Goal: Information Seeking & Learning: Find specific fact

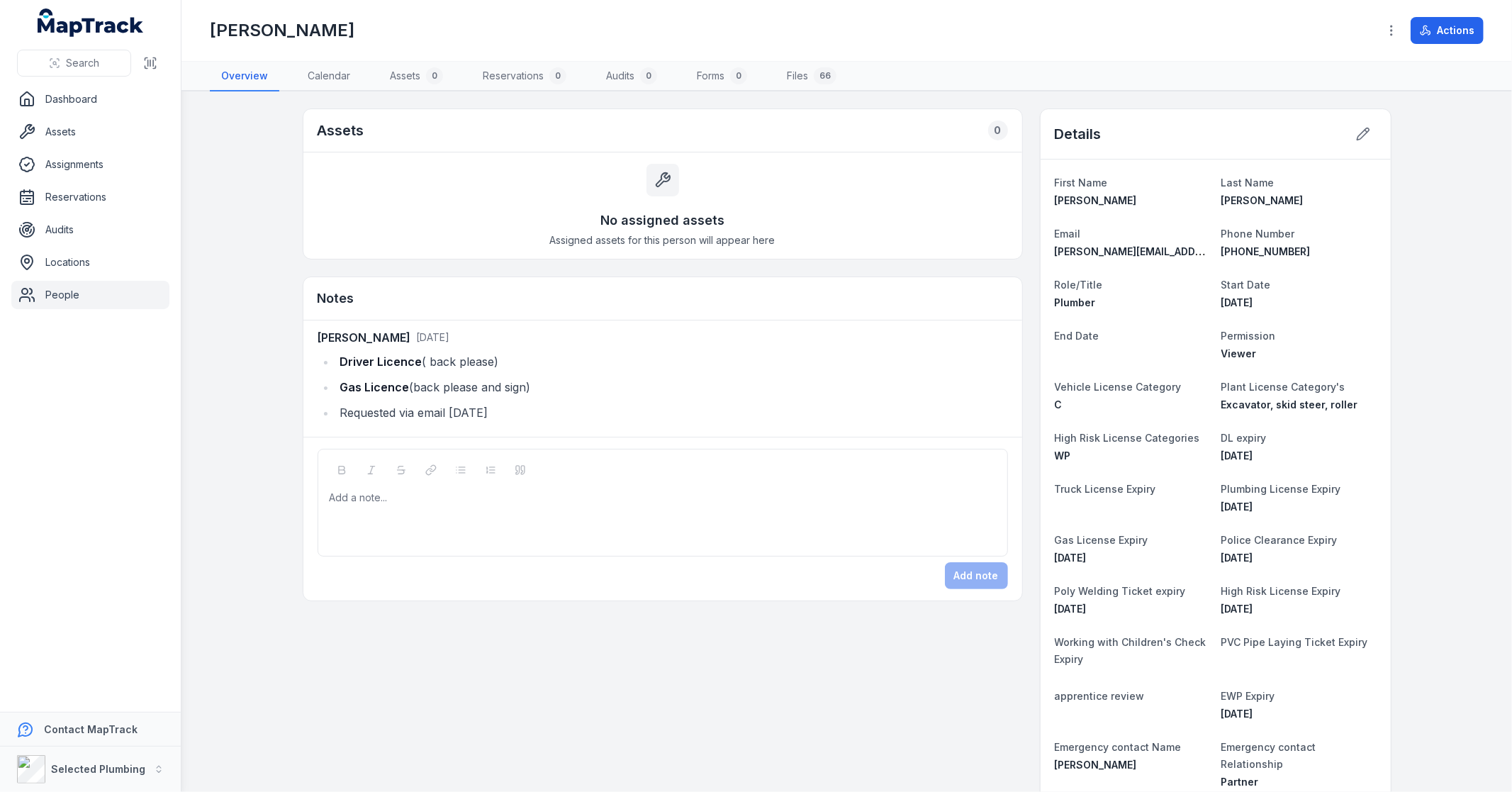
drag, startPoint x: 850, startPoint y: 272, endPoint x: 723, endPoint y: 209, distance: 141.8
click at [723, 209] on div "No assigned assets Assigned assets for this person will appear here" at bounding box center [663, 205] width 719 height 106
click at [810, 193] on div "No assigned assets Assigned assets for this person will appear here" at bounding box center [663, 205] width 719 height 106
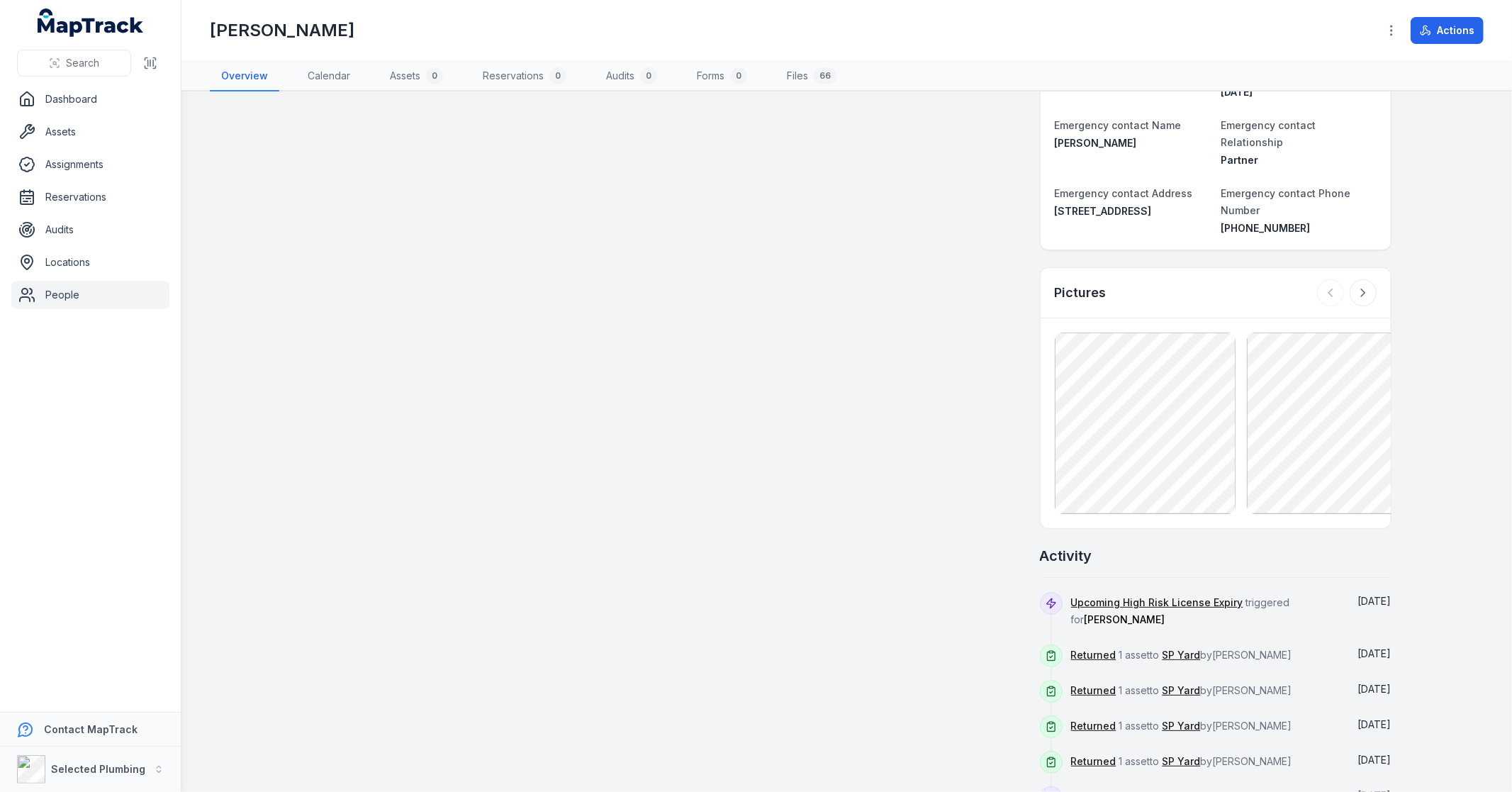
scroll to position [701, 0]
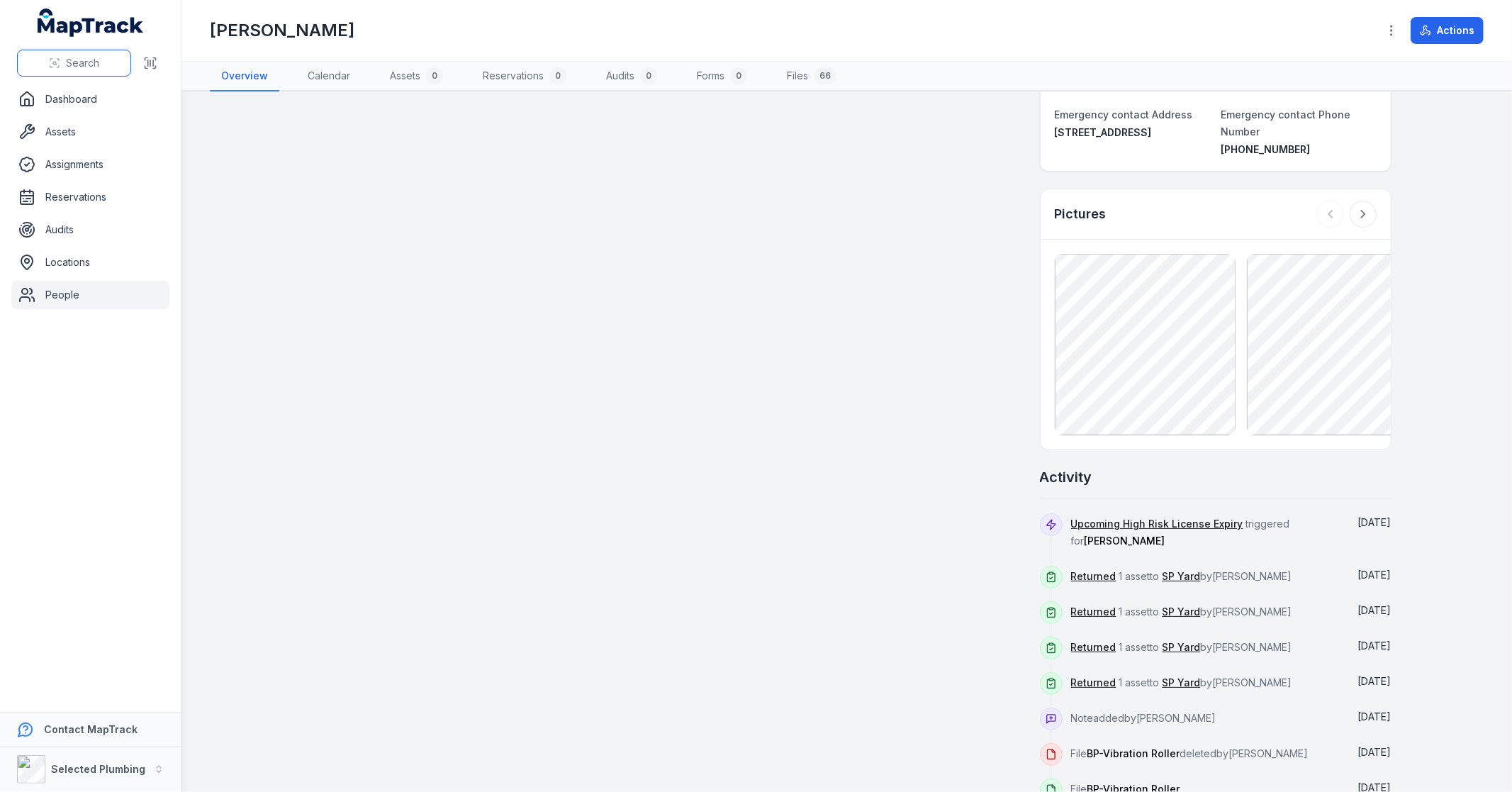
click at [87, 60] on span "Search" at bounding box center [83, 63] width 34 height 14
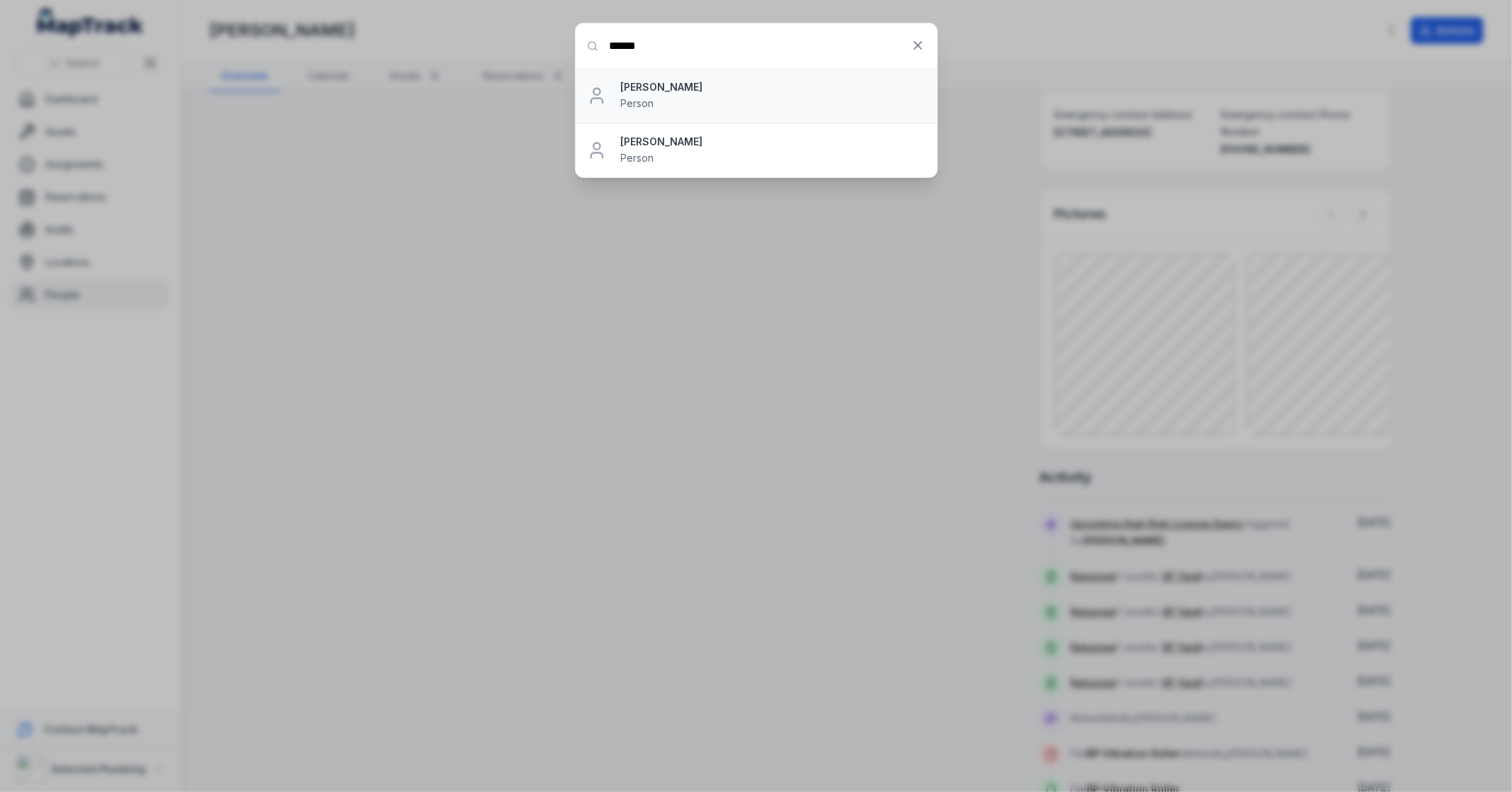
type input "******"
click at [749, 95] on div "[PERSON_NAME] Person" at bounding box center [774, 95] width 305 height 31
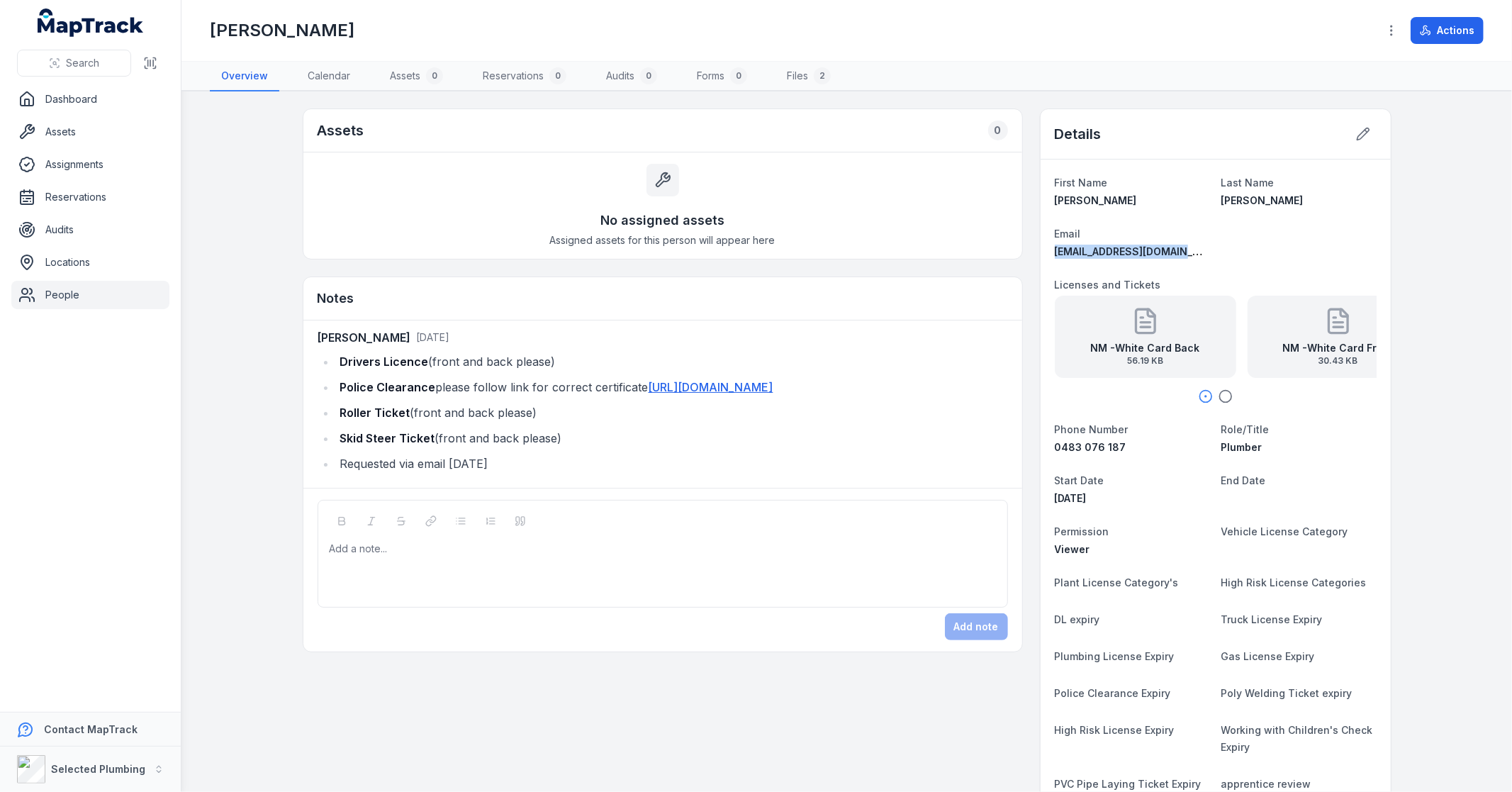
drag, startPoint x: 1194, startPoint y: 246, endPoint x: 1043, endPoint y: 247, distance: 151.0
click at [1047, 249] on div "First Name [PERSON_NAME] Last Name [PERSON_NAME] Email [EMAIL_ADDRESS][DOMAIN_N…" at bounding box center [1216, 578] width 351 height 837
copy span "[EMAIL_ADDRESS][DOMAIN_NAME]"
click at [97, 67] on span "Search" at bounding box center [83, 63] width 34 height 14
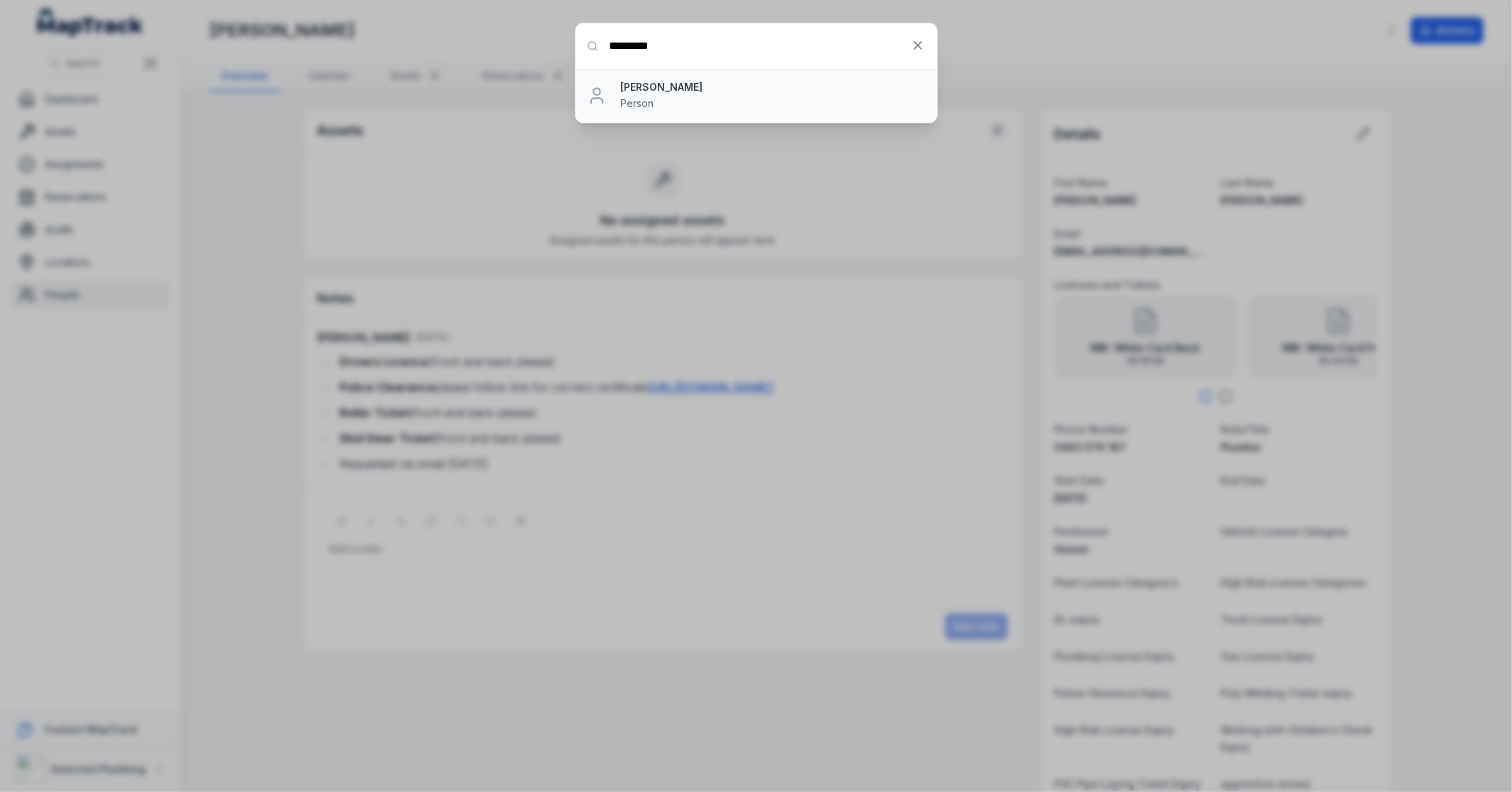
type input "*********"
click at [661, 96] on div "[PERSON_NAME] Person" at bounding box center [774, 95] width 305 height 31
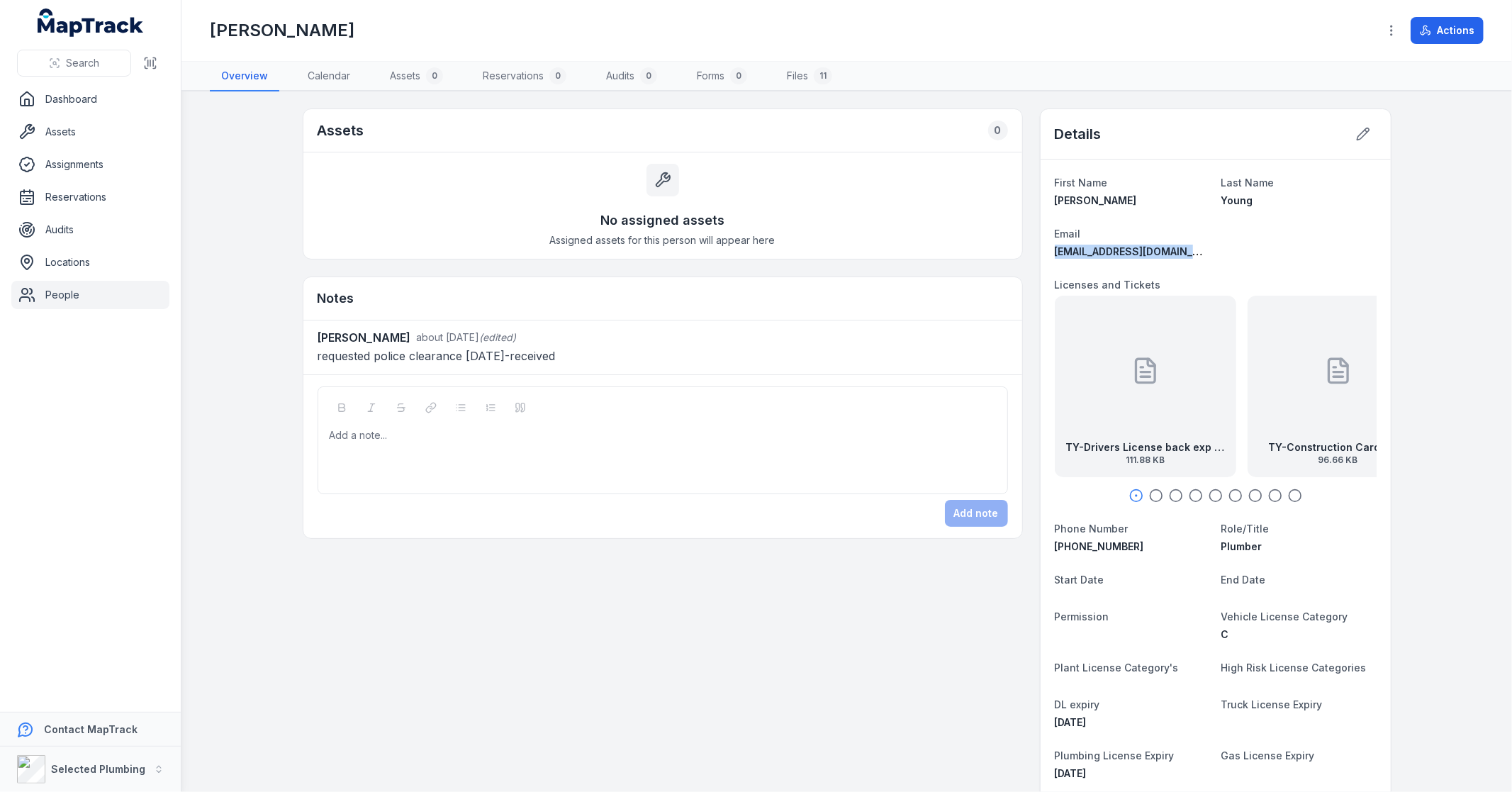
drag, startPoint x: 1189, startPoint y: 249, endPoint x: 1039, endPoint y: 251, distance: 150.0
click at [1041, 251] on div "First Name [PERSON_NAME] Last Name [PERSON_NAME] Email [EMAIL_ADDRESS][DOMAIN_N…" at bounding box center [1216, 649] width 351 height 979
copy span "[EMAIL_ADDRESS][DOMAIN_NAME]"
click at [1180, 416] on div "TY-Drivers License back exp [DATE] 111.88 KB" at bounding box center [1145, 386] width 181 height 182
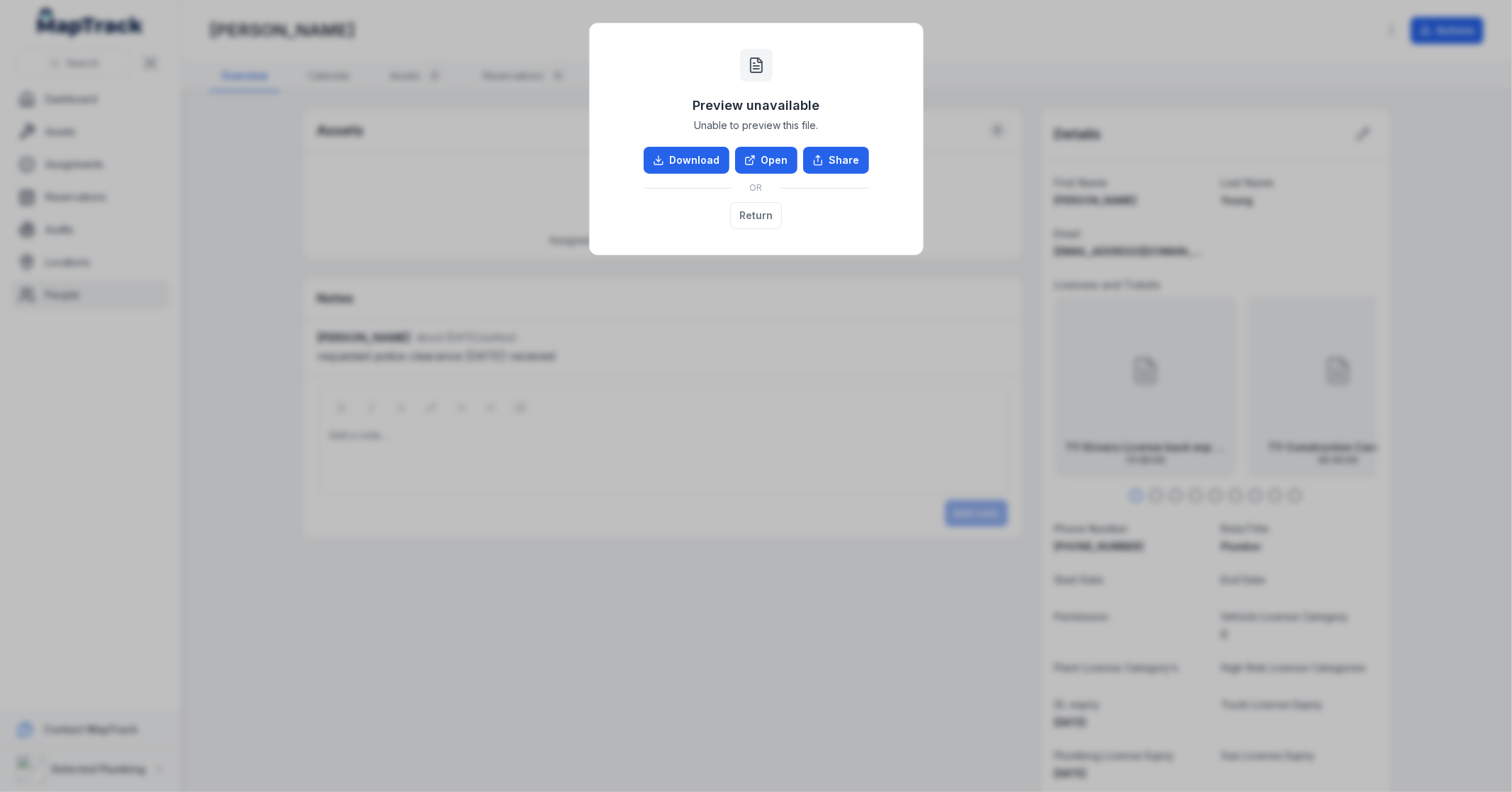
click at [1195, 415] on div "Preview unavailable Unable to preview this file. Download Open Share OR Return" at bounding box center [756, 396] width 1512 height 792
click at [762, 162] on link "Open" at bounding box center [766, 160] width 62 height 27
click at [742, 209] on button "Return" at bounding box center [756, 215] width 52 height 27
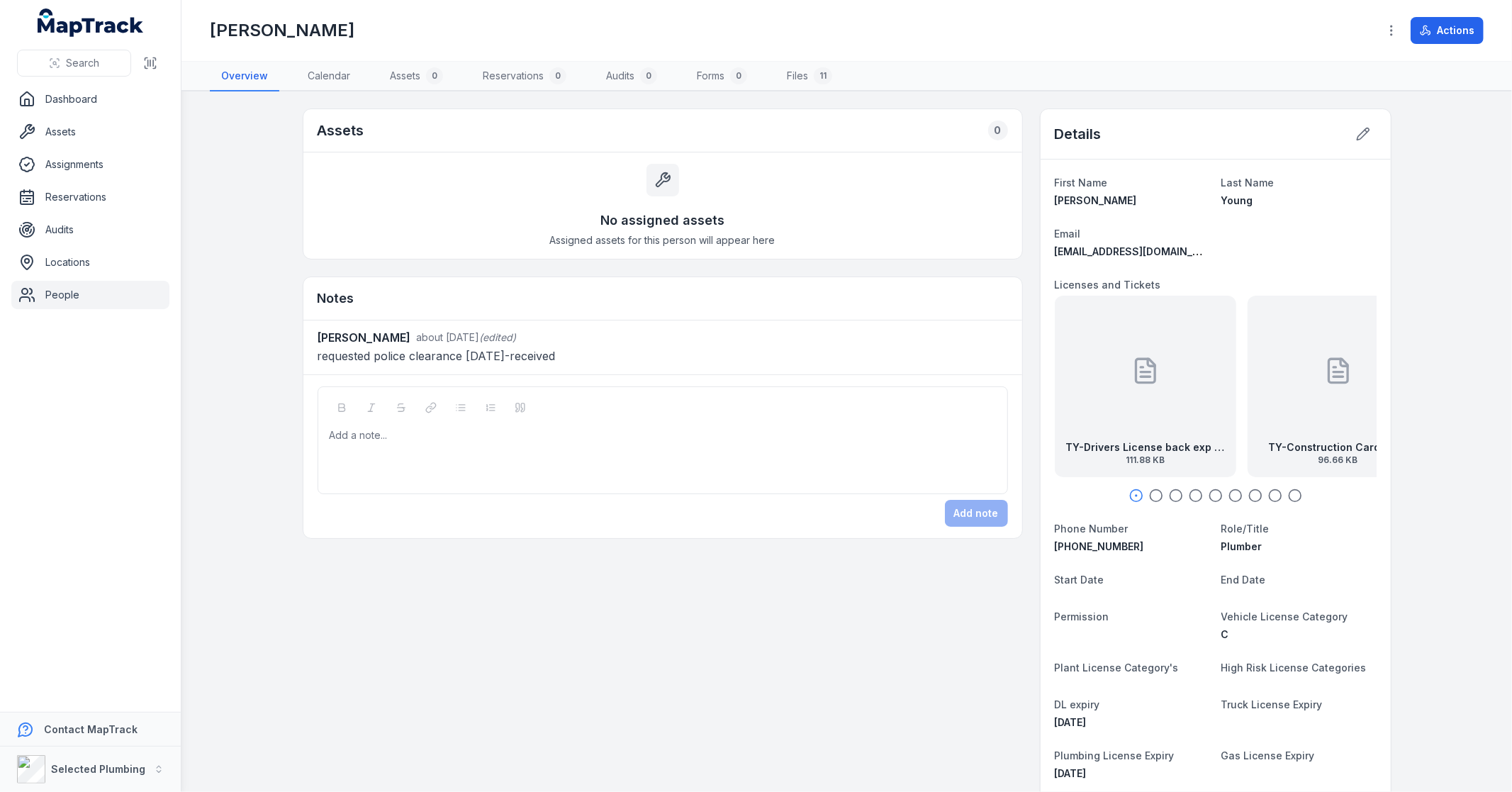
click at [1149, 495] on icon "button" at bounding box center [1156, 495] width 14 height 14
click at [1169, 498] on icon "button" at bounding box center [1175, 495] width 14 height 14
click at [1189, 492] on icon "button" at bounding box center [1195, 495] width 14 height 14
click at [1210, 397] on div at bounding box center [1216, 370] width 29 height 127
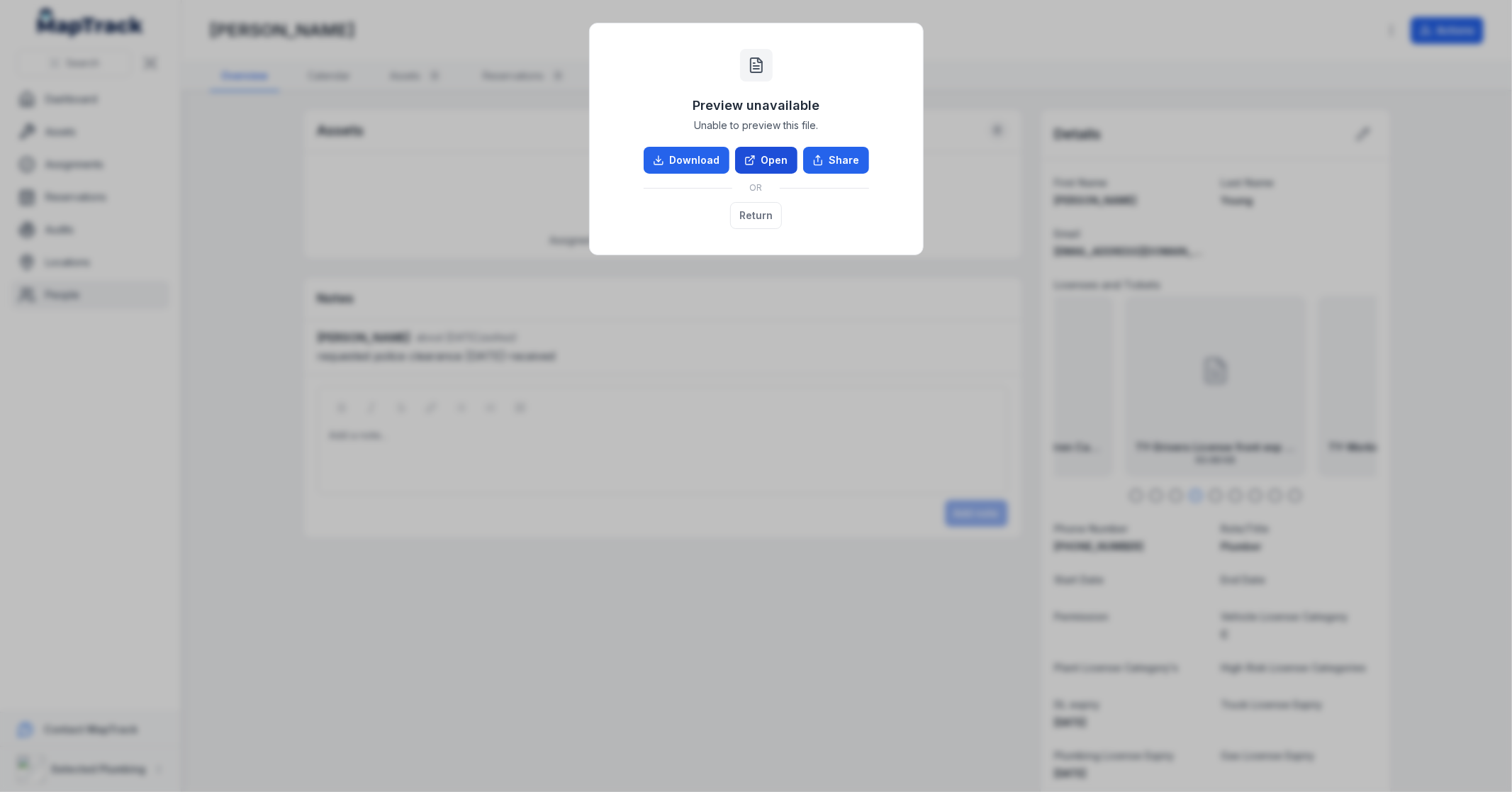
click at [763, 165] on link "Open" at bounding box center [766, 160] width 62 height 27
click at [762, 215] on button "Return" at bounding box center [756, 215] width 52 height 27
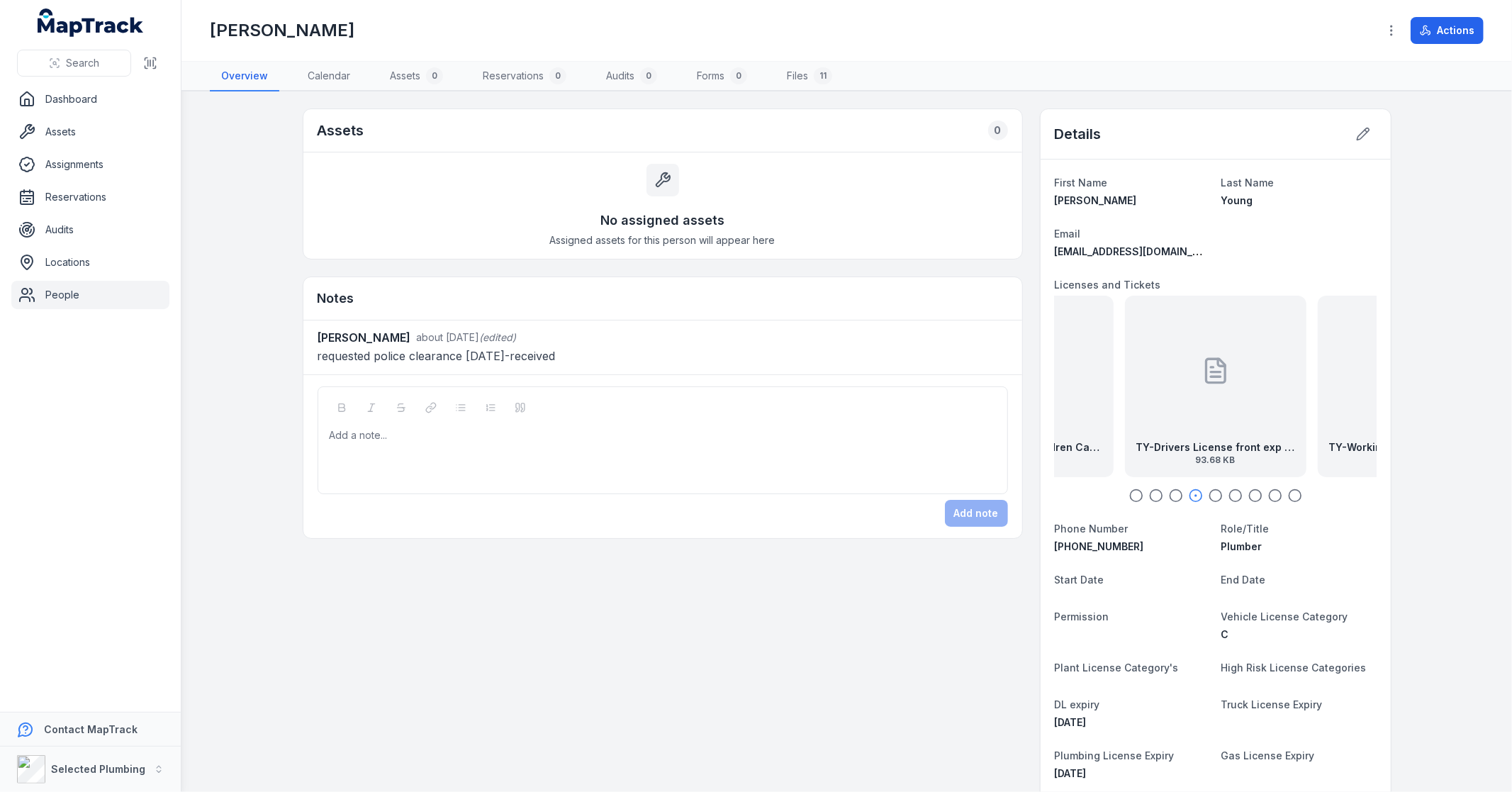
click at [1210, 496] on icon "button" at bounding box center [1216, 495] width 14 height 14
click at [1232, 494] on icon "button" at bounding box center [1235, 495] width 14 height 14
click at [1249, 494] on icon "button" at bounding box center [1255, 495] width 14 height 14
click at [1268, 496] on icon "button" at bounding box center [1275, 495] width 14 height 14
click at [1288, 498] on icon "button" at bounding box center [1295, 495] width 14 height 14
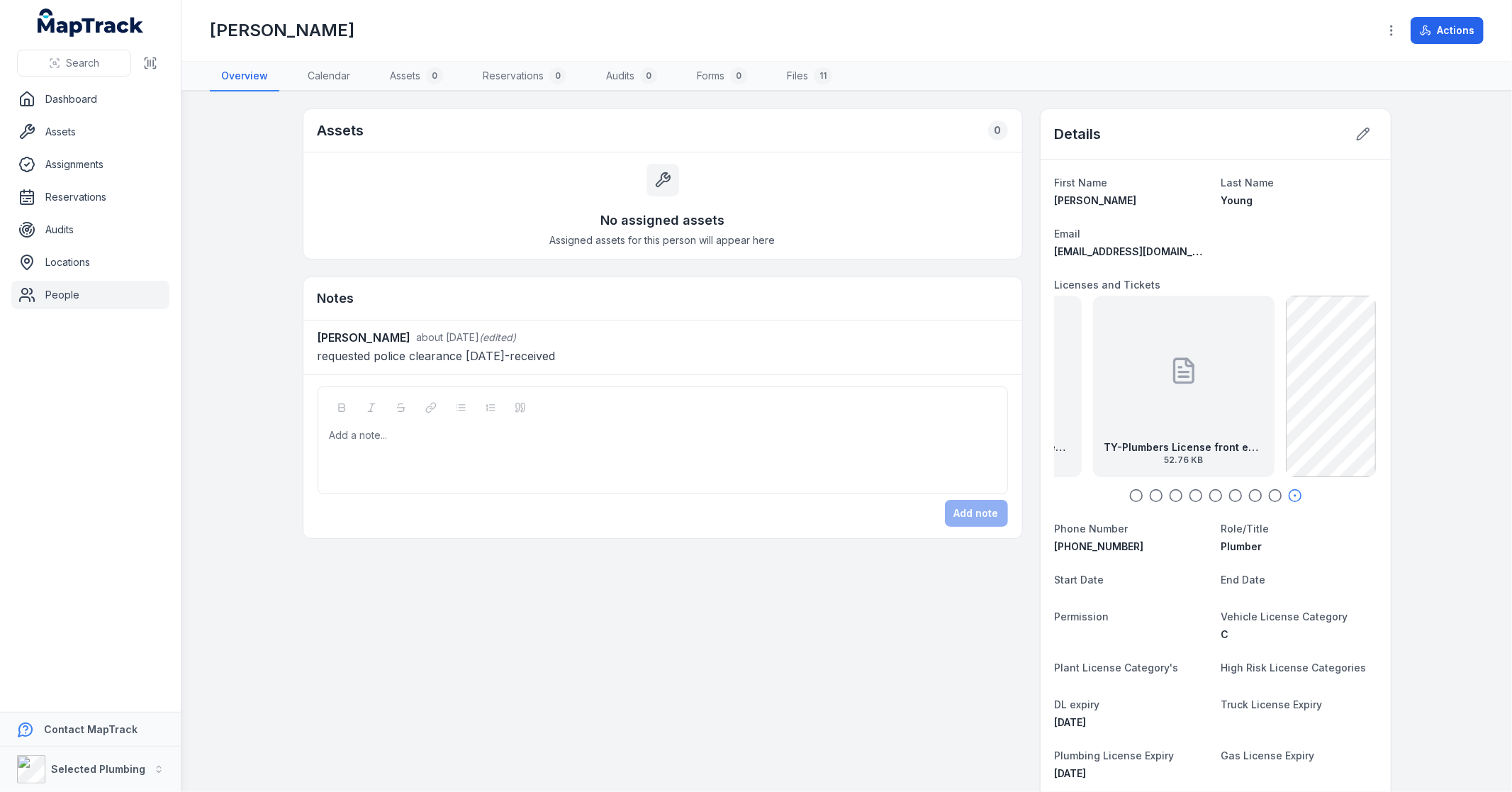
click at [1229, 492] on icon "button" at bounding box center [1235, 495] width 14 height 14
click at [1216, 493] on div at bounding box center [1216, 495] width 322 height 14
click at [1193, 498] on icon "button" at bounding box center [1195, 495] width 14 height 14
click at [1169, 496] on icon "button" at bounding box center [1175, 495] width 14 height 14
click at [1150, 495] on icon "button" at bounding box center [1156, 495] width 14 height 14
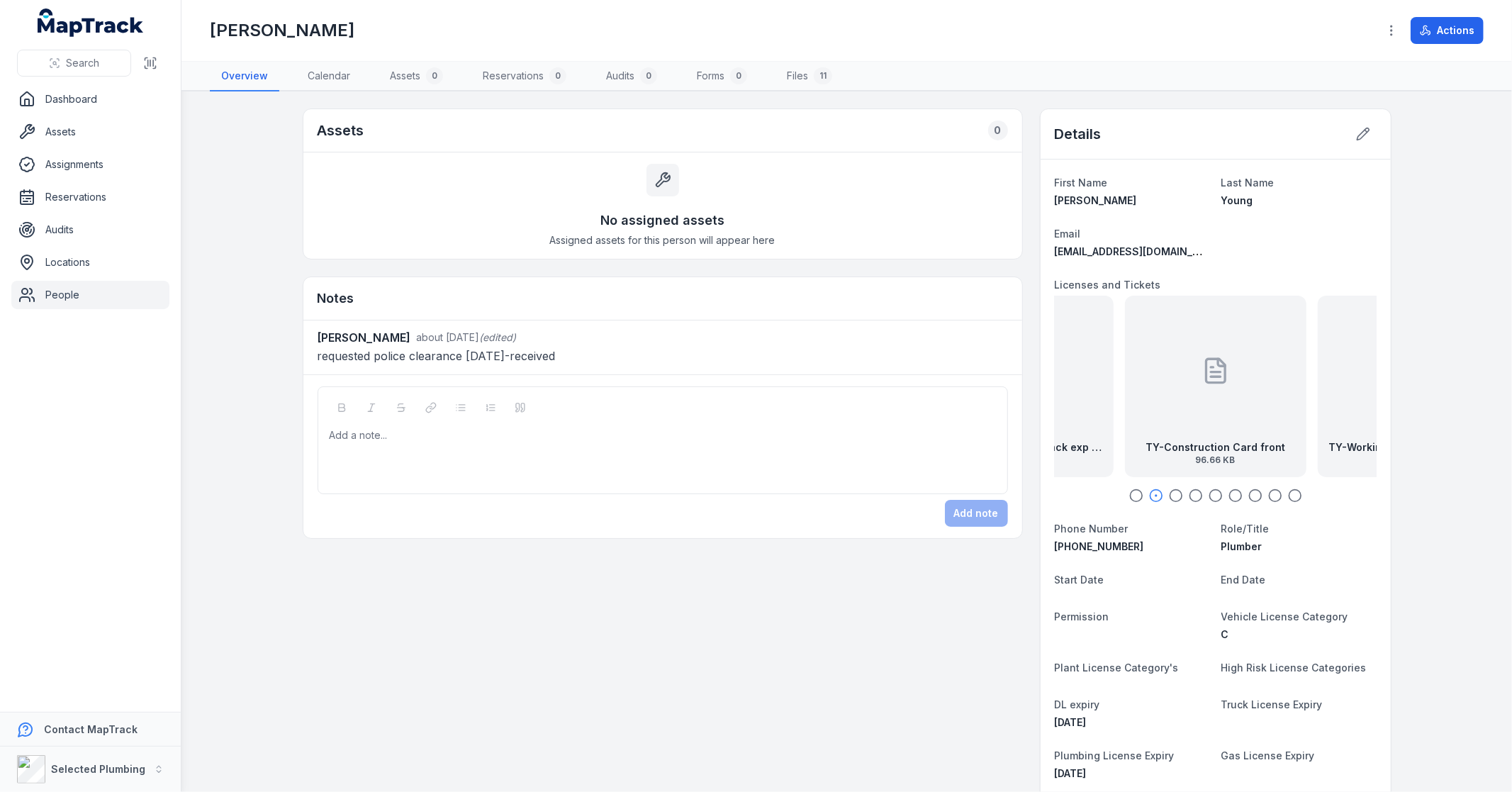
click at [1131, 498] on icon "button" at bounding box center [1136, 495] width 14 height 14
click at [1149, 498] on icon "button" at bounding box center [1156, 495] width 14 height 14
click at [1189, 493] on icon "button" at bounding box center [1195, 495] width 14 height 14
click at [1212, 496] on icon "button" at bounding box center [1216, 495] width 14 height 14
click at [1230, 498] on icon "button" at bounding box center [1235, 495] width 14 height 14
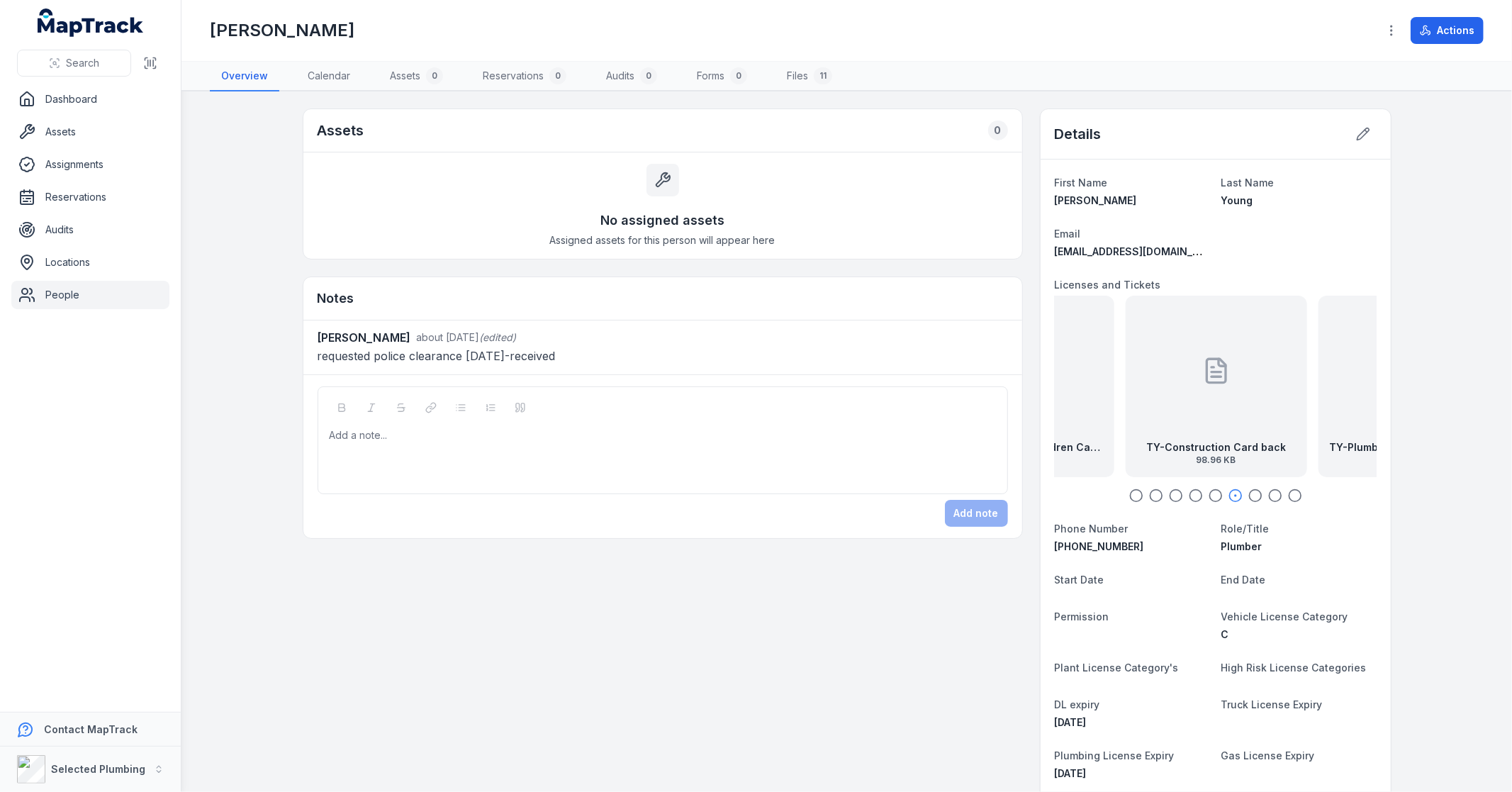
click at [1239, 493] on div at bounding box center [1216, 495] width 322 height 14
click at [1256, 496] on circle "button" at bounding box center [1255, 496] width 12 height 12
click at [1288, 497] on icon "button" at bounding box center [1295, 495] width 14 height 14
click at [1269, 496] on circle "button" at bounding box center [1275, 496] width 12 height 12
click at [1249, 491] on icon "button" at bounding box center [1255, 495] width 14 height 14
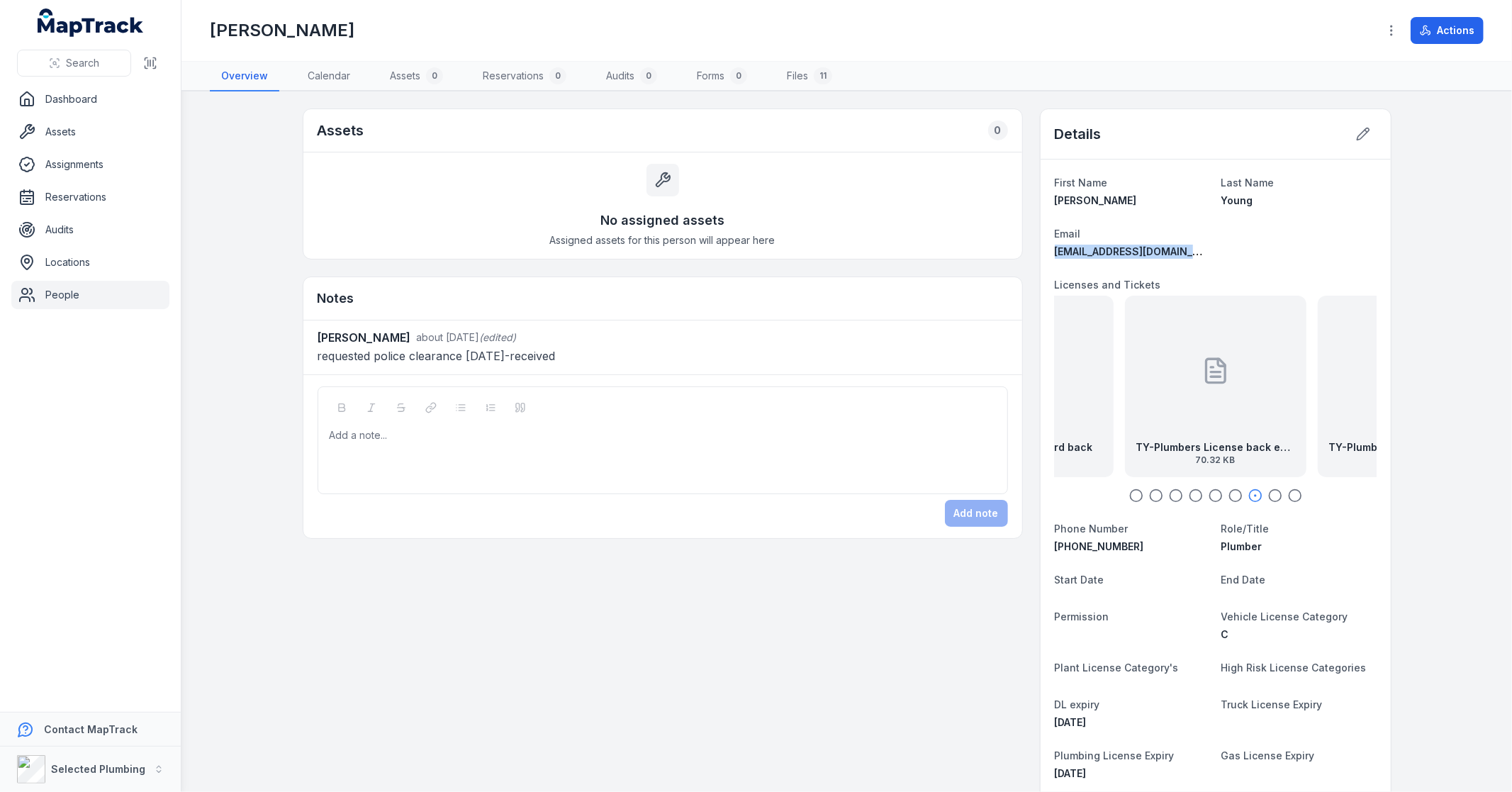
drag, startPoint x: 1180, startPoint y: 249, endPoint x: 1047, endPoint y: 251, distance: 133.0
click at [1047, 251] on div "First Name [PERSON_NAME] Last Name [PERSON_NAME] Email [EMAIL_ADDRESS][DOMAIN_N…" at bounding box center [1216, 649] width 351 height 979
copy span "[EMAIL_ADDRESS][DOMAIN_NAME]"
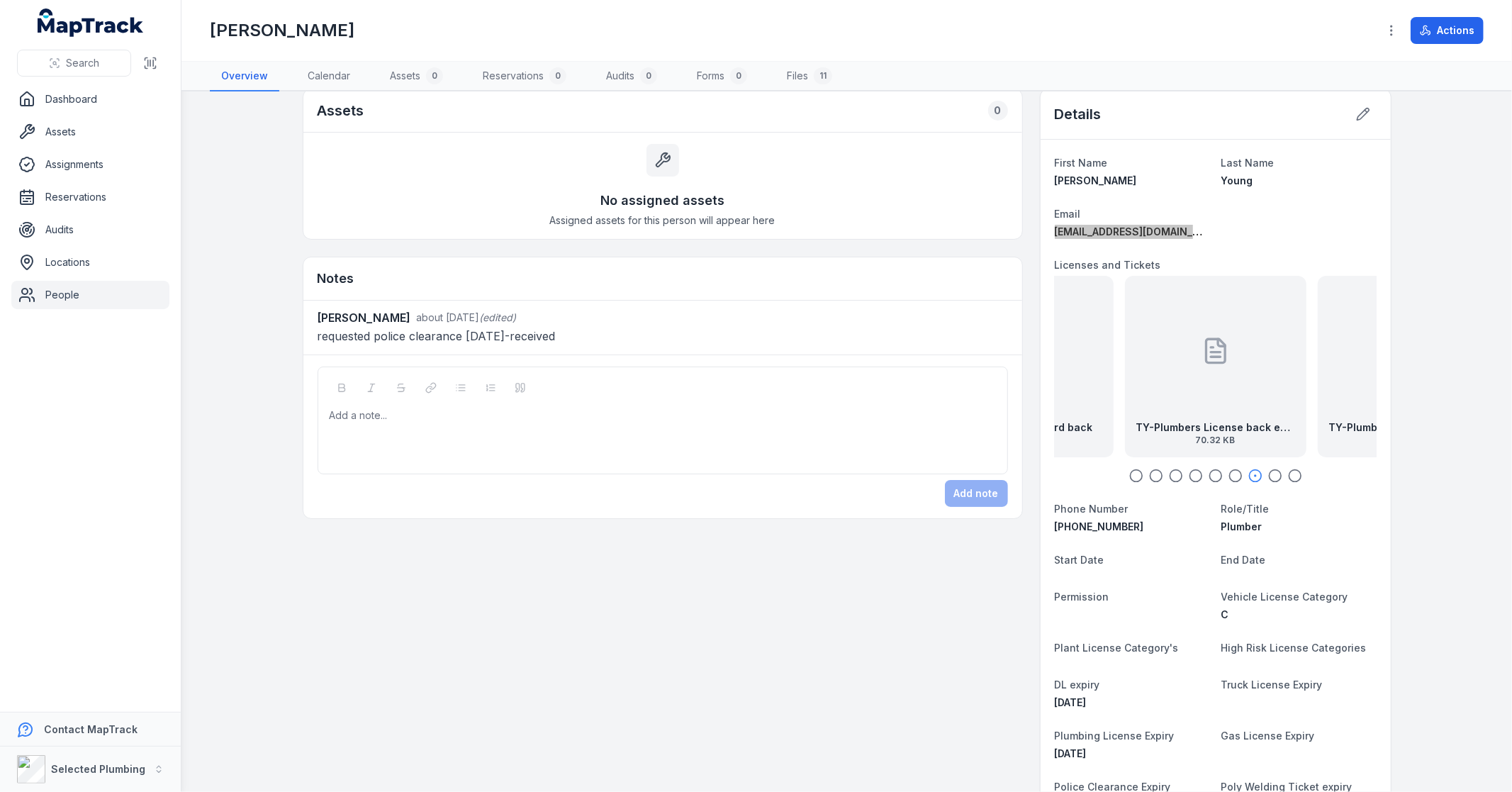
scroll to position [6, 0]
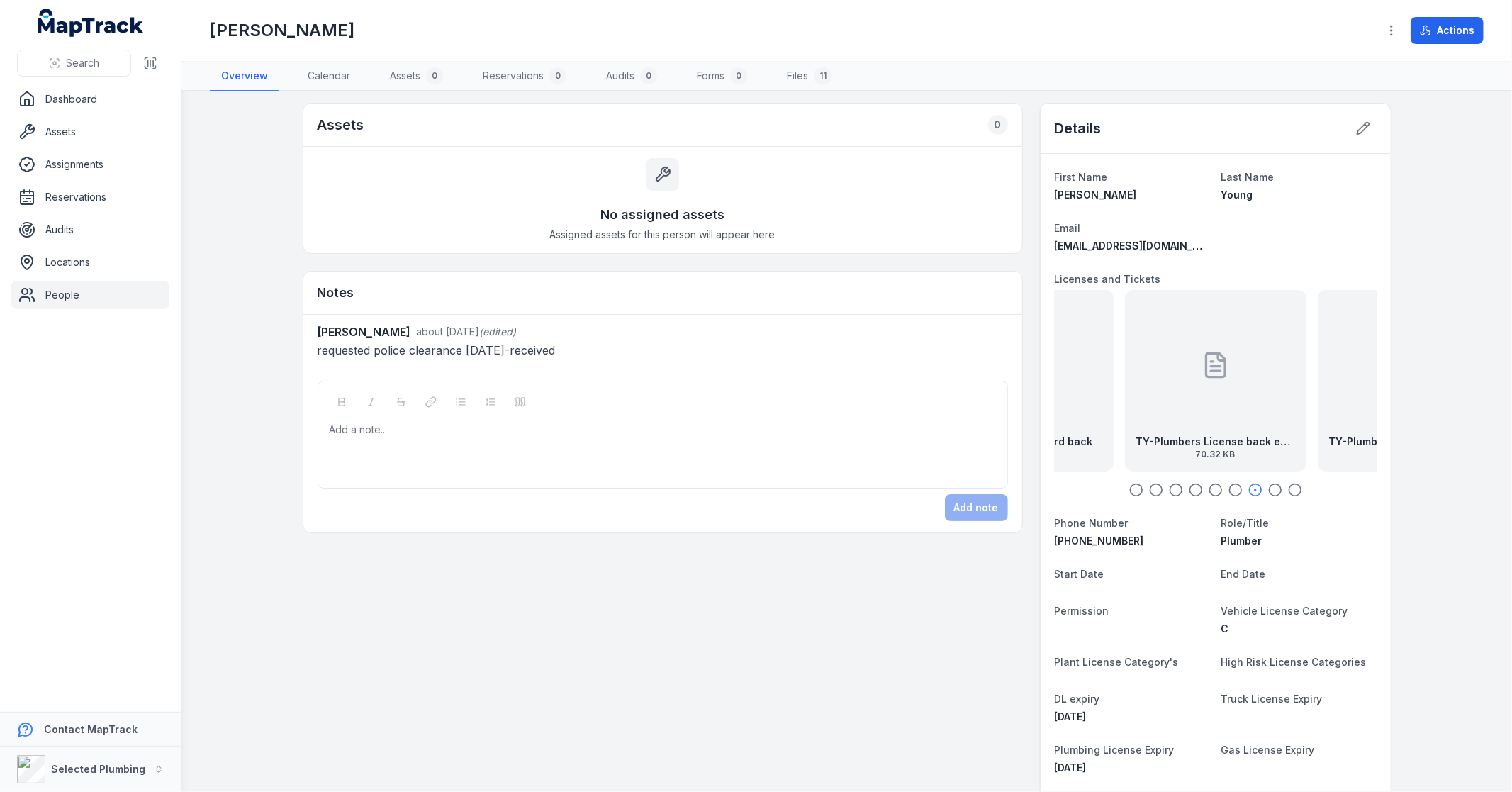
click at [1324, 396] on div "TY-Plumbers License front exp [DATE] 52.76 KB" at bounding box center [1409, 381] width 181 height 182
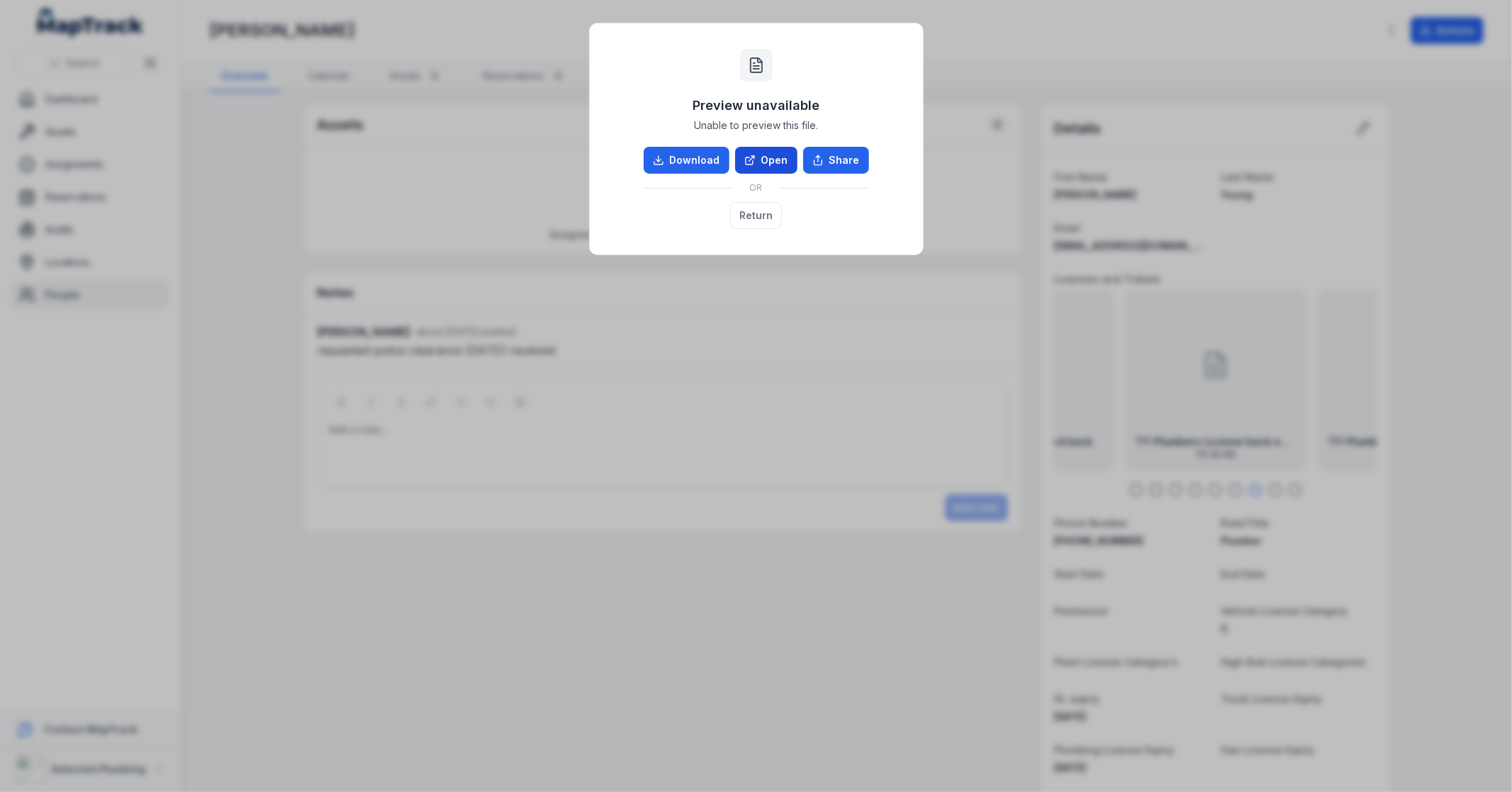
click at [775, 164] on link "Open" at bounding box center [766, 160] width 62 height 27
click at [762, 217] on button "Return" at bounding box center [756, 215] width 52 height 27
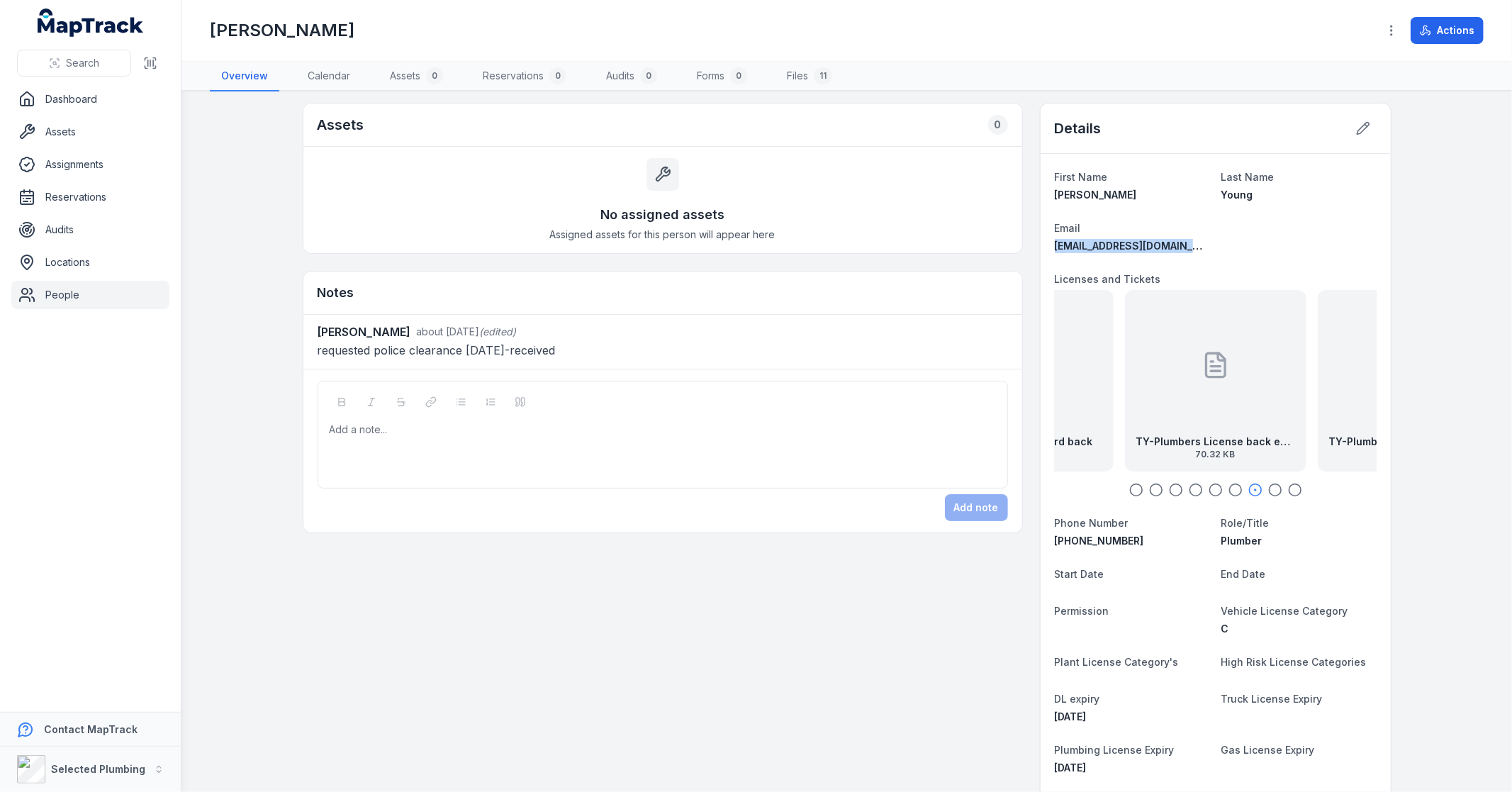
drag, startPoint x: 1207, startPoint y: 245, endPoint x: 1042, endPoint y: 244, distance: 165.0
click at [1046, 244] on div "First Name [PERSON_NAME] Last Name [PERSON_NAME] Email [EMAIL_ADDRESS][DOMAIN_N…" at bounding box center [1216, 643] width 351 height 979
copy span "[EMAIL_ADDRESS][DOMAIN_NAME]"
click at [1133, 487] on icon "button" at bounding box center [1136, 490] width 14 height 14
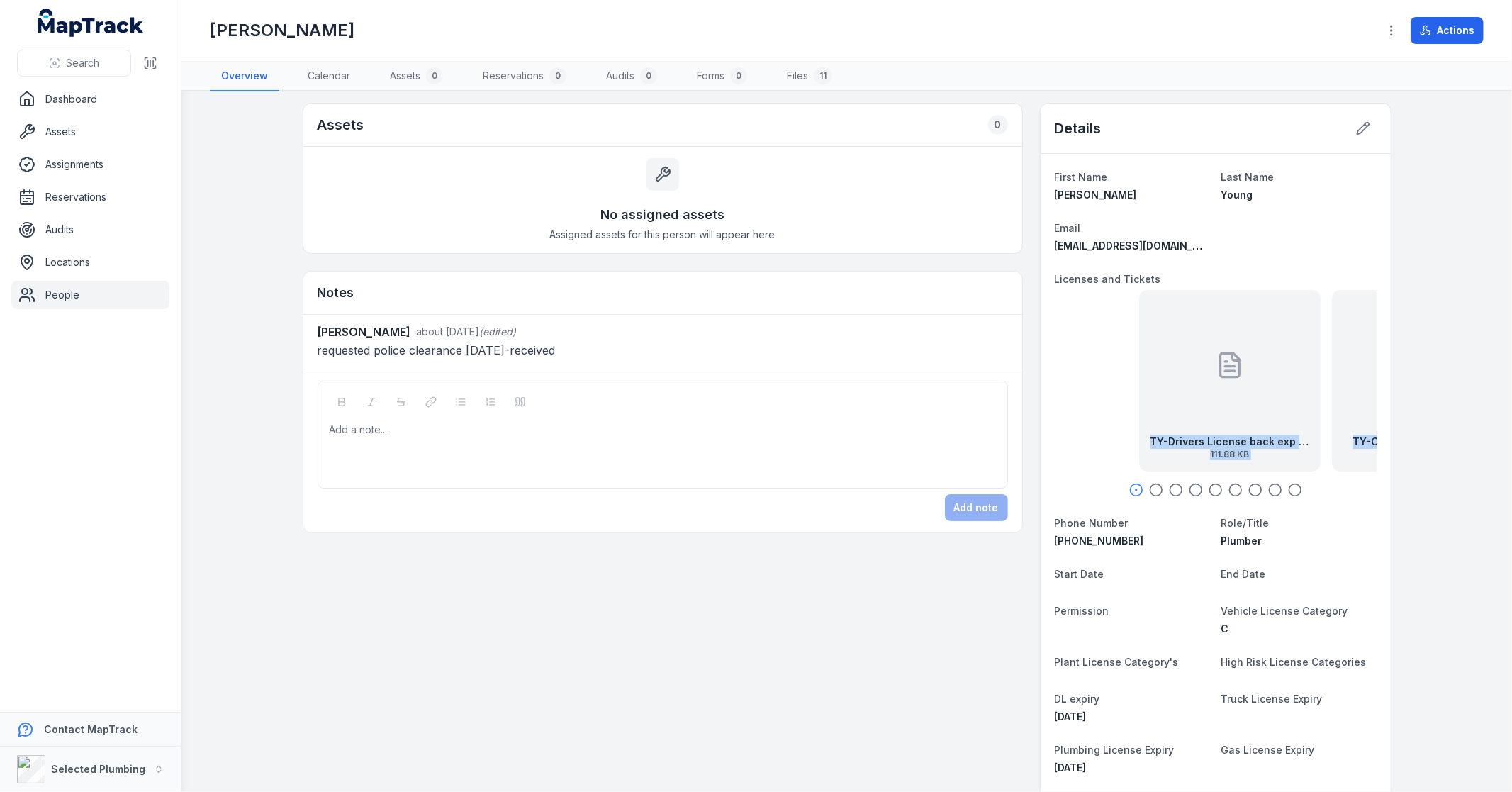
drag, startPoint x: 1138, startPoint y: 369, endPoint x: 1184, endPoint y: 490, distance: 129.4
click at [1208, 502] on dl "First Name [PERSON_NAME] Last Name [PERSON_NAME] Email [EMAIL_ADDRESS][DOMAIN_N…" at bounding box center [1216, 643] width 322 height 950
click at [1087, 449] on span "111.88 KB" at bounding box center [1022, 454] width 159 height 11
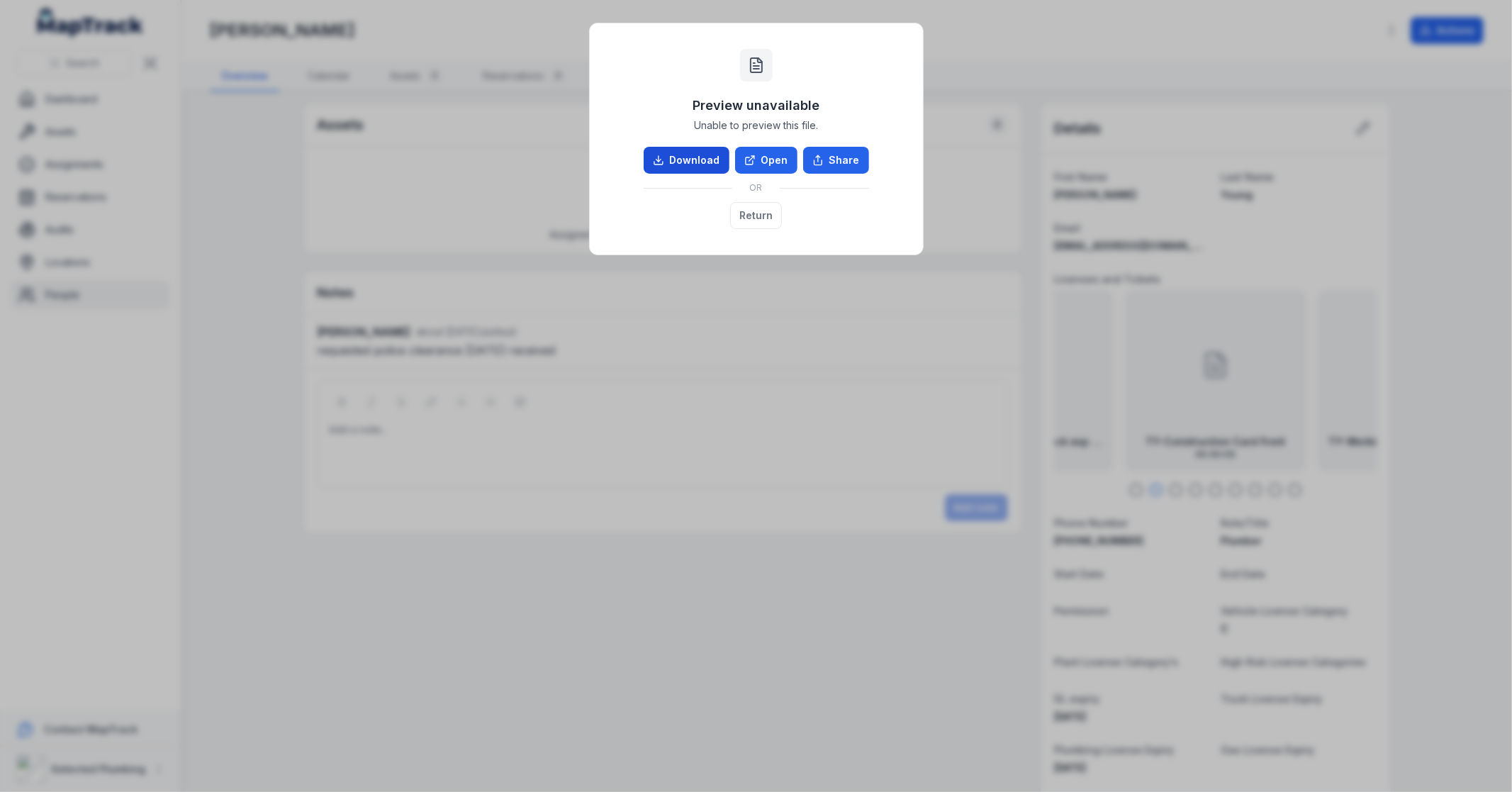
click at [678, 153] on link "Download" at bounding box center [686, 160] width 86 height 27
click at [764, 220] on button "Return" at bounding box center [756, 215] width 52 height 27
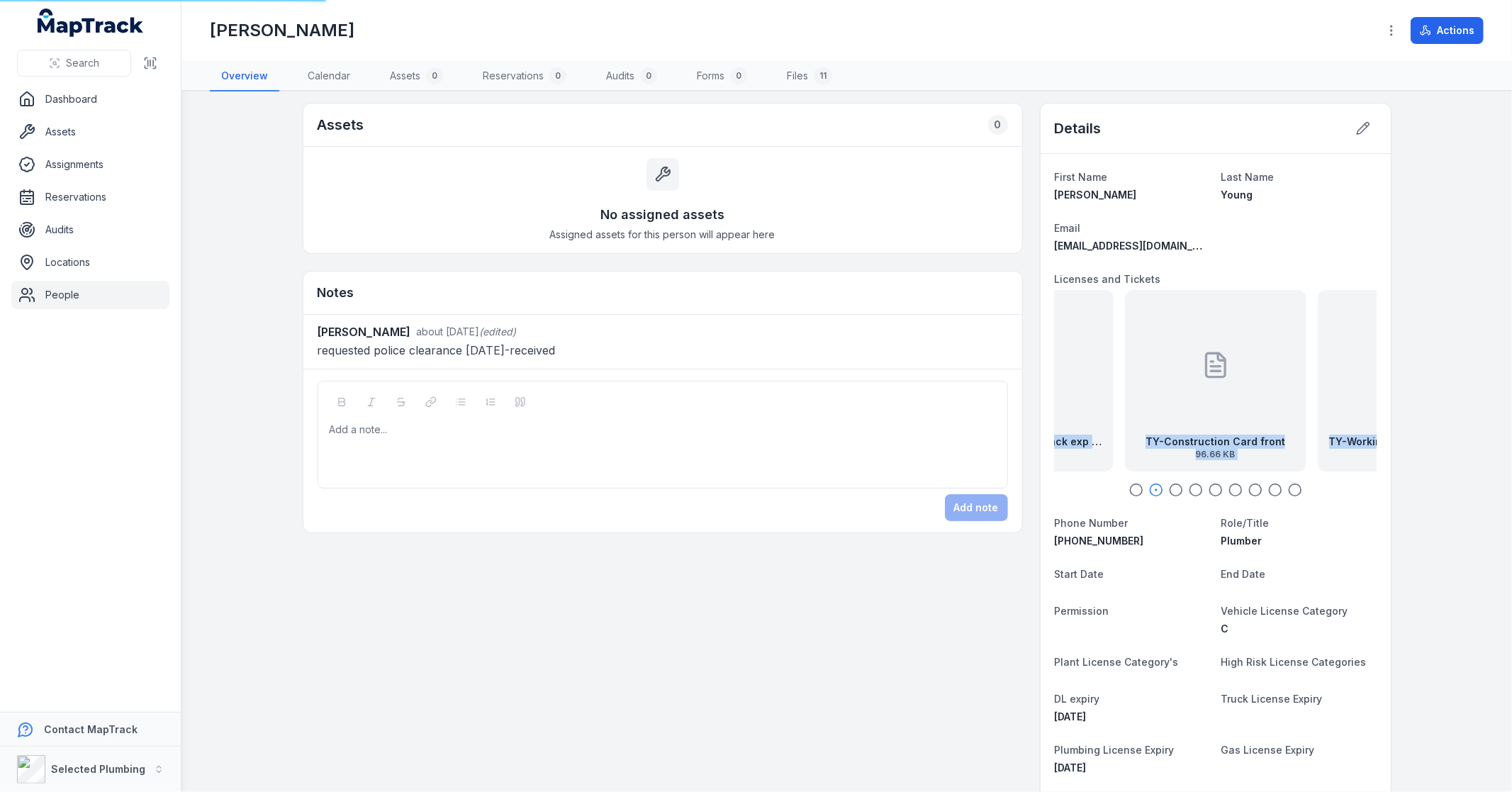
click at [1169, 494] on circle "button" at bounding box center [1175, 490] width 12 height 12
click at [1191, 493] on icon "button" at bounding box center [1195, 490] width 14 height 14
click at [1171, 422] on div "TY-Drivers License front exp [DATE] 93.68 KB" at bounding box center [1217, 381] width 181 height 182
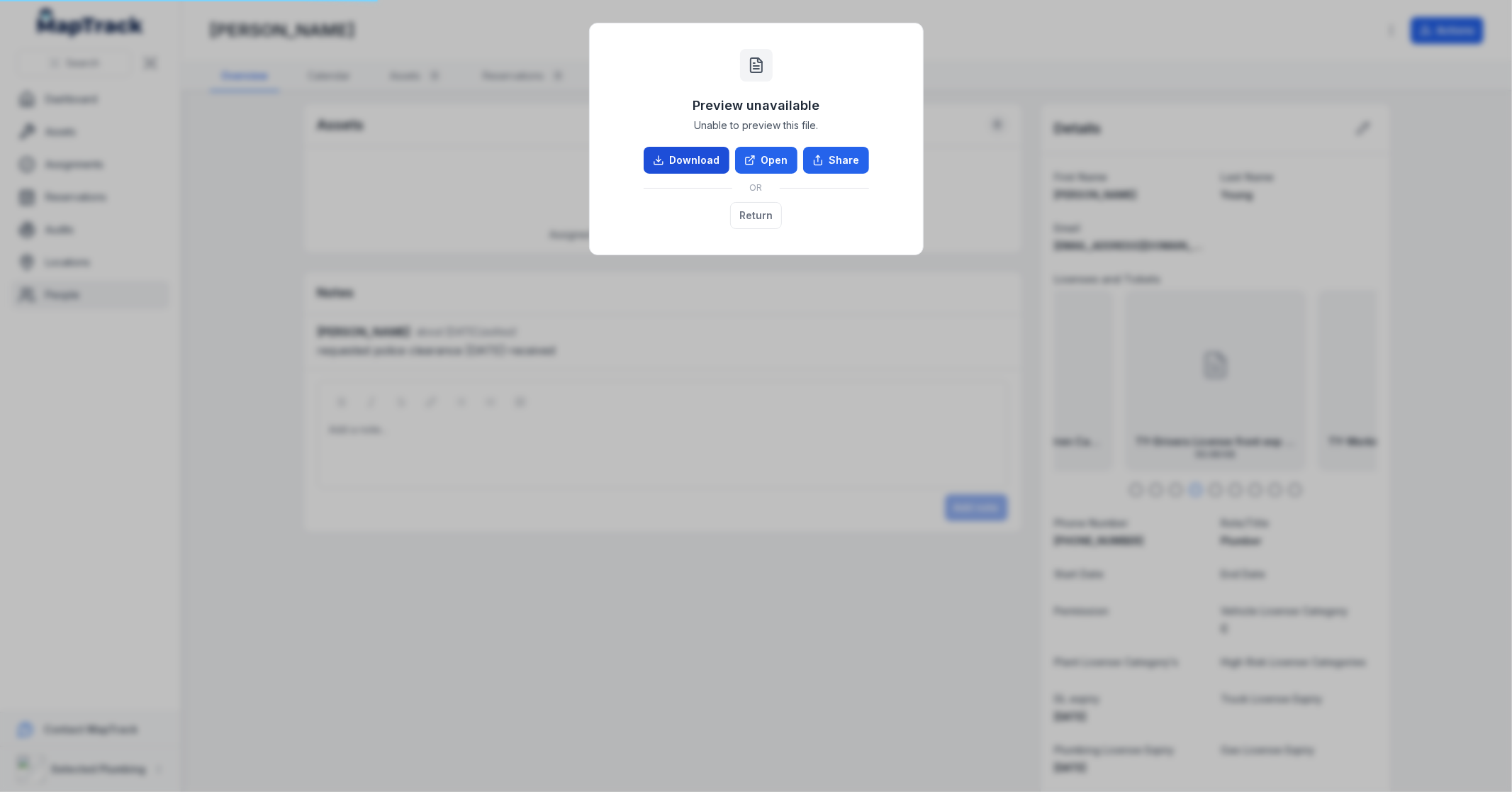
click at [665, 158] on icon at bounding box center [658, 160] width 11 height 11
click at [757, 220] on button "Return" at bounding box center [756, 215] width 52 height 27
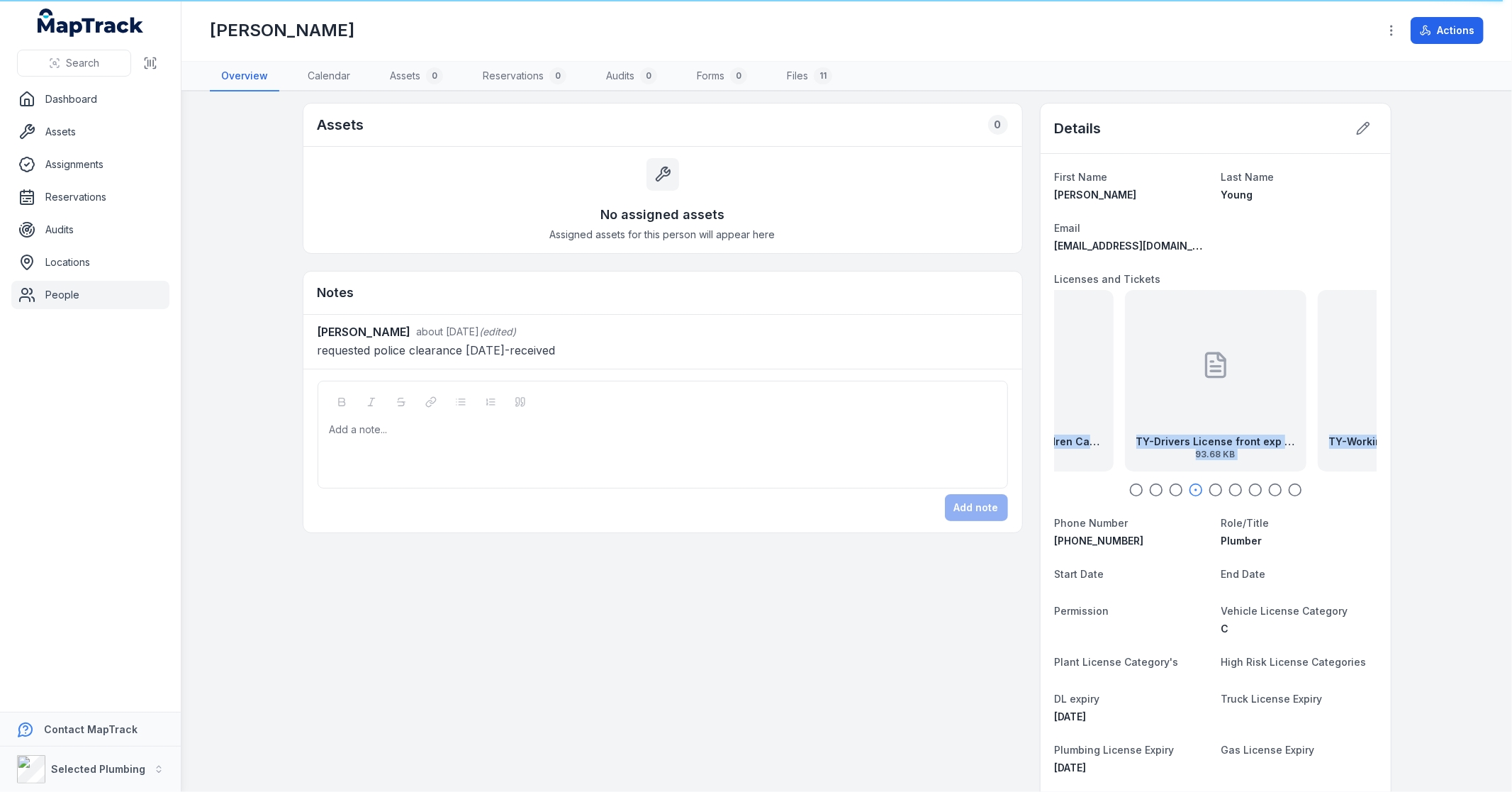
click at [1292, 492] on icon "button" at bounding box center [1295, 490] width 14 height 14
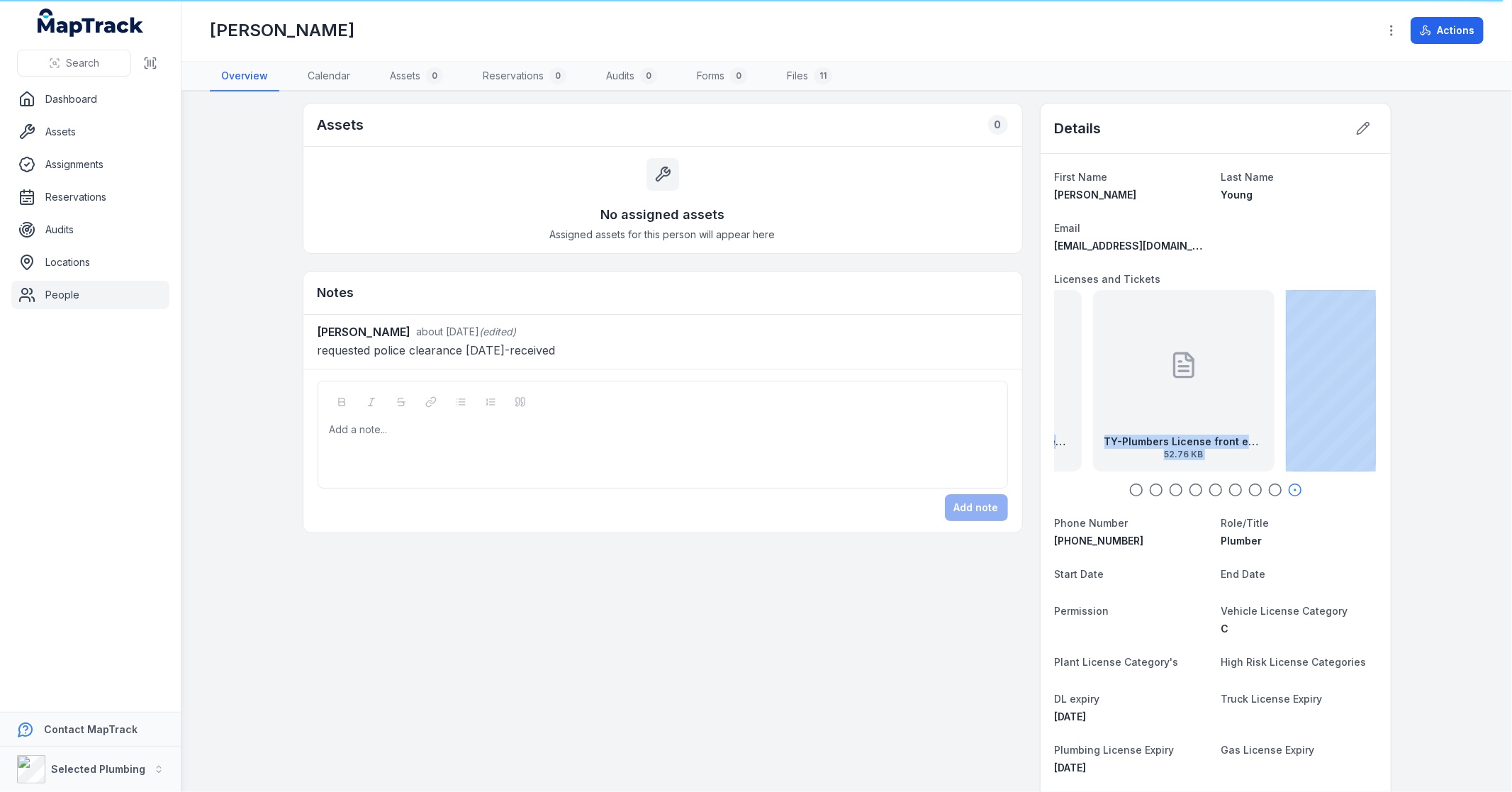
click at [1268, 486] on icon "button" at bounding box center [1275, 490] width 14 height 14
click at [1249, 487] on icon "button" at bounding box center [1255, 490] width 14 height 14
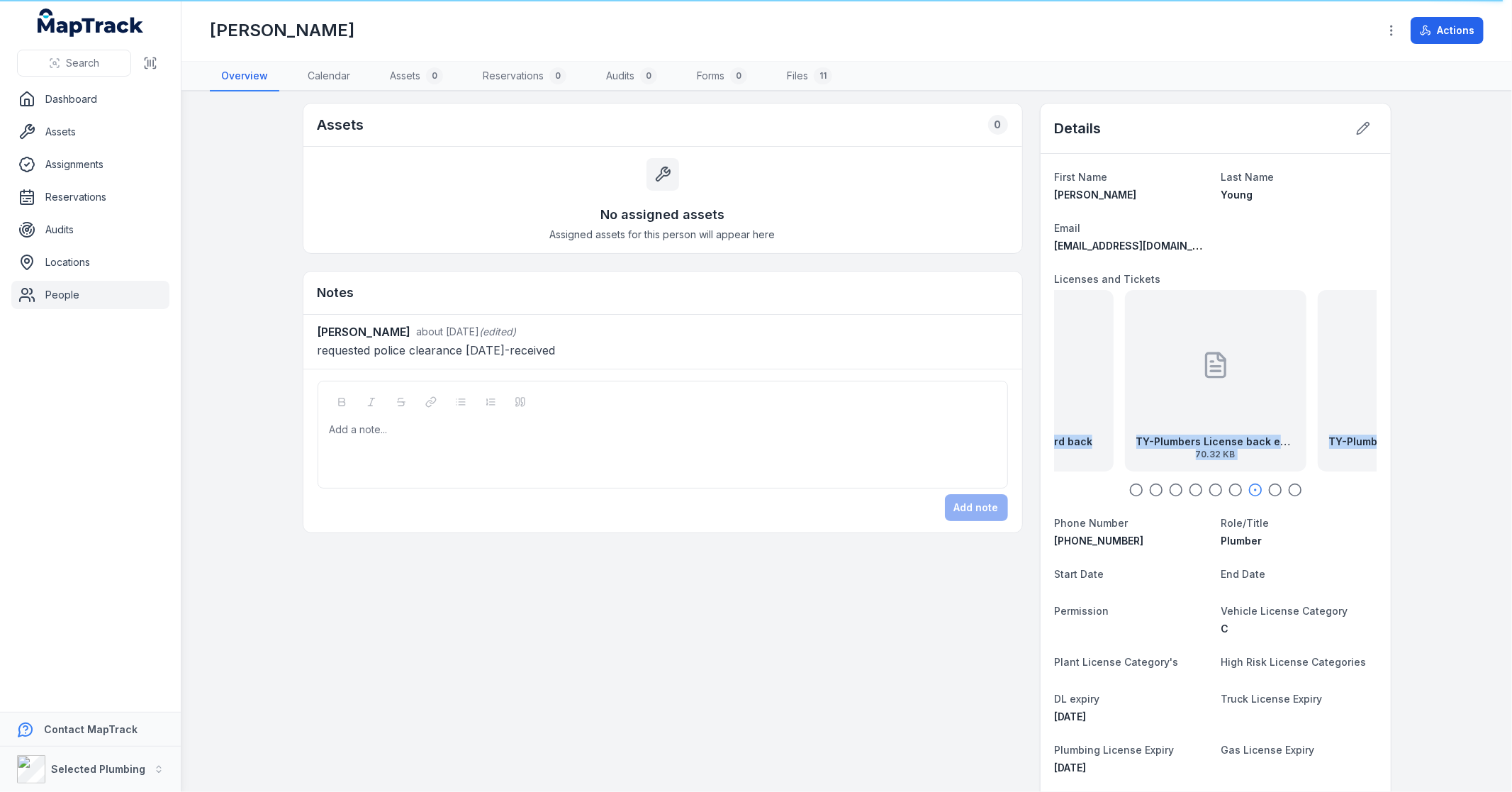
click at [1230, 487] on icon "button" at bounding box center [1235, 490] width 14 height 14
click at [1242, 402] on div "TY-Construction Card back 98.96 KB" at bounding box center [1216, 381] width 181 height 182
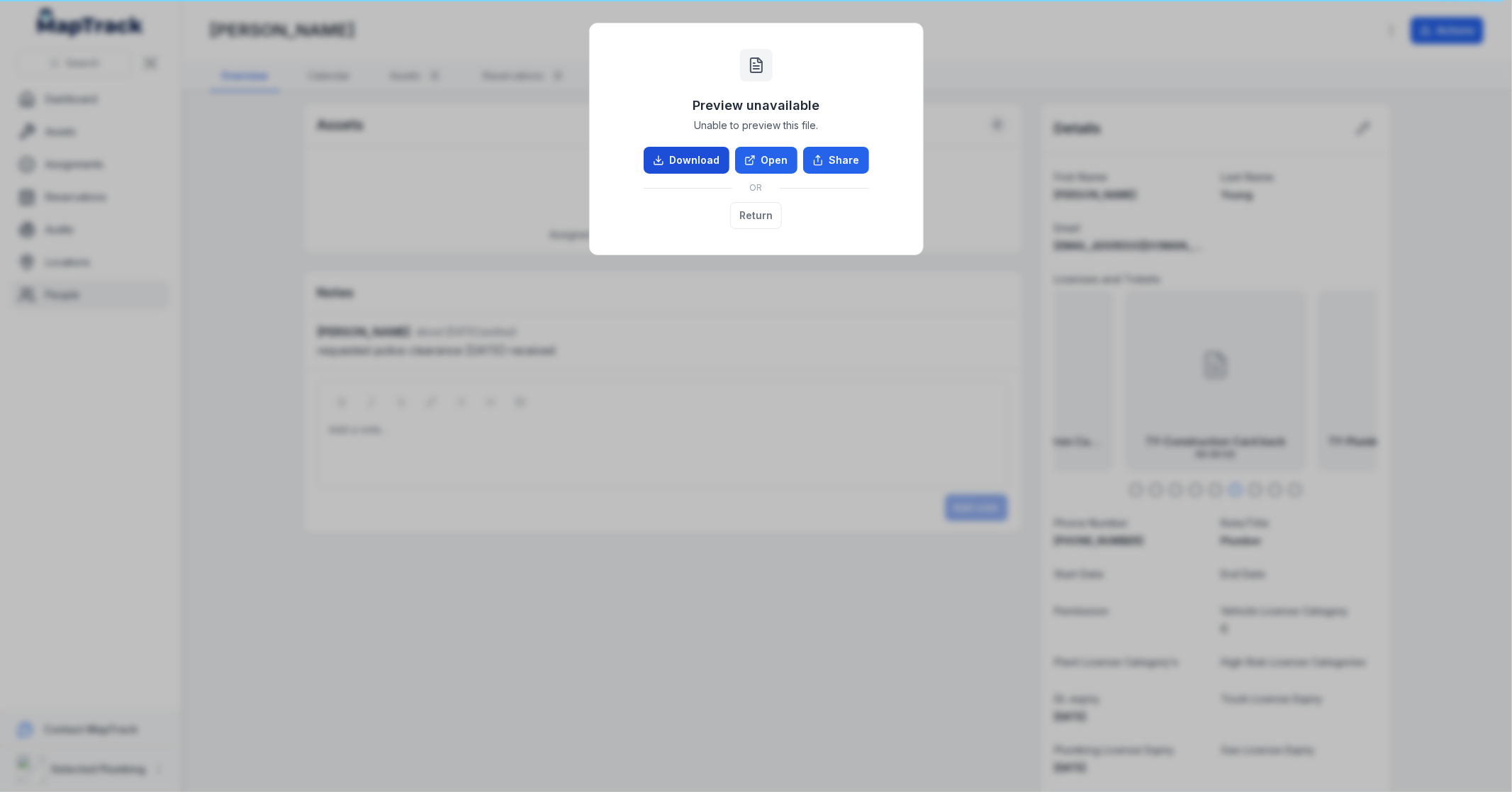
click at [669, 153] on link "Download" at bounding box center [686, 160] width 86 height 27
click at [1270, 244] on div "Preview unavailable Unable to preview this file. Download Open Share OR Return" at bounding box center [756, 396] width 1512 height 792
drag, startPoint x: 1175, startPoint y: 519, endPoint x: 1164, endPoint y: 509, distance: 14.9
click at [1174, 518] on div "Preview unavailable Unable to preview this file. Download Open Share OR Return" at bounding box center [756, 396] width 1512 height 792
click at [752, 220] on button "Return" at bounding box center [756, 215] width 52 height 27
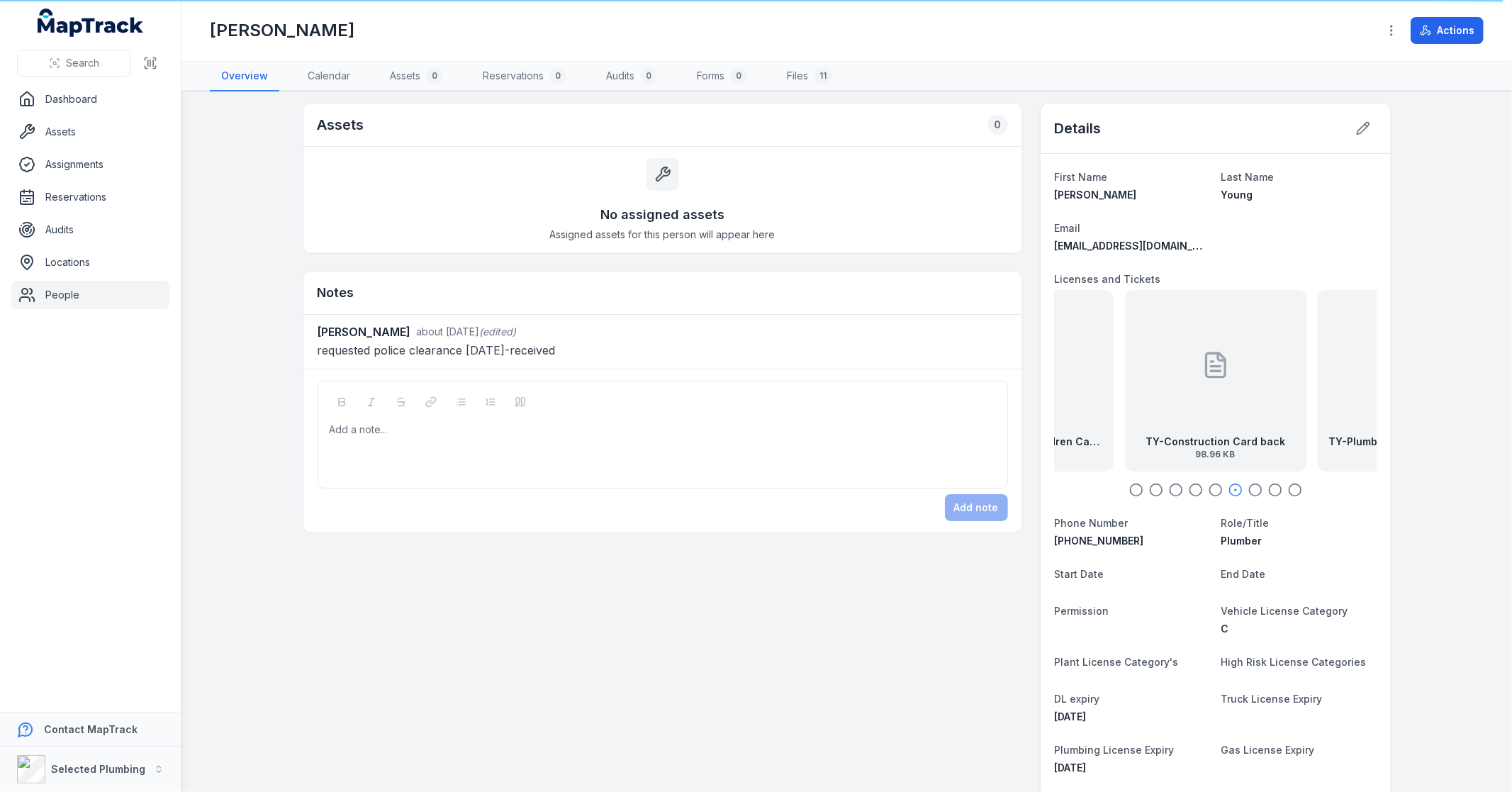
click at [1209, 487] on icon "button" at bounding box center [1216, 490] width 14 height 14
click at [1189, 489] on icon "button" at bounding box center [1195, 490] width 14 height 14
click at [1169, 489] on icon "button" at bounding box center [1175, 490] width 14 height 14
click at [1149, 490] on icon "button" at bounding box center [1156, 490] width 14 height 14
click at [1230, 408] on div "TY-Construction Card front 96.66 KB" at bounding box center [1215, 381] width 181 height 182
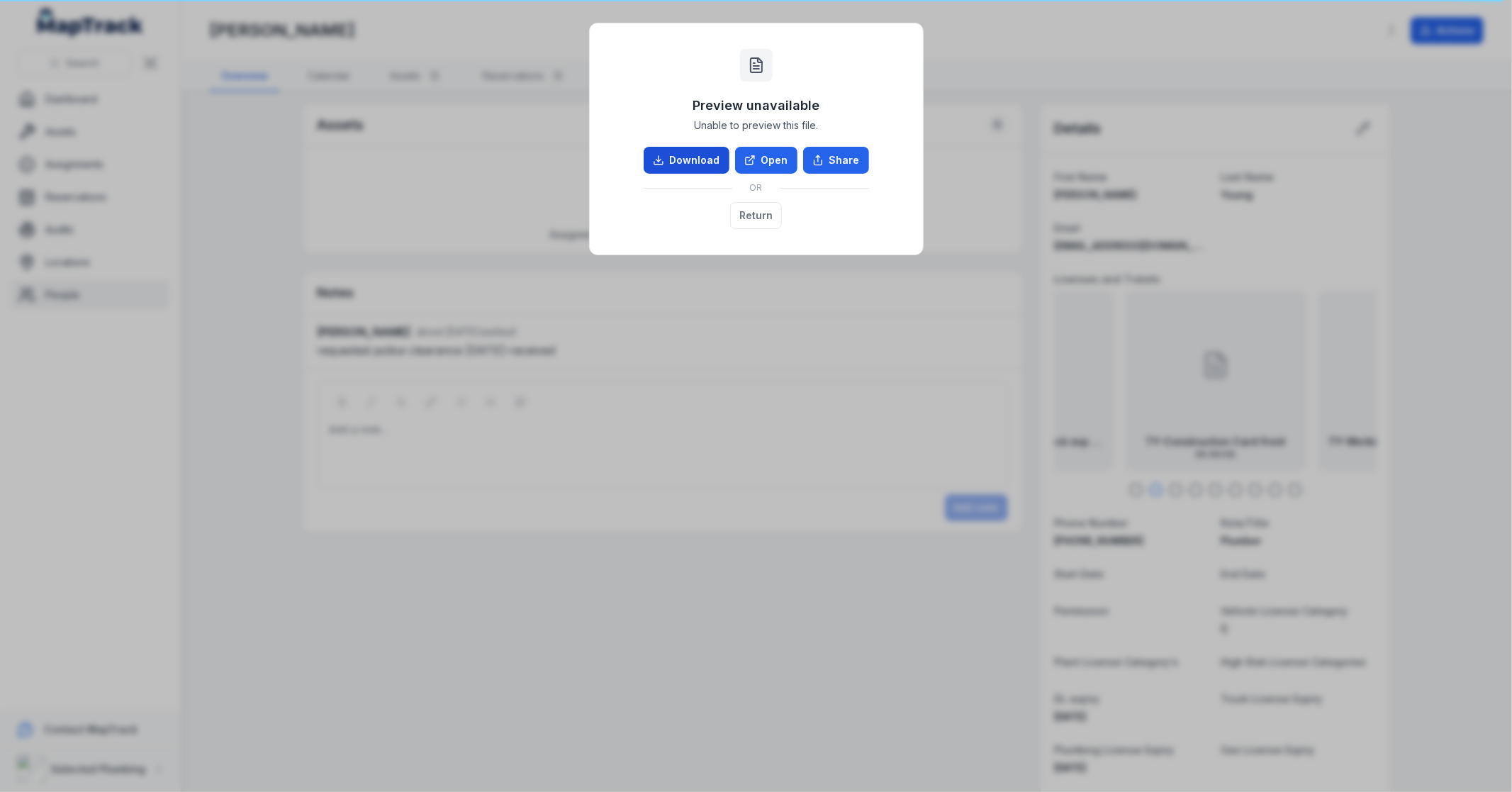
click at [702, 160] on link "Download" at bounding box center [686, 160] width 86 height 27
click at [754, 210] on button "Return" at bounding box center [756, 215] width 52 height 27
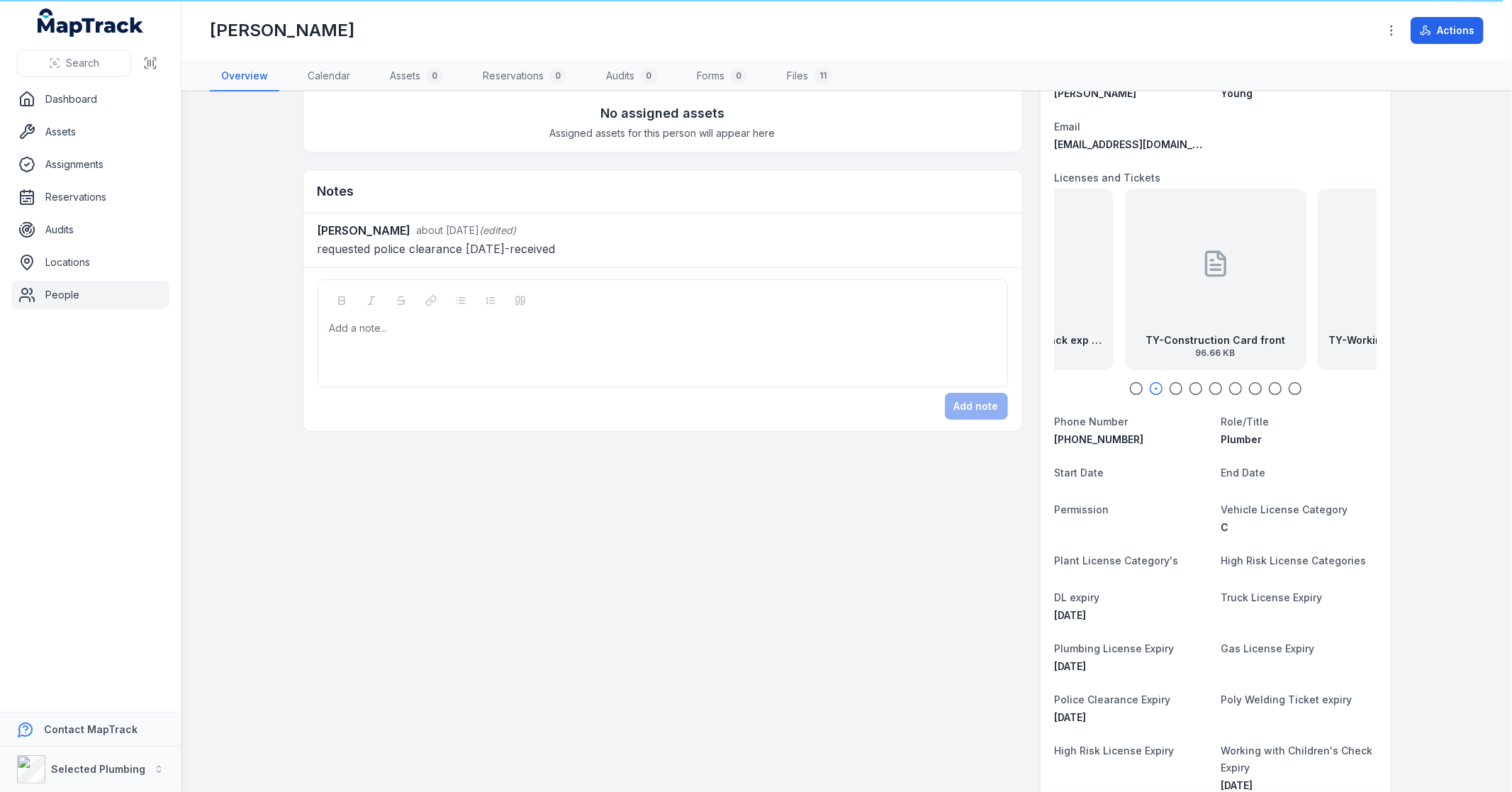
scroll to position [0, 0]
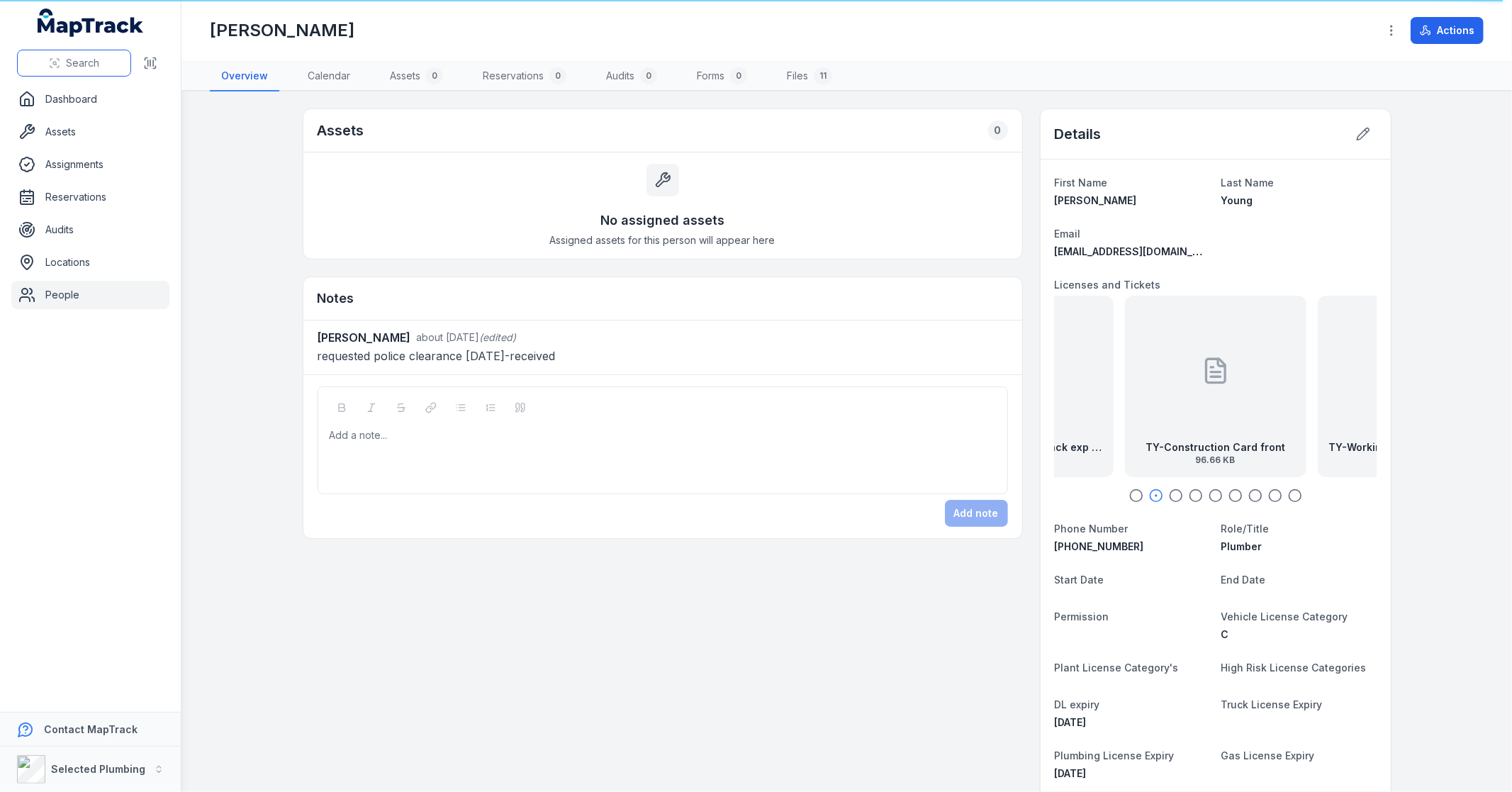
click at [68, 66] on span "Search" at bounding box center [83, 63] width 34 height 14
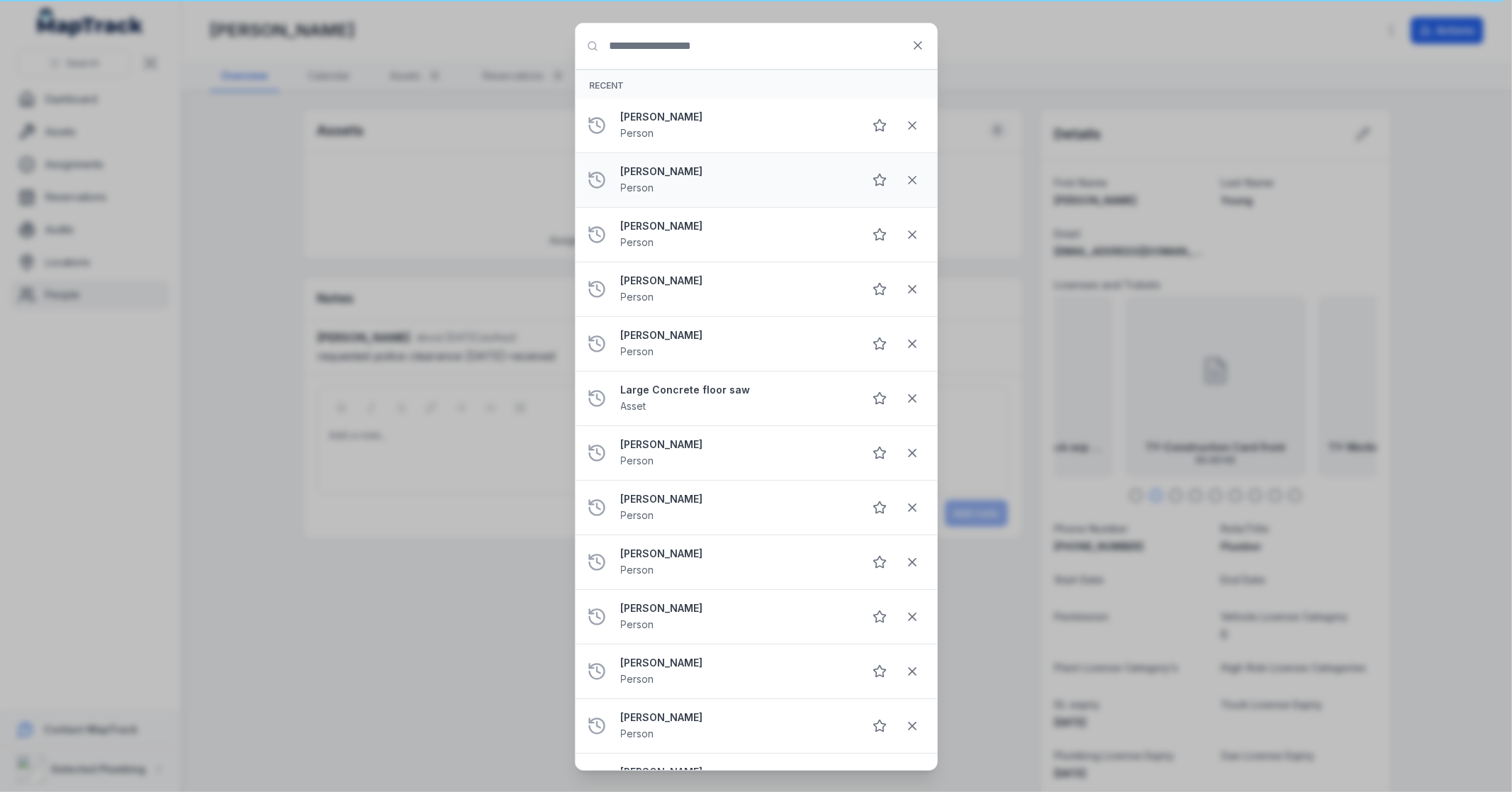
click at [658, 180] on div "[PERSON_NAME] Person" at bounding box center [737, 180] width 231 height 31
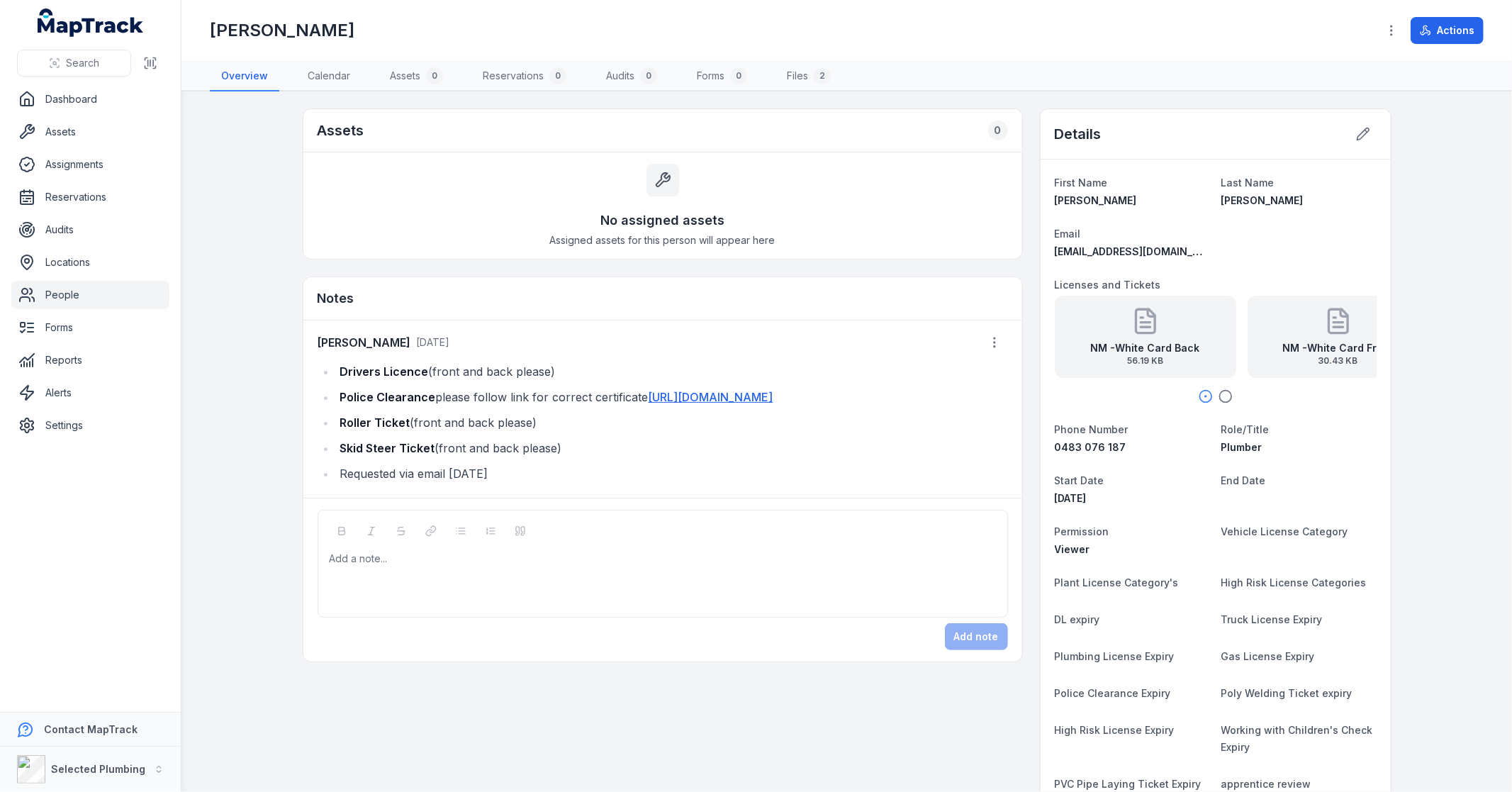
click at [1221, 396] on icon "button" at bounding box center [1225, 396] width 14 height 14
click at [1174, 396] on div at bounding box center [1216, 396] width 322 height 14
click at [1199, 393] on icon "button" at bounding box center [1205, 396] width 14 height 14
drag, startPoint x: 1221, startPoint y: 261, endPoint x: 1045, endPoint y: 253, distance: 176.2
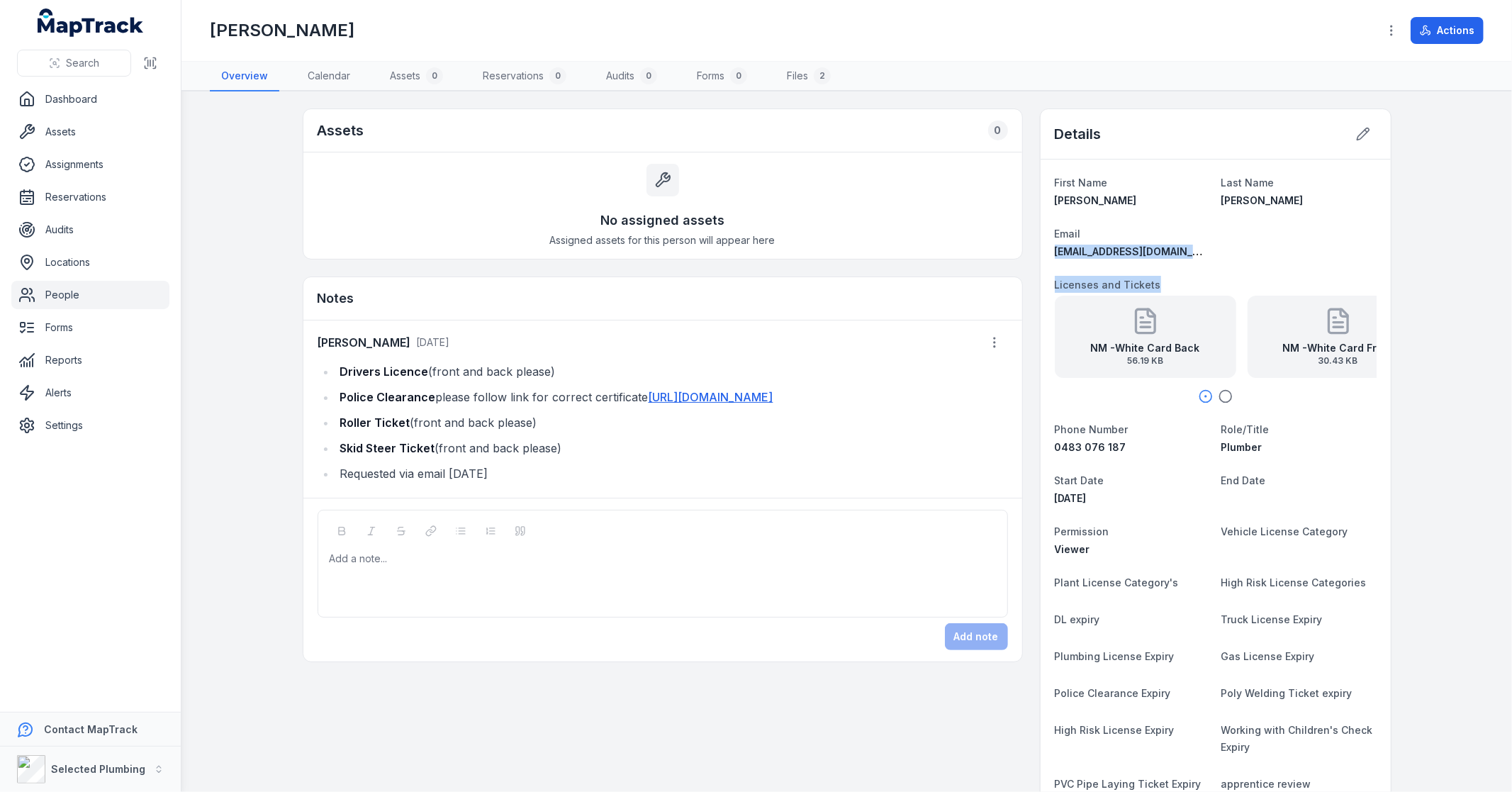
click at [1045, 253] on div "First Name [PERSON_NAME] Last Name [PERSON_NAME] Email [EMAIL_ADDRESS][DOMAIN_N…" at bounding box center [1216, 578] width 351 height 837
click at [1206, 252] on dl "First Name [PERSON_NAME] Last Name [PERSON_NAME] Email [EMAIL_ADDRESS][DOMAIN_N…" at bounding box center [1216, 578] width 322 height 808
click at [1150, 204] on div "[PERSON_NAME]" at bounding box center [1132, 200] width 155 height 14
drag, startPoint x: 1178, startPoint y: 253, endPoint x: 1039, endPoint y: 251, distance: 139.0
click at [1041, 251] on div "First Name [PERSON_NAME] Last Name [PERSON_NAME] Email [EMAIL_ADDRESS][DOMAIN_N…" at bounding box center [1216, 578] width 351 height 837
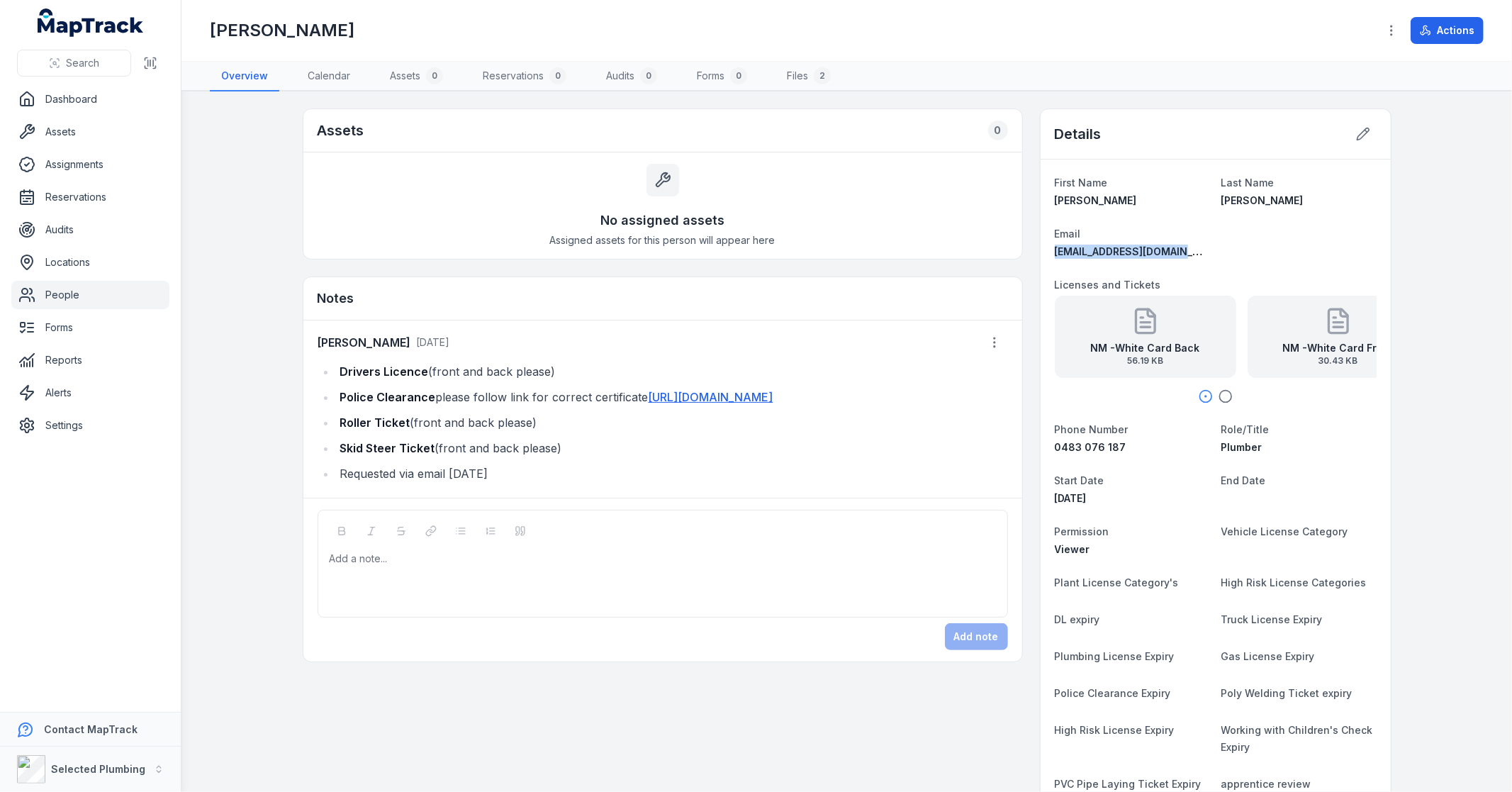
copy span "[EMAIL_ADDRESS][DOMAIN_NAME]"
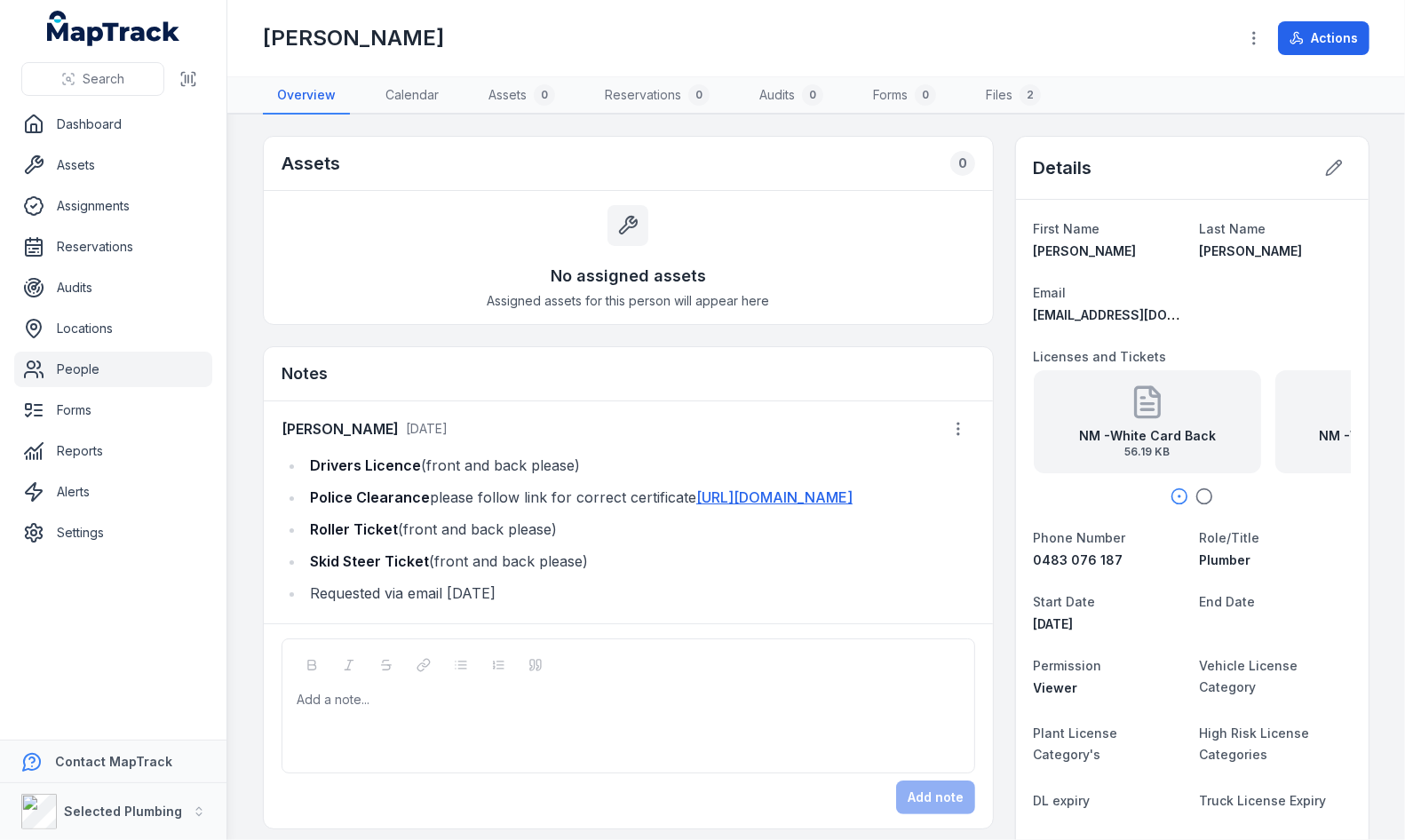
click at [1283, 441] on div "NM -White Card Front 30.43 KB" at bounding box center [1389, 422] width 227 height 103
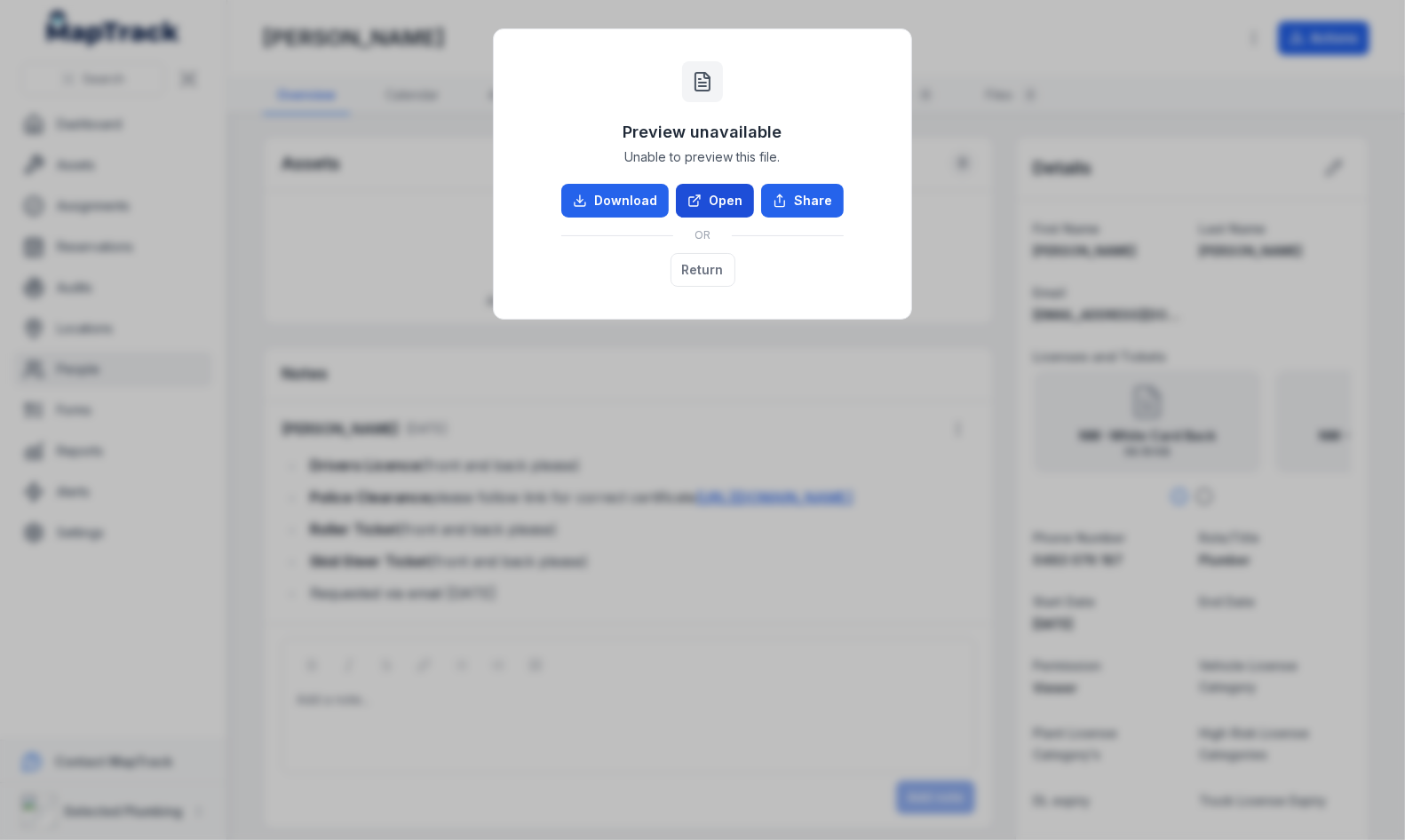
click at [720, 211] on link "Open" at bounding box center [714, 201] width 78 height 34
click at [703, 271] on button "Return" at bounding box center [702, 270] width 65 height 34
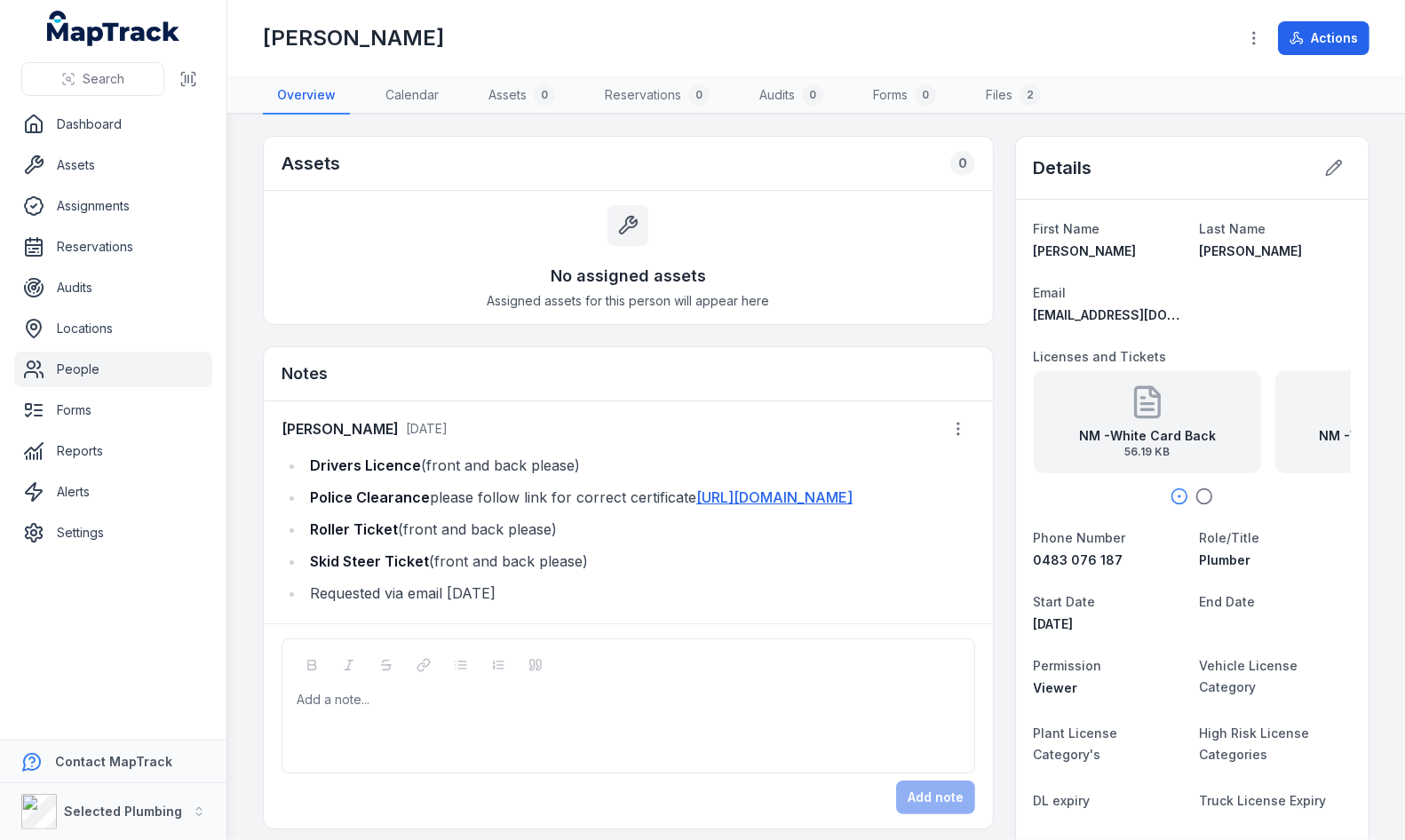
click at [1196, 494] on icon "button" at bounding box center [1204, 496] width 17 height 17
click at [1211, 434] on strong "NM -White Card Front" at bounding box center [1233, 436] width 138 height 17
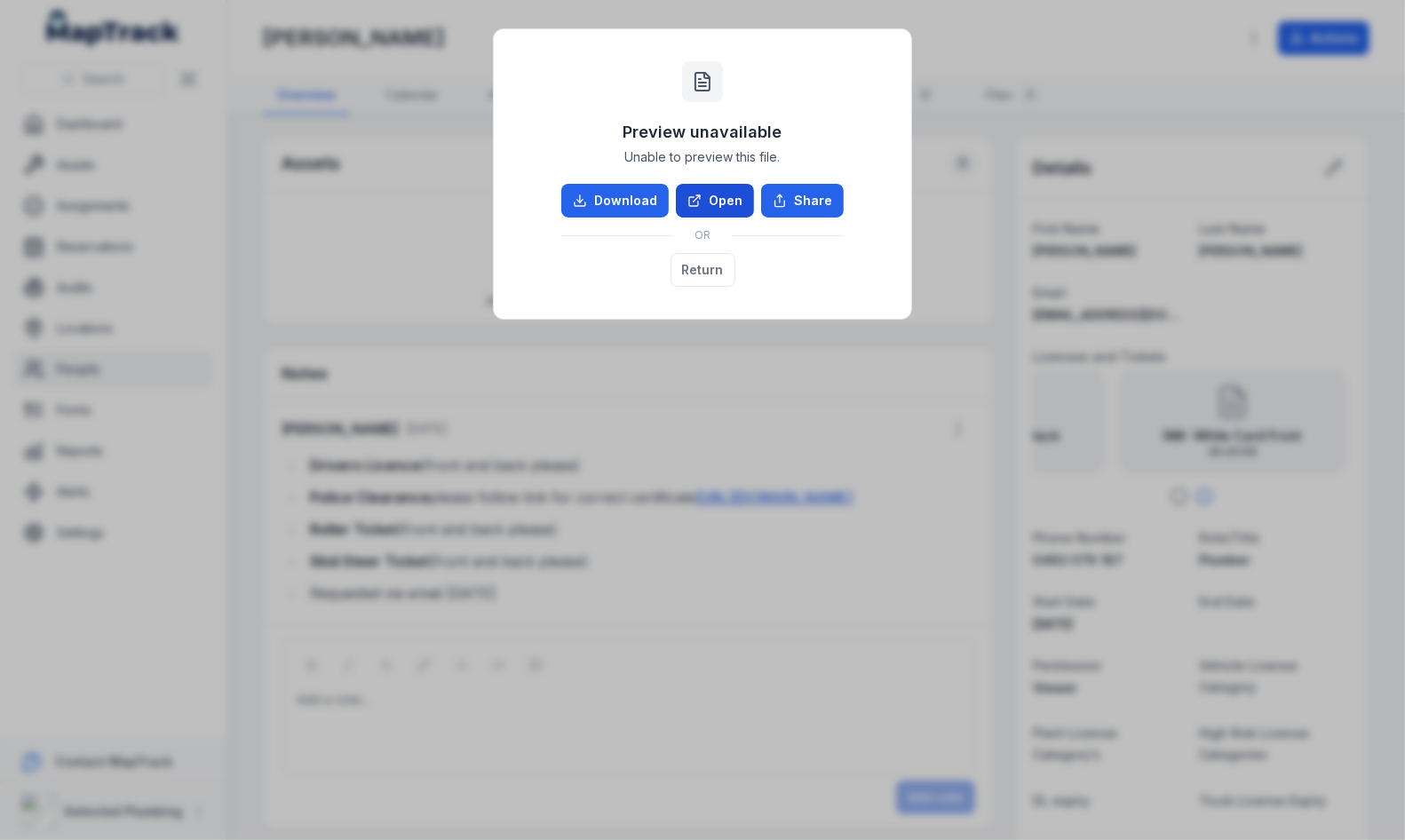
click at [735, 204] on link "Open" at bounding box center [714, 201] width 78 height 34
click at [721, 263] on button "Return" at bounding box center [702, 270] width 65 height 34
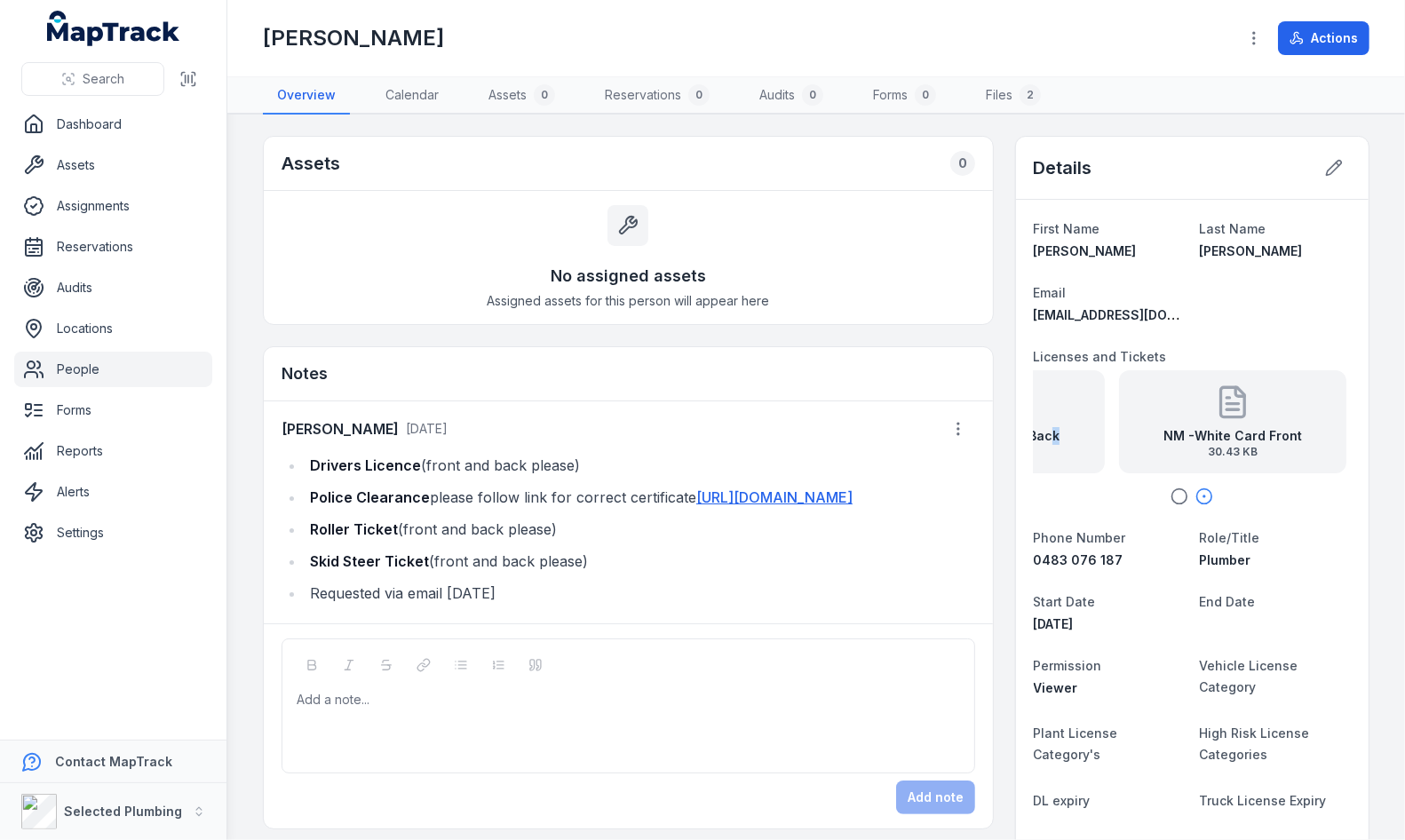
click at [1046, 438] on strong "NM -White Card Back" at bounding box center [990, 436] width 137 height 17
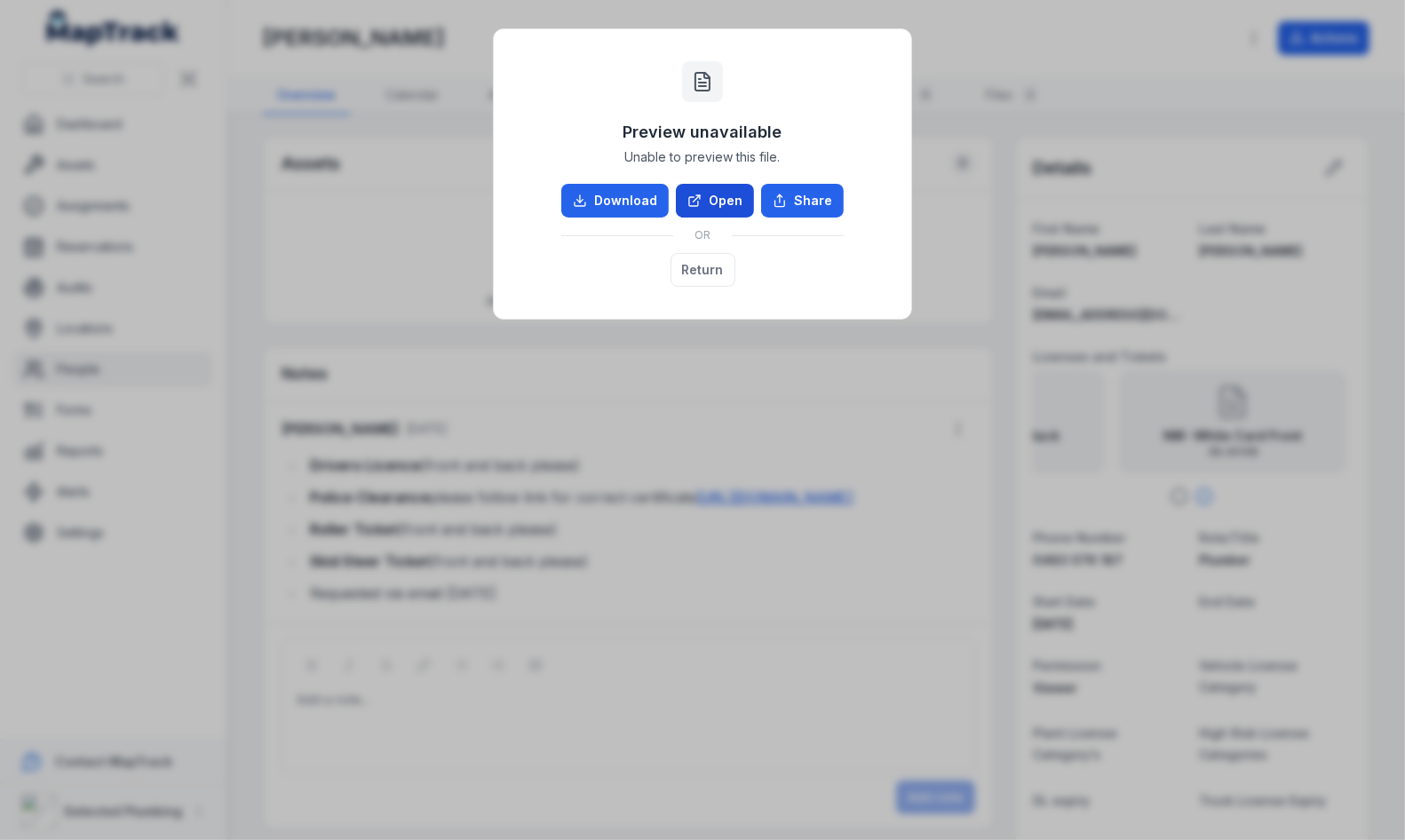
click at [717, 200] on link "Open" at bounding box center [714, 201] width 78 height 34
click at [759, 282] on div "Download Open Share OR Return" at bounding box center [702, 236] width 282 height 103
click at [705, 282] on button "Return" at bounding box center [702, 270] width 65 height 34
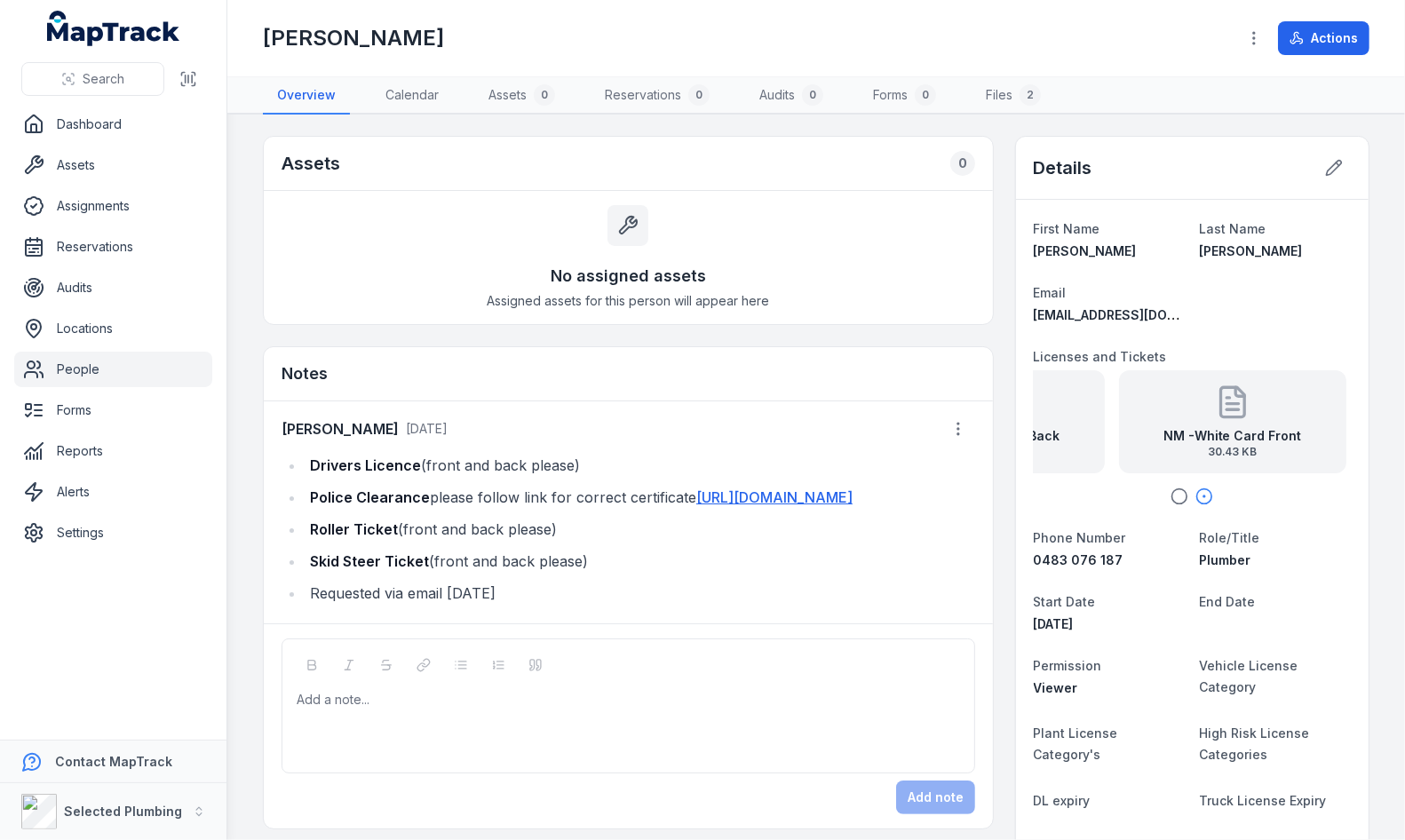
click at [1033, 447] on span "56.19 KB" at bounding box center [990, 451] width 137 height 14
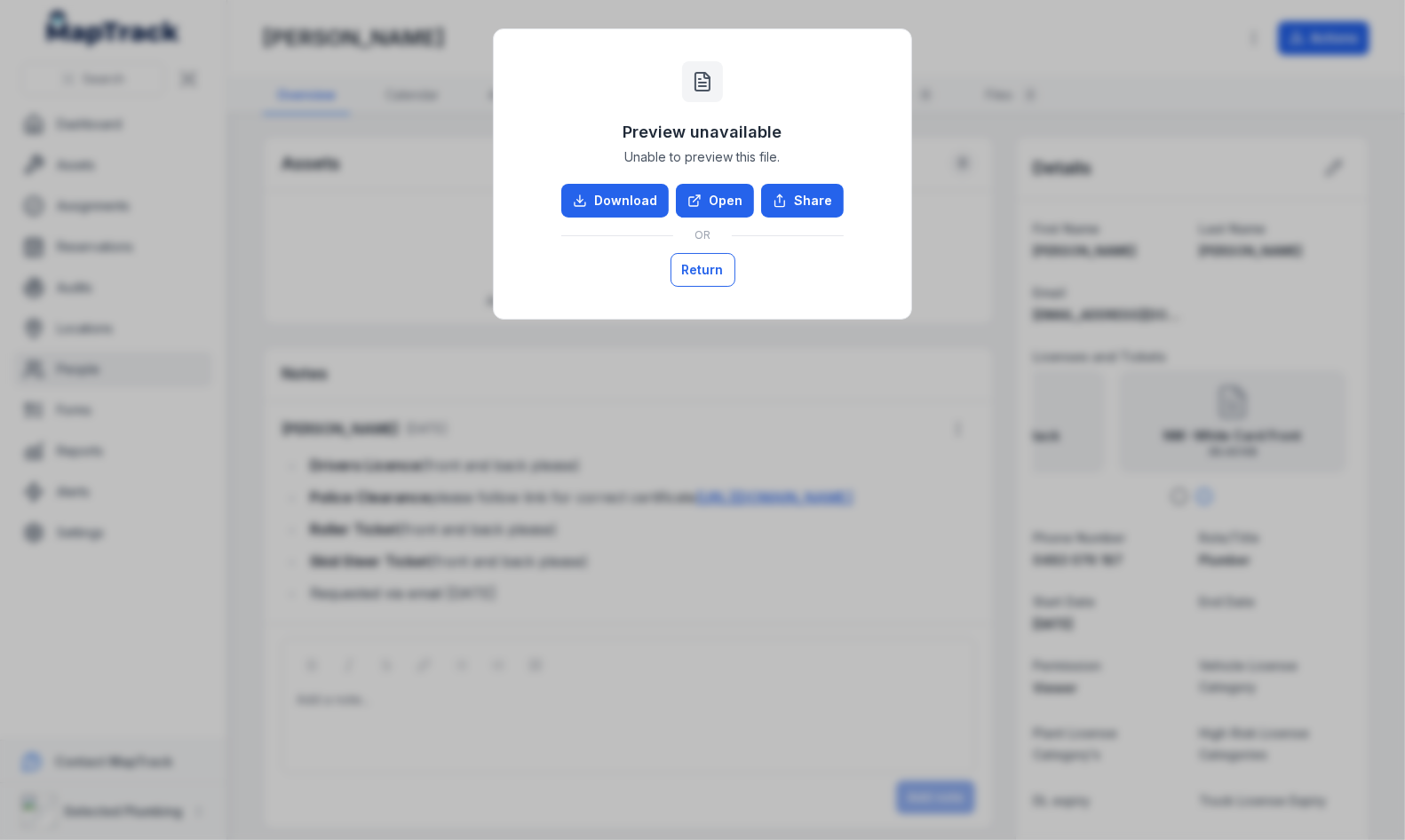
click at [693, 270] on button "Return" at bounding box center [702, 270] width 65 height 34
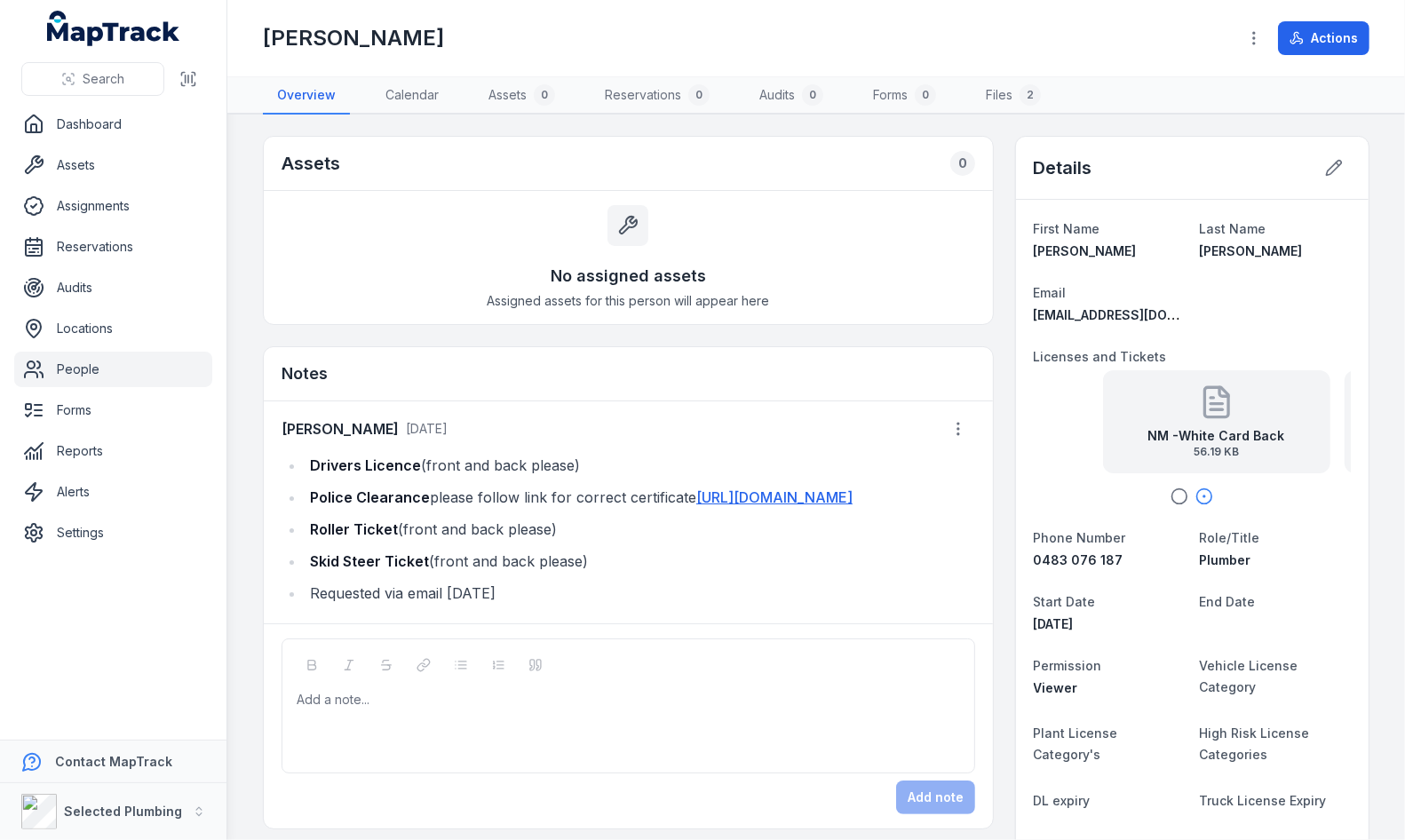
drag, startPoint x: 1057, startPoint y: 418, endPoint x: 1319, endPoint y: 401, distance: 262.6
click at [1319, 401] on div "NM -White Card Back 56.19 KB" at bounding box center [1217, 422] width 227 height 103
drag, startPoint x: 1200, startPoint y: 438, endPoint x: 924, endPoint y: 439, distance: 276.0
click at [1182, 431] on strong "NM -White Card Front" at bounding box center [1233, 436] width 138 height 17
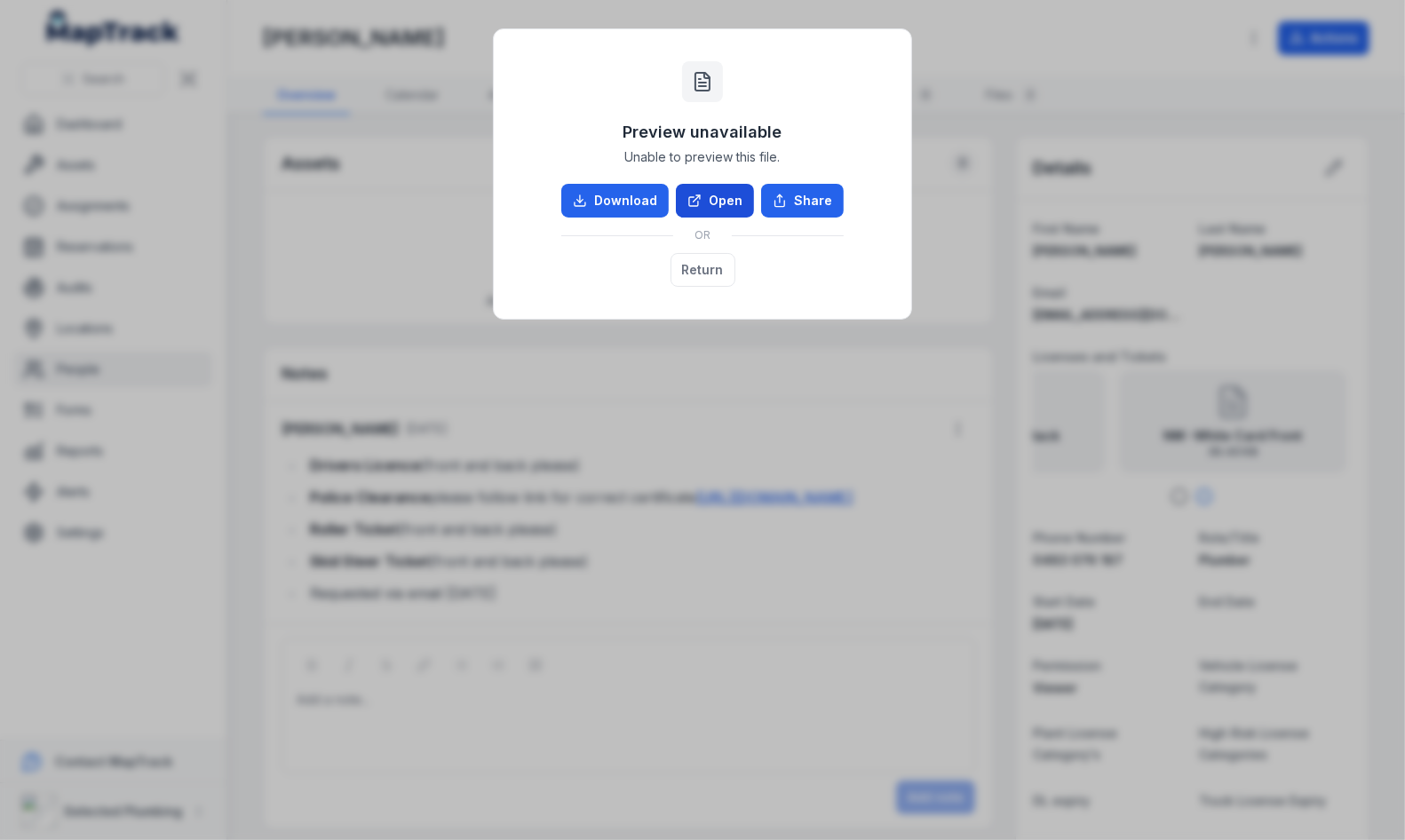
click at [714, 197] on link "Open" at bounding box center [714, 201] width 78 height 34
click at [700, 279] on button "Return" at bounding box center [702, 270] width 65 height 34
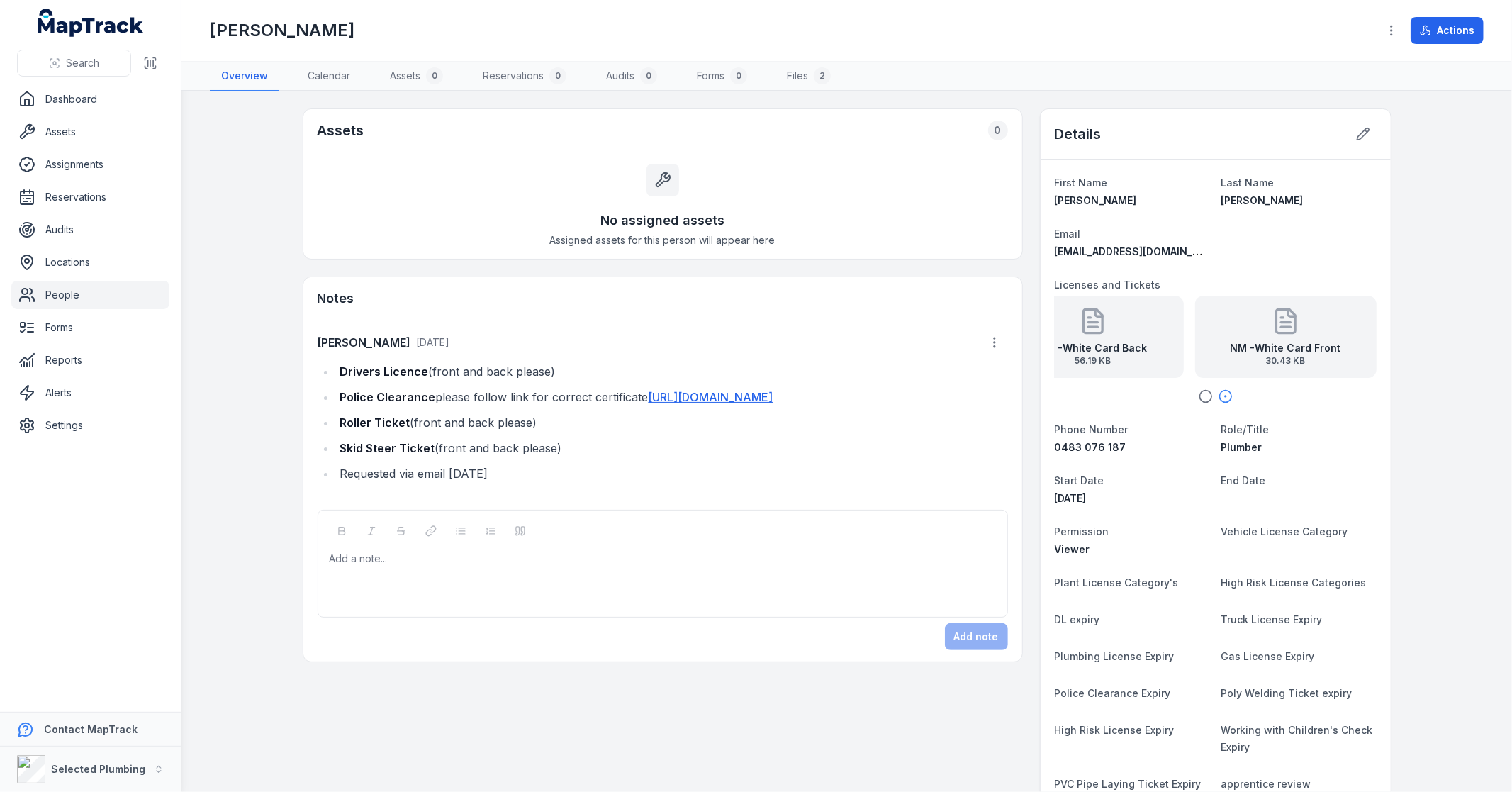
click at [1200, 392] on circle "button" at bounding box center [1205, 397] width 12 height 12
drag, startPoint x: 1074, startPoint y: 408, endPoint x: 1194, endPoint y: 411, distance: 120.0
click at [1194, 411] on dl "First Name [PERSON_NAME] Last Name [PERSON_NAME] Email [EMAIL_ADDRESS][DOMAIN_N…" at bounding box center [1216, 578] width 322 height 808
click at [1208, 397] on div at bounding box center [1216, 396] width 322 height 14
click at [1221, 392] on icon "button" at bounding box center [1225, 396] width 14 height 14
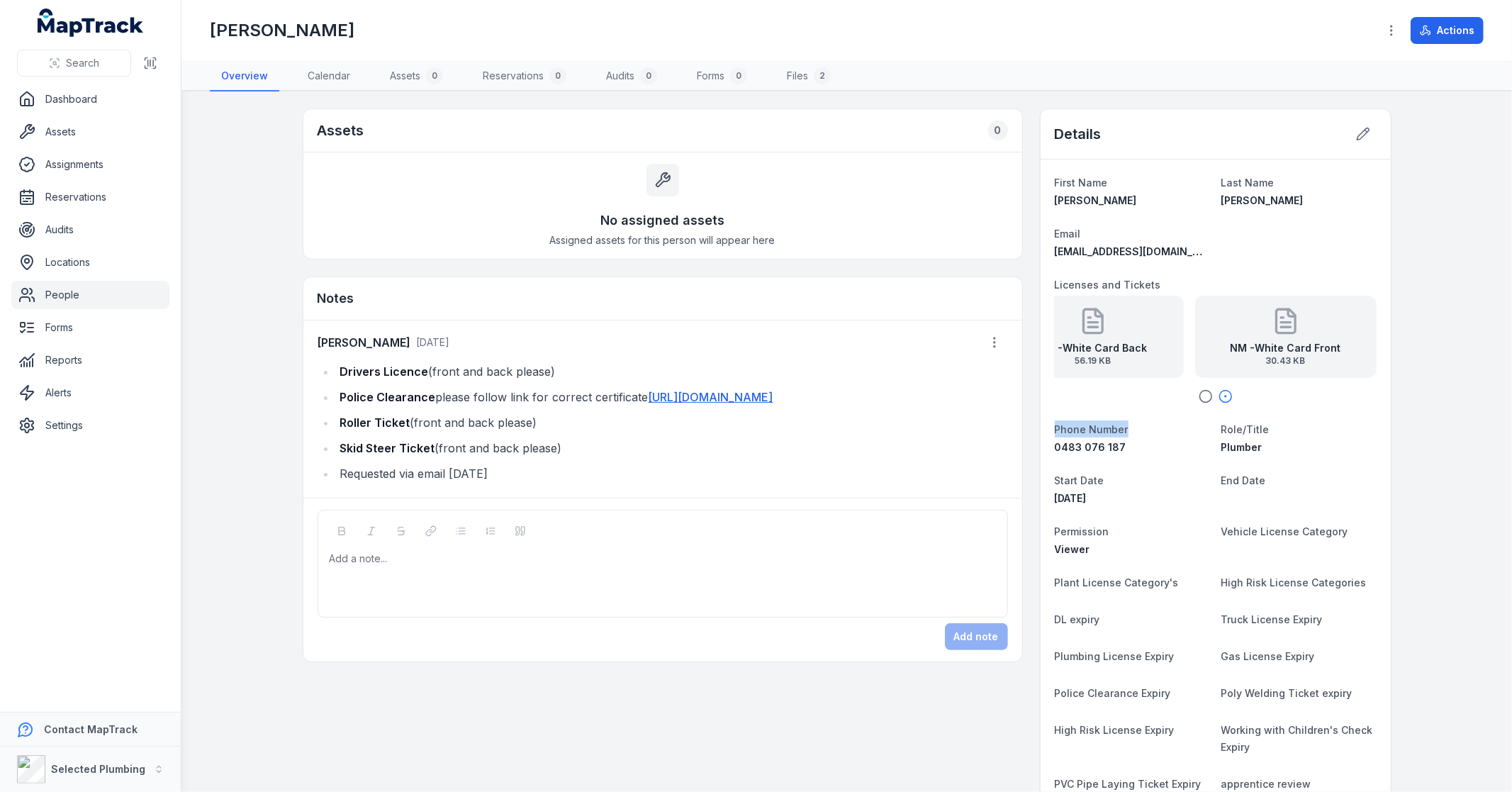
click at [1199, 392] on icon "button" at bounding box center [1205, 396] width 14 height 14
click at [1147, 404] on dl "First Name [PERSON_NAME] Last Name [PERSON_NAME] Email [EMAIL_ADDRESS][DOMAIN_N…" at bounding box center [1216, 578] width 322 height 808
click at [1093, 403] on dl "First Name [PERSON_NAME] Last Name [PERSON_NAME] Email [EMAIL_ADDRESS][DOMAIN_N…" at bounding box center [1216, 578] width 322 height 808
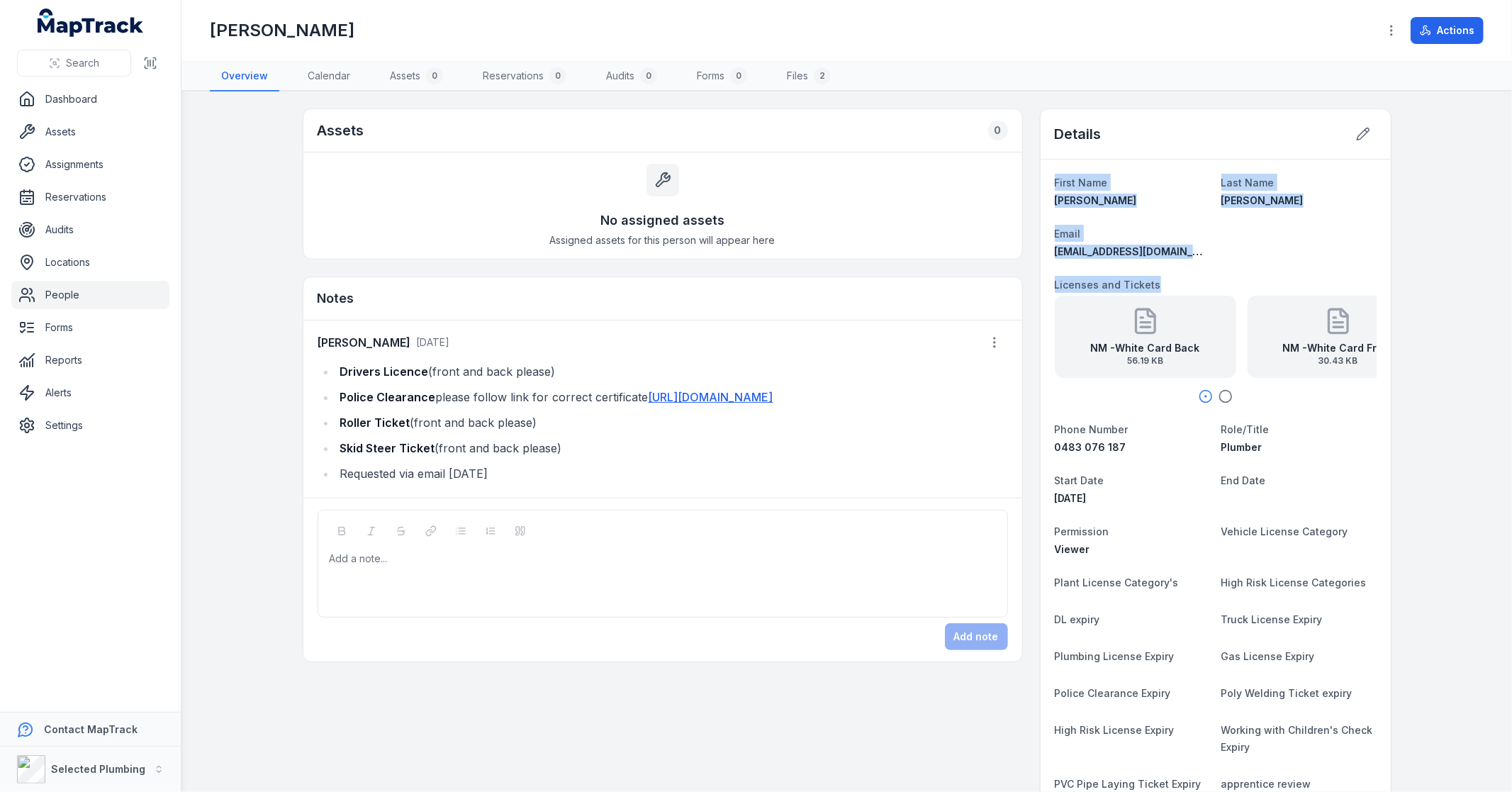
drag, startPoint x: 1045, startPoint y: 165, endPoint x: 1214, endPoint y: 271, distance: 199.5
click at [1214, 271] on div "First Name [PERSON_NAME] Last Name [PERSON_NAME] Email [EMAIL_ADDRESS][DOMAIN_N…" at bounding box center [1216, 578] width 351 height 837
click at [1366, 270] on dl "First Name [PERSON_NAME] Last Name [PERSON_NAME] Email [EMAIL_ADDRESS][DOMAIN_N…" at bounding box center [1216, 578] width 322 height 808
click at [1437, 280] on main "Assets 0 No assigned assets Assigned assets for this person will appear here No…" at bounding box center [847, 441] width 1331 height 701
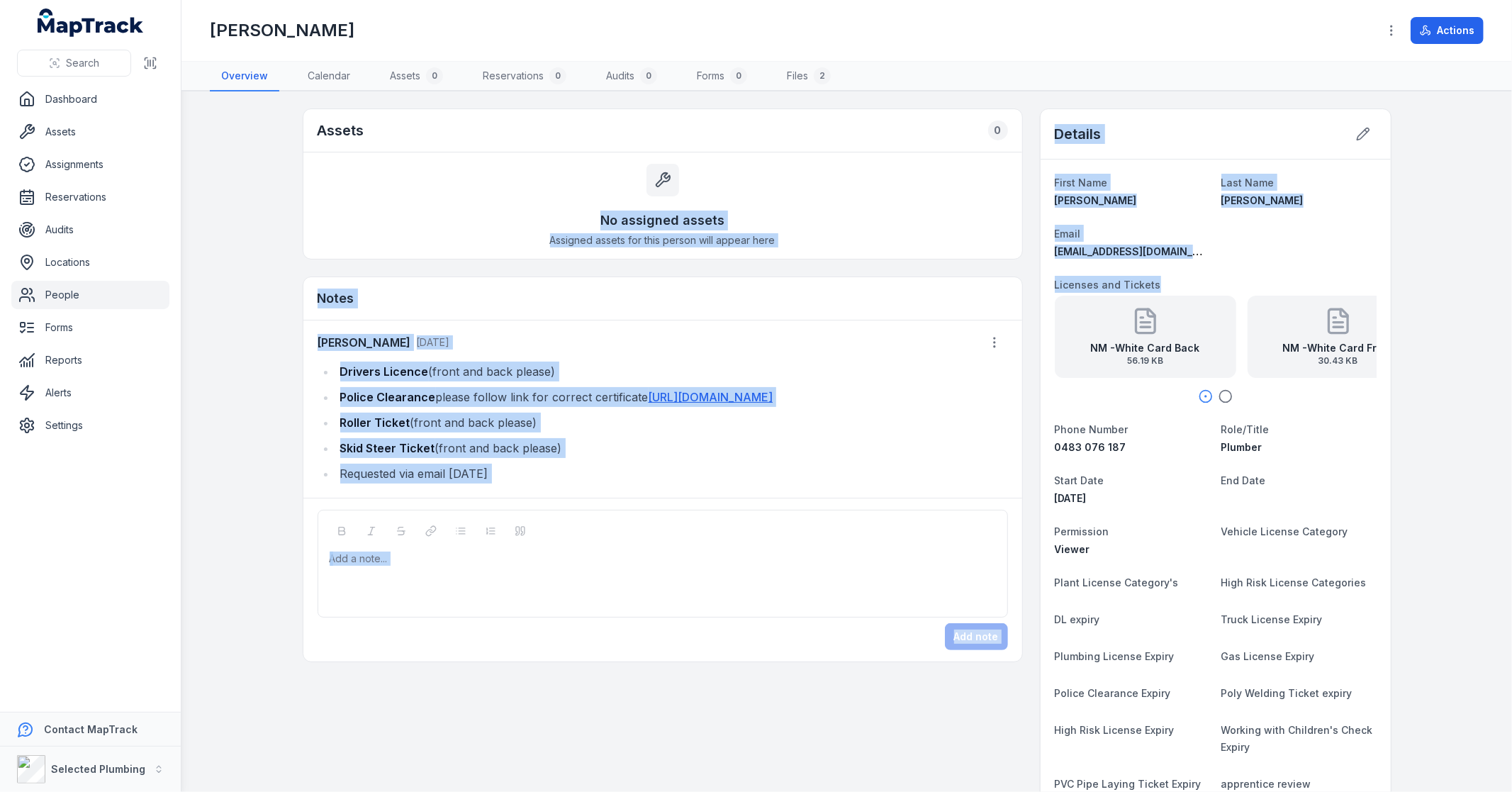
drag, startPoint x: 1022, startPoint y: 96, endPoint x: 1372, endPoint y: 267, distance: 389.5
click at [1372, 267] on main "Assets 0 No assigned assets Assigned assets for this person will appear here No…" at bounding box center [847, 441] width 1331 height 701
click at [1420, 197] on main "Assets 0 No assigned assets Assigned assets for this person will appear here No…" at bounding box center [847, 441] width 1331 height 701
drag, startPoint x: 1432, startPoint y: 289, endPoint x: 1012, endPoint y: 108, distance: 457.3
click at [1012, 108] on main "Assets 0 No assigned assets Assigned assets for this person will appear here No…" at bounding box center [847, 441] width 1331 height 701
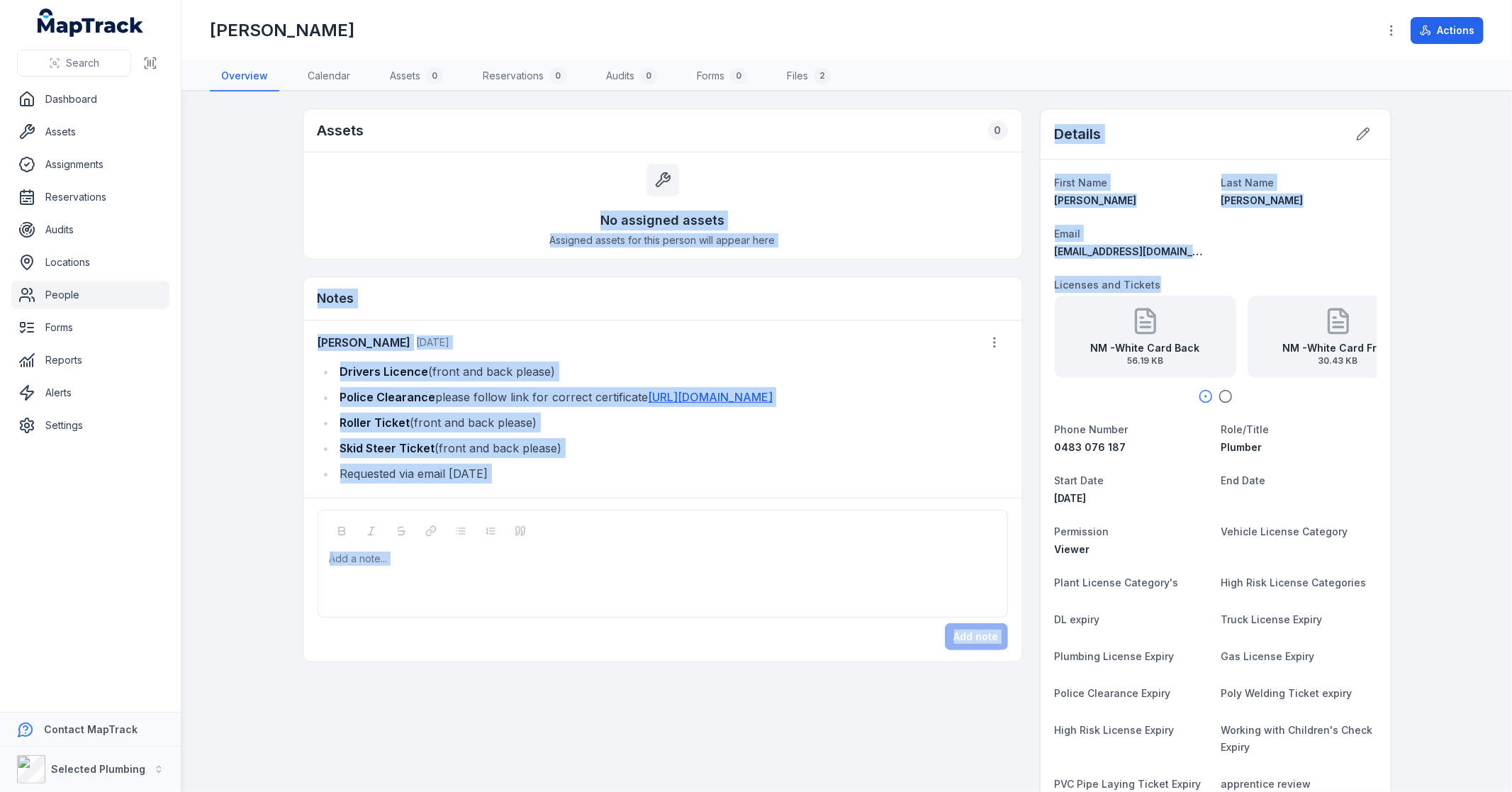
click at [1022, 97] on main "Assets 0 No assigned assets Assigned assets for this person will appear here No…" at bounding box center [847, 441] width 1331 height 701
drag, startPoint x: 1038, startPoint y: 97, endPoint x: 1068, endPoint y: 280, distance: 185.4
click at [1068, 280] on div "Toggle Navigation Nathan McLellan Actions Overview Calendar Assets 0 Reservatio…" at bounding box center [847, 396] width 1331 height 792
click at [1030, 96] on main "Assets 0 No assigned assets Assigned assets for this person will appear here No…" at bounding box center [847, 441] width 1331 height 701
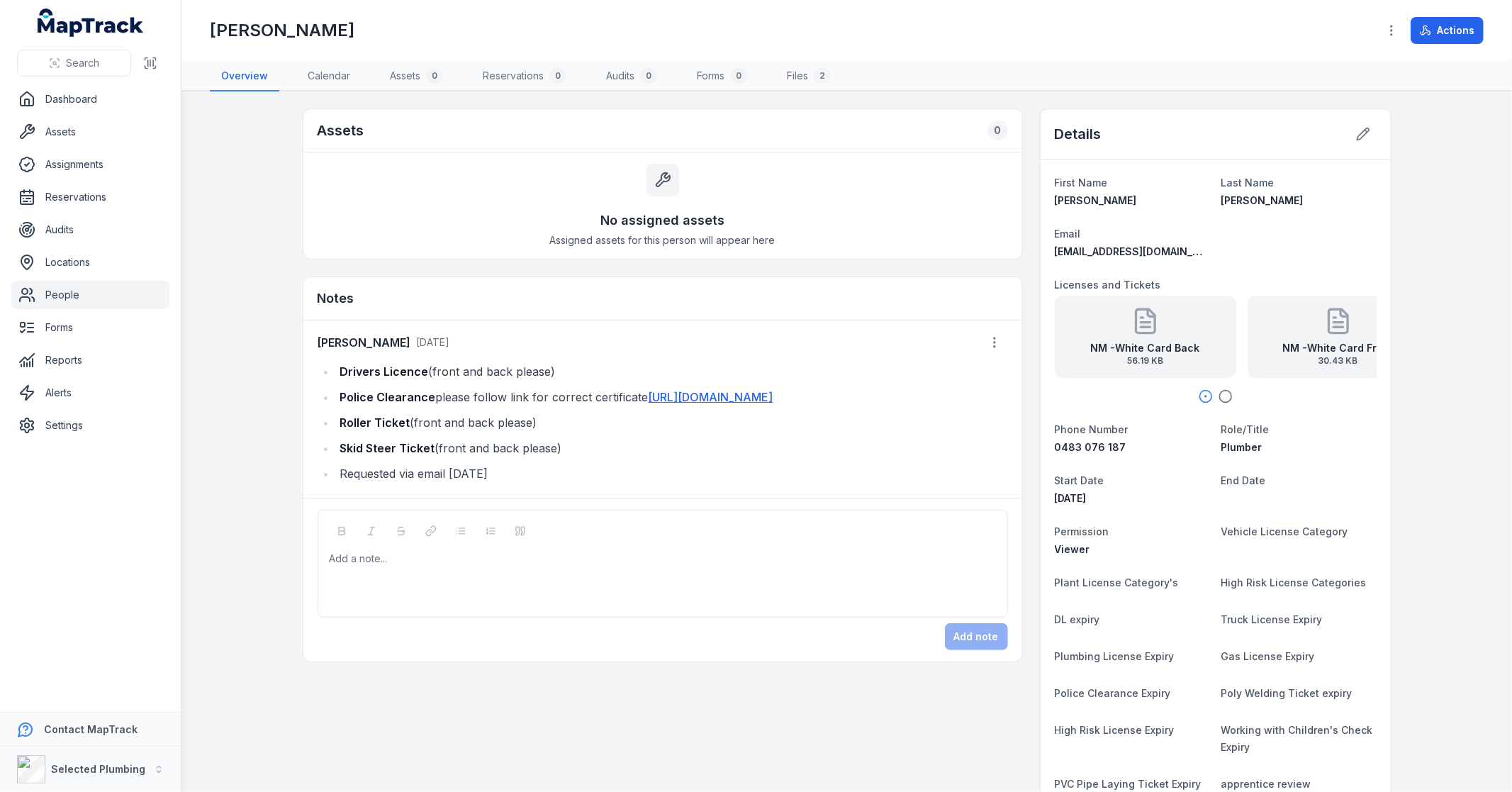
click at [1364, 447] on div "Plumber" at bounding box center [1299, 447] width 155 height 14
click at [1311, 341] on strong "NM -White Card Front" at bounding box center [1337, 348] width 111 height 14
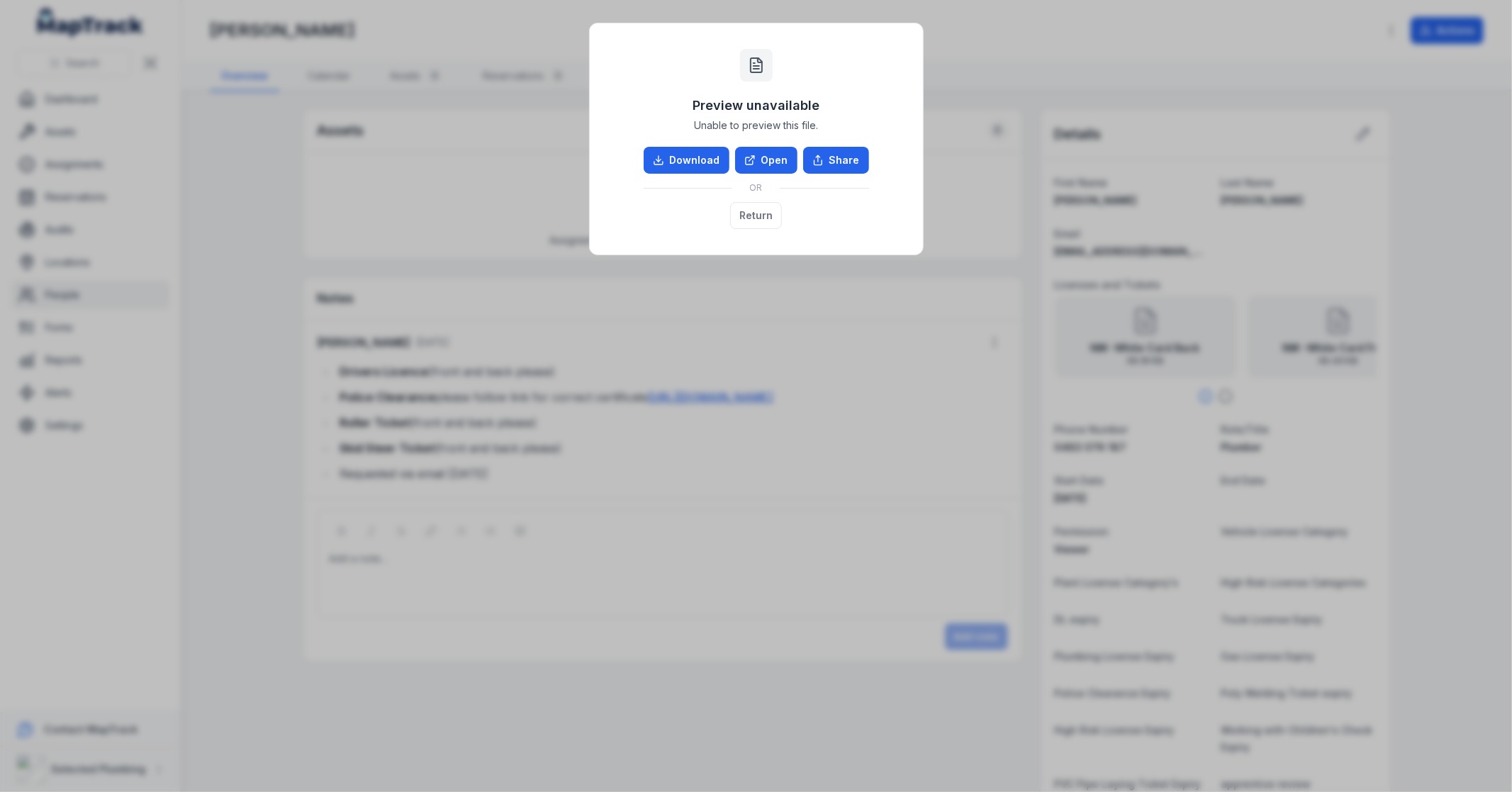
drag, startPoint x: 951, startPoint y: 4, endPoint x: 951, endPoint y: 11, distance: 7.0
click at [951, 10] on div "Preview unavailable Unable to preview this file. Download Open Share OR Return" at bounding box center [756, 396] width 1512 height 792
click at [767, 218] on button "Return" at bounding box center [756, 215] width 52 height 27
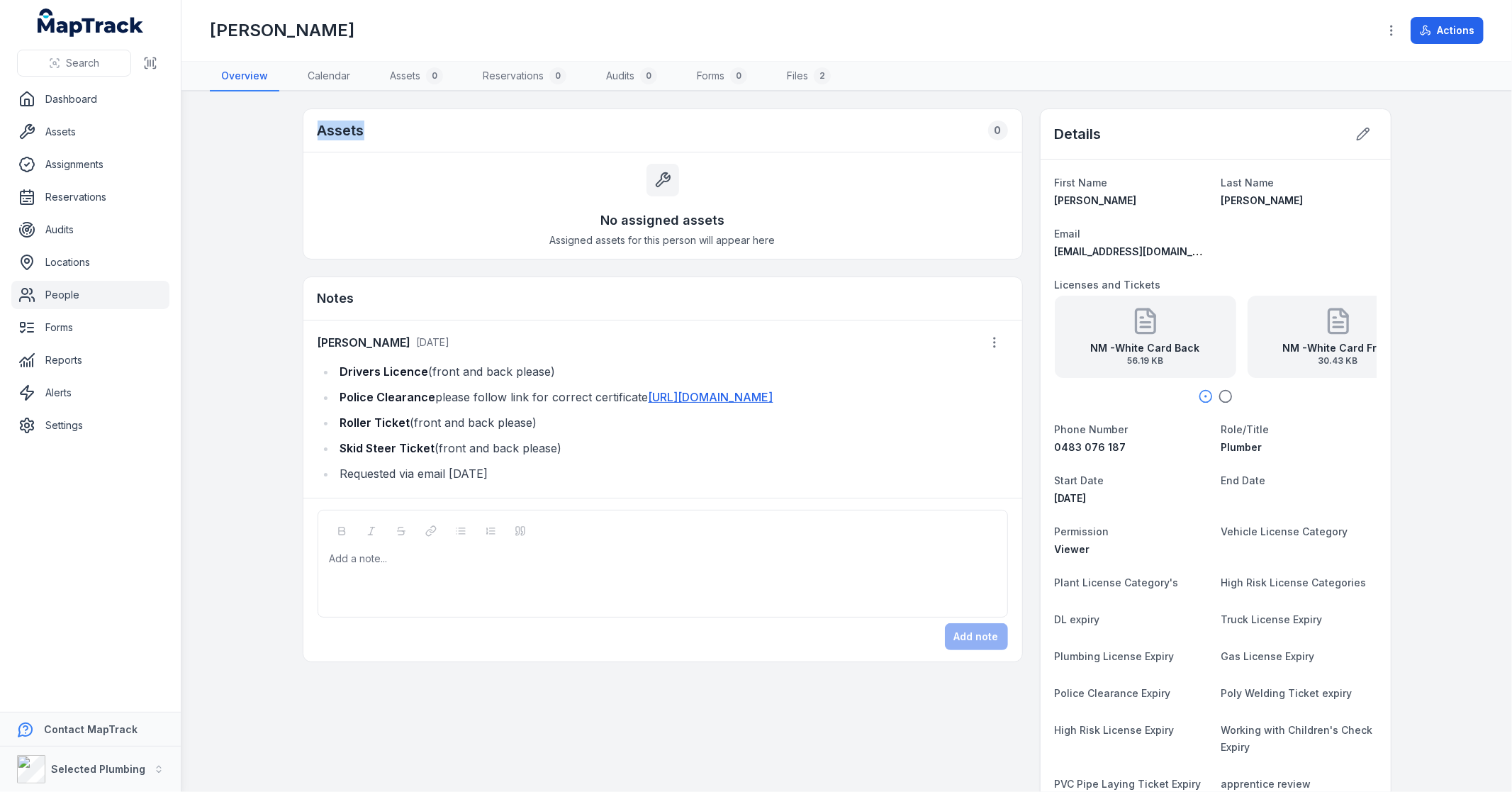
drag, startPoint x: 375, startPoint y: 130, endPoint x: 229, endPoint y: 124, distance: 146.1
click at [229, 124] on main "Assets 0 No assigned assets Assigned assets for this person will appear here No…" at bounding box center [847, 441] width 1331 height 701
click at [229, 124] on main "Assets 0 No assigned assets Assigned assets for this person will appear here No…" at bounding box center [847, 441] width 1331 height 701
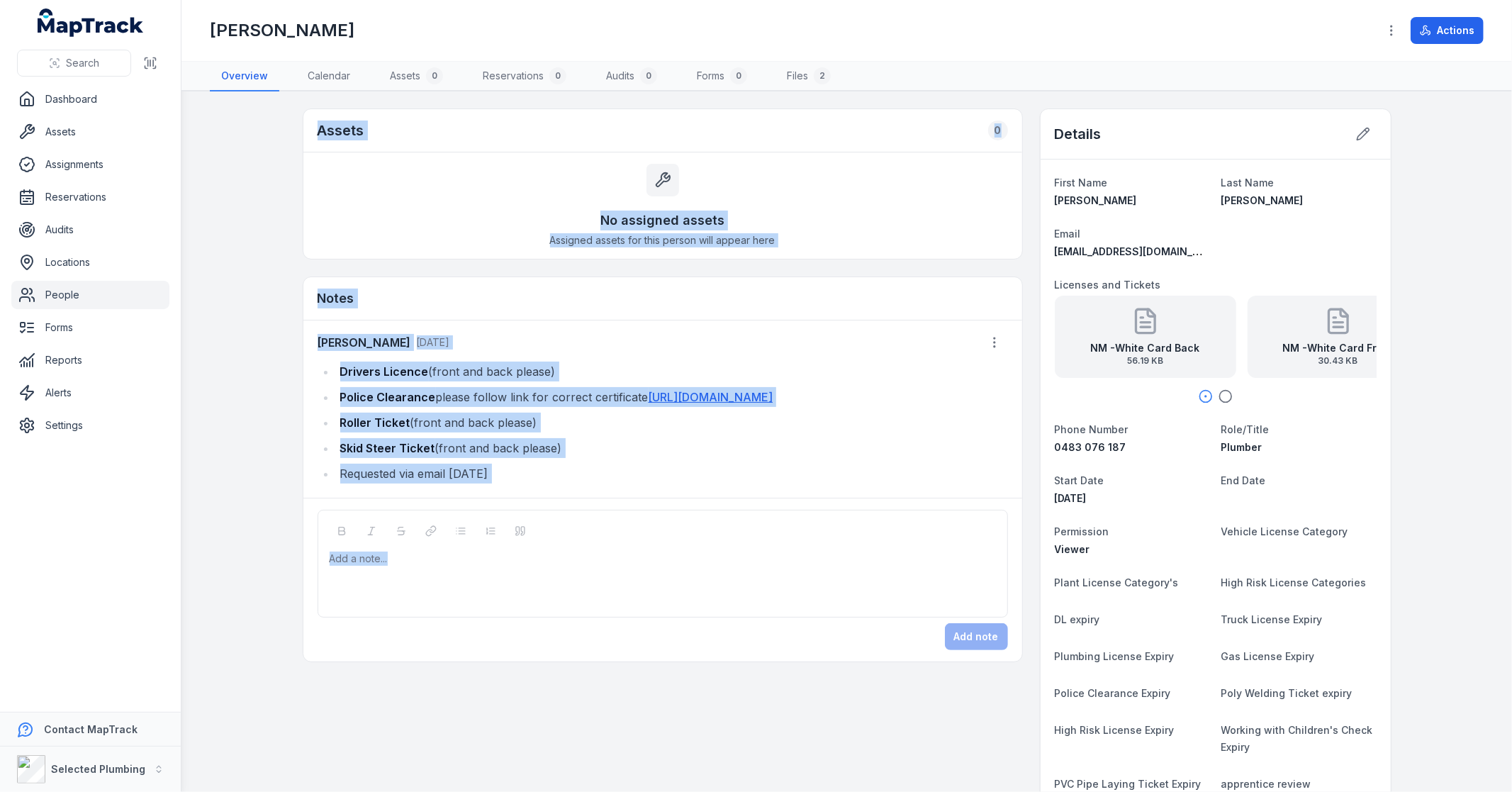
drag, startPoint x: 280, startPoint y: 102, endPoint x: 343, endPoint y: 605, distance: 506.9
click at [343, 605] on main "Assets 0 No assigned assets Assigned assets for this person will appear here No…" at bounding box center [847, 441] width 1331 height 701
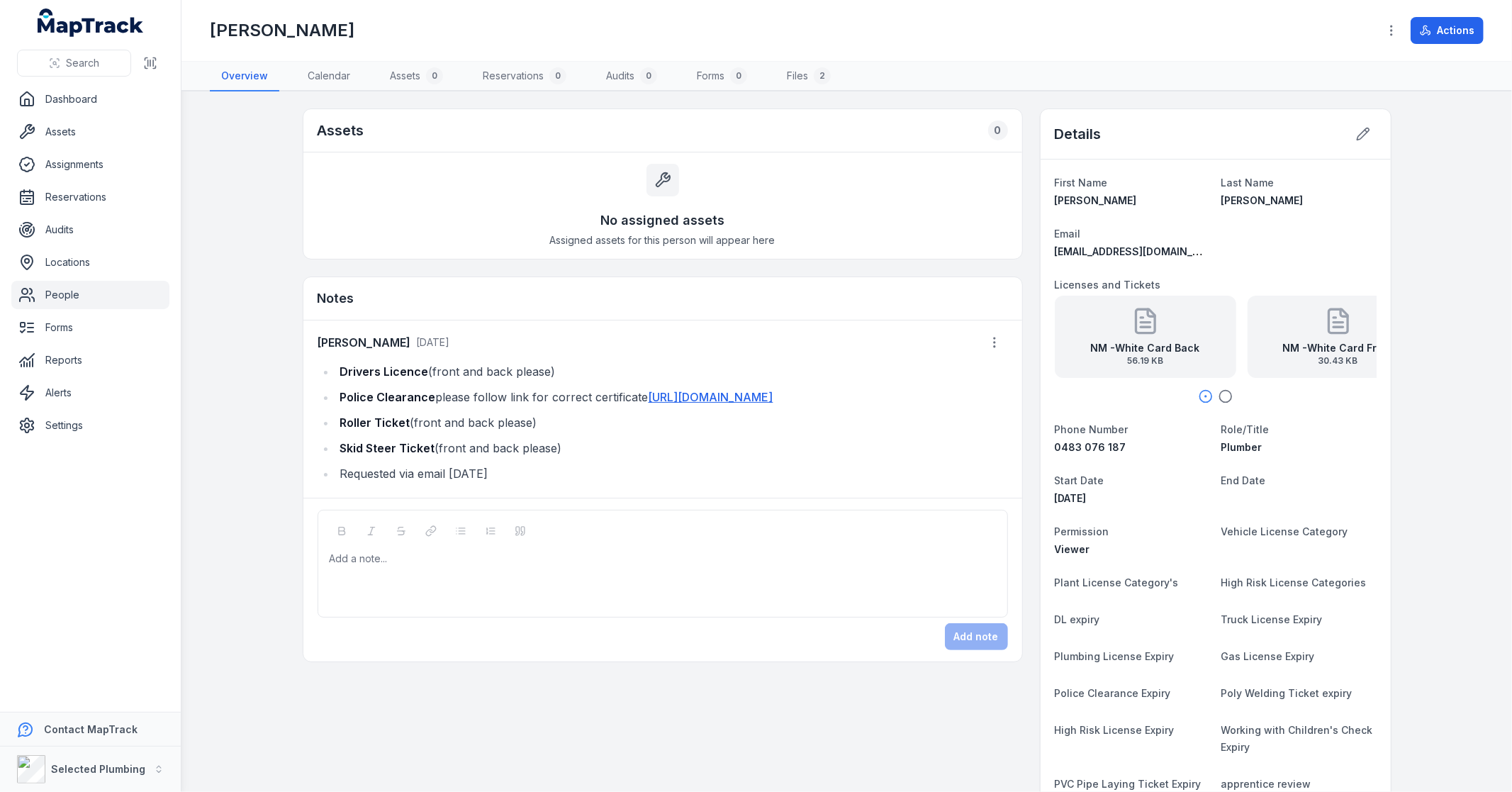
drag, startPoint x: 692, startPoint y: 690, endPoint x: 712, endPoint y: 719, distance: 35.2
click at [725, 726] on div "Assets 0 No assigned assets Assigned assets for this person will appear here No…" at bounding box center [847, 732] width 1089 height 1247
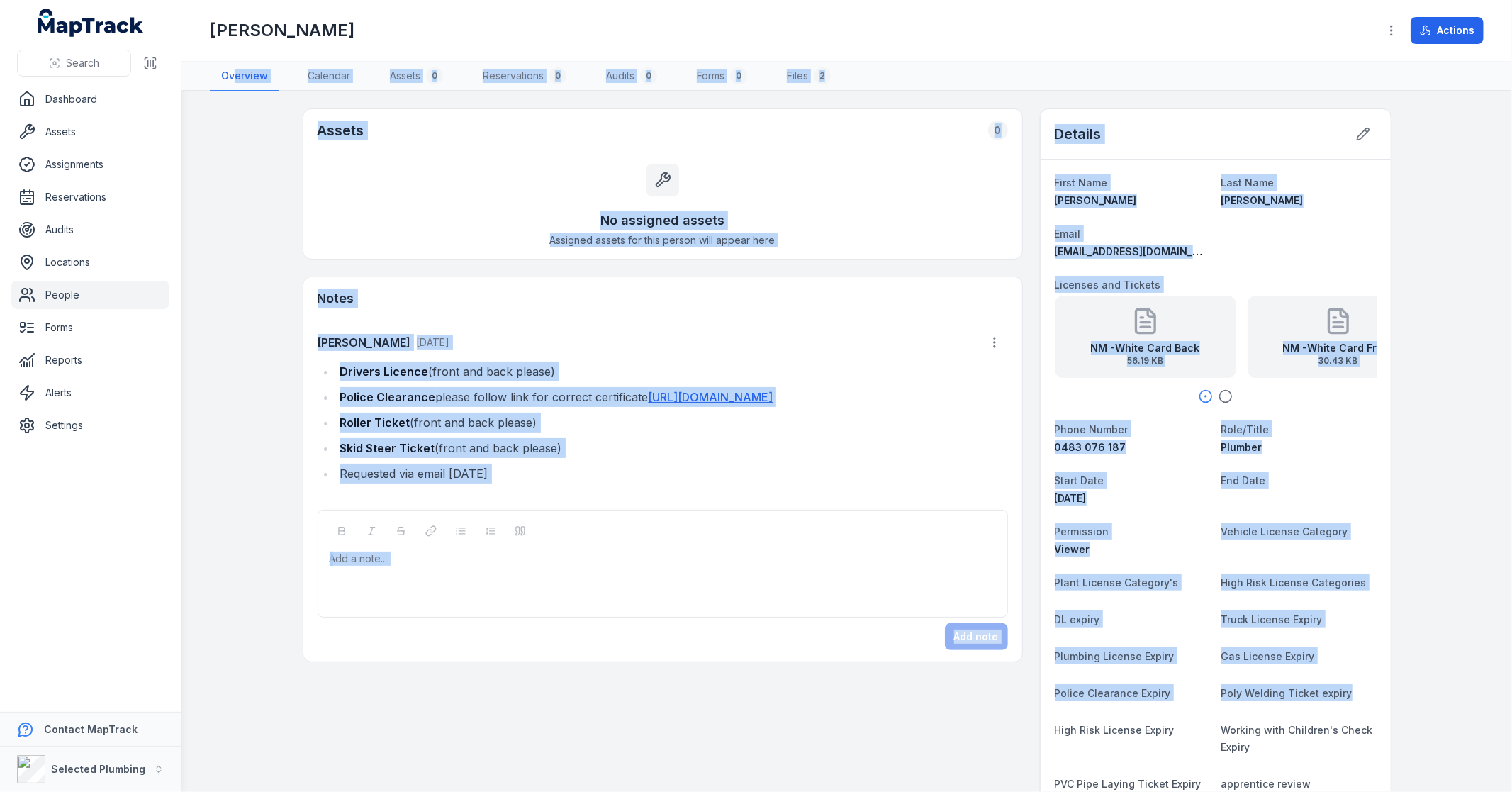
drag, startPoint x: 1429, startPoint y: 711, endPoint x: 232, endPoint y: 83, distance: 1351.7
click at [232, 83] on div "Toggle Navigation Nathan McLellan Actions Overview Calendar Assets 0 Reservatio…" at bounding box center [847, 396] width 1331 height 792
click at [259, 125] on main "Assets 0 No assigned assets Assigned assets for this person will appear here No…" at bounding box center [847, 441] width 1331 height 701
click at [291, 115] on main "Assets 0 No assigned assets Assigned assets for this person will appear here No…" at bounding box center [847, 441] width 1331 height 701
click at [315, 104] on main "Assets 0 No assigned assets Assigned assets for this person will appear here No…" at bounding box center [847, 441] width 1331 height 701
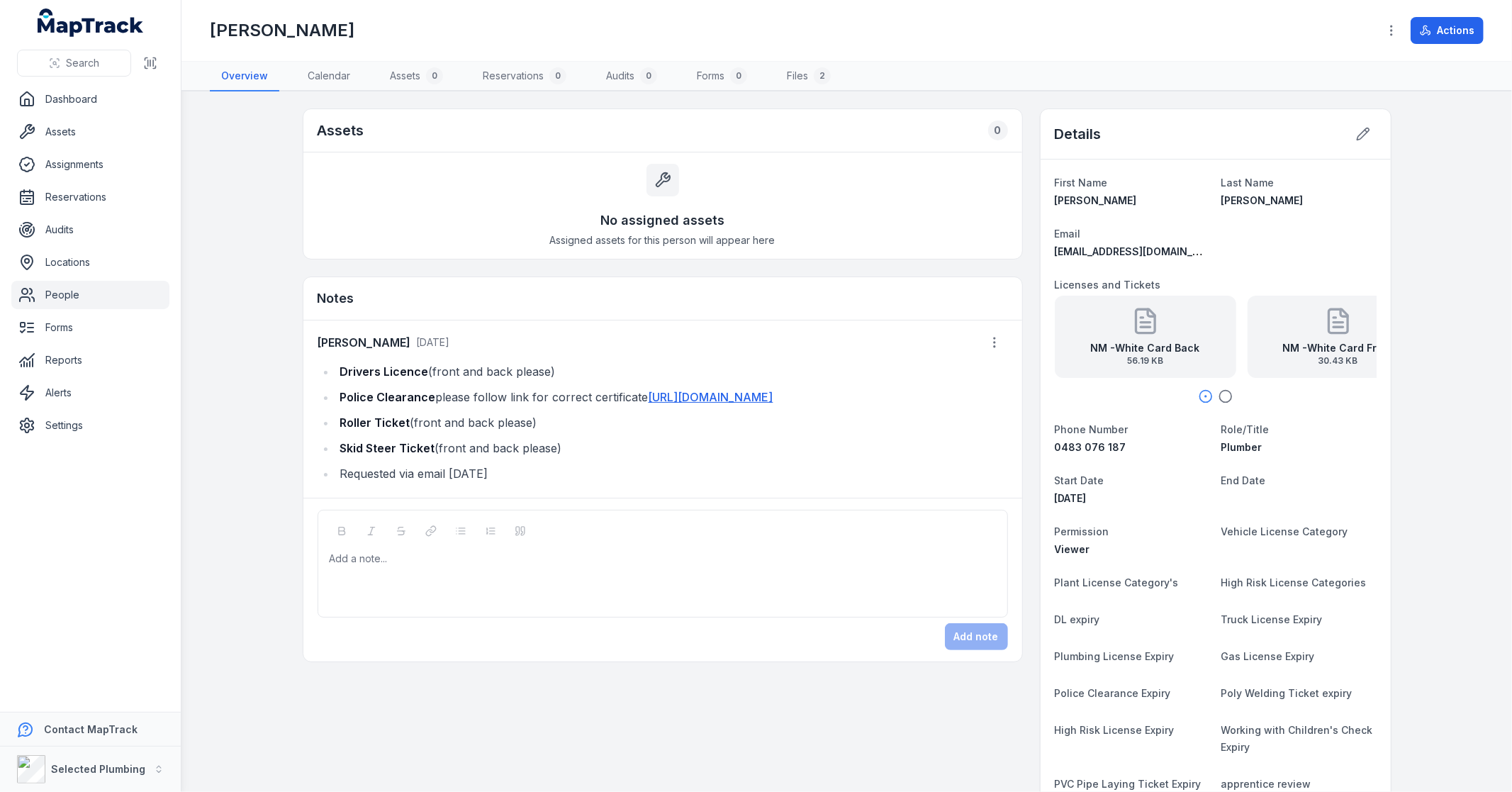
click at [334, 172] on div "No assigned assets Assigned assets for this person will appear here" at bounding box center [663, 205] width 719 height 106
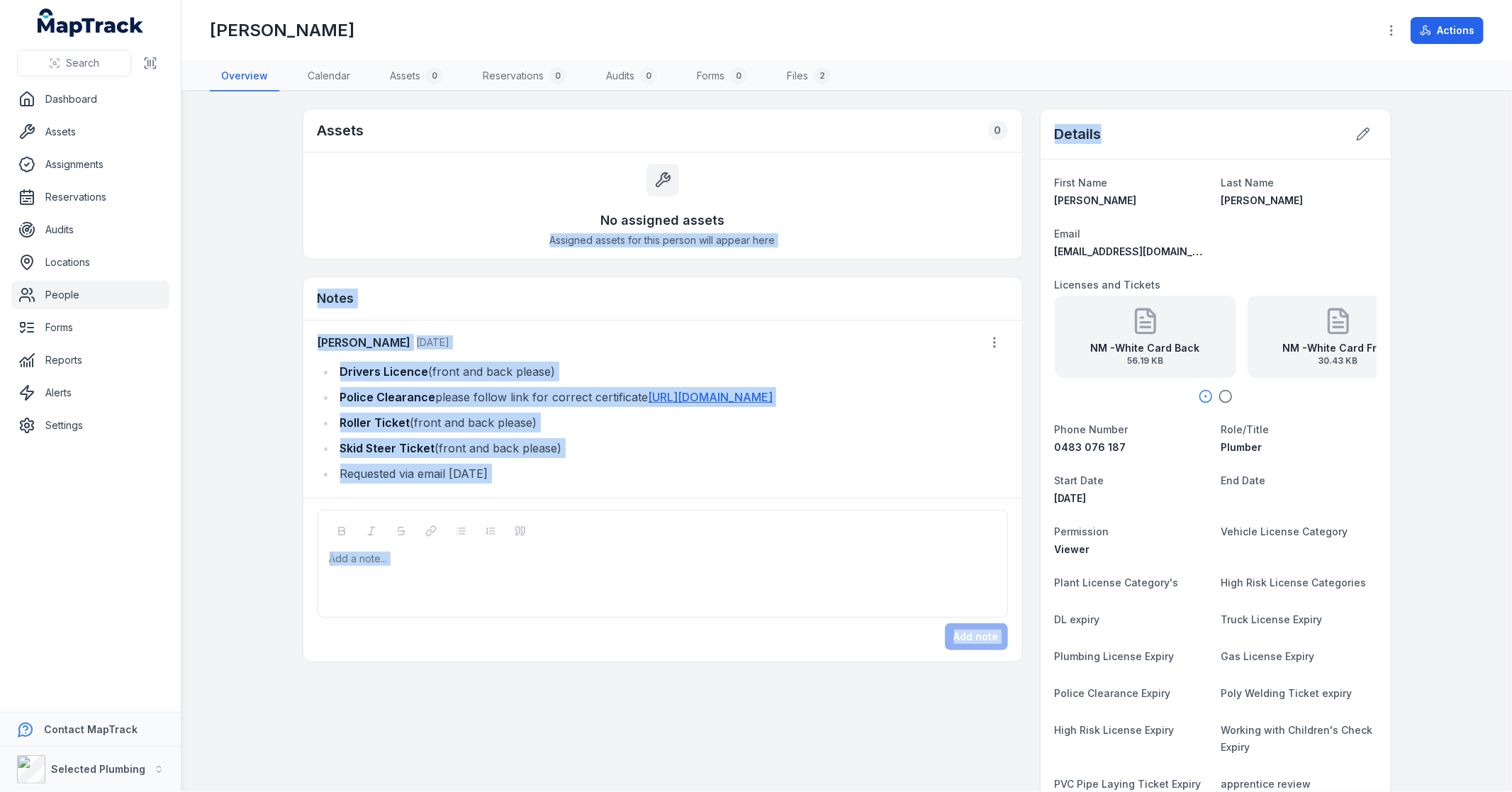
drag, startPoint x: 1412, startPoint y: 157, endPoint x: 300, endPoint y: 178, distance: 1112.2
click at [463, 198] on main "Assets 0 No assigned assets Assigned assets for this person will appear here No…" at bounding box center [847, 441] width 1331 height 701
click at [285, 173] on main "Assets 0 No assigned assets Assigned assets for this person will appear here No…" at bounding box center [847, 441] width 1331 height 701
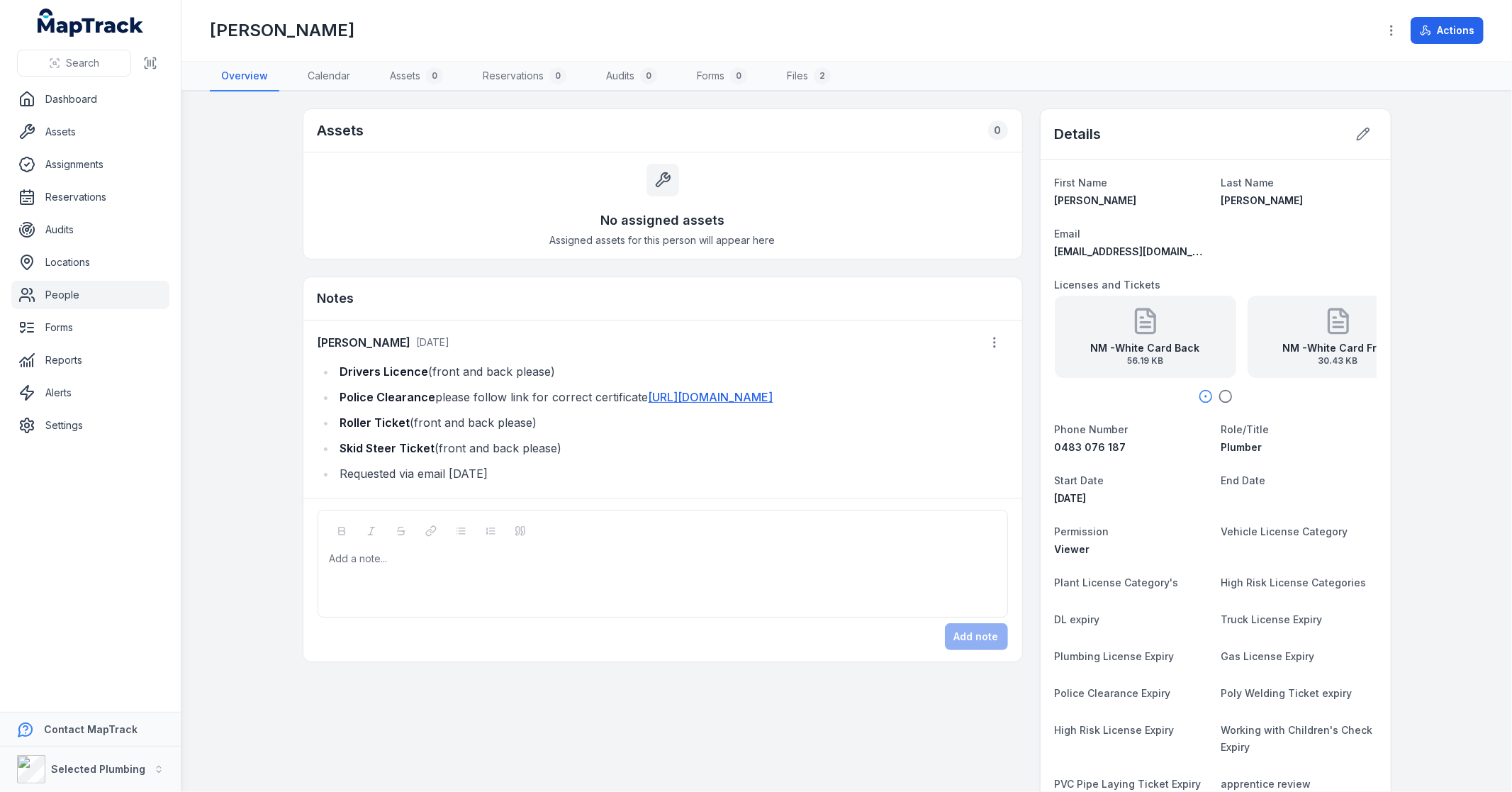
click at [288, 108] on main "Assets 0 No assigned assets Assigned assets for this person will appear here No…" at bounding box center [847, 441] width 1331 height 701
drag, startPoint x: 1024, startPoint y: 266, endPoint x: 266, endPoint y: 110, distance: 773.9
click at [266, 110] on main "Assets 0 No assigned assets Assigned assets for this person will appear here No…" at bounding box center [847, 441] width 1331 height 701
click at [278, 97] on main "Assets 0 No assigned assets Assigned assets for this person will appear here No…" at bounding box center [847, 441] width 1331 height 701
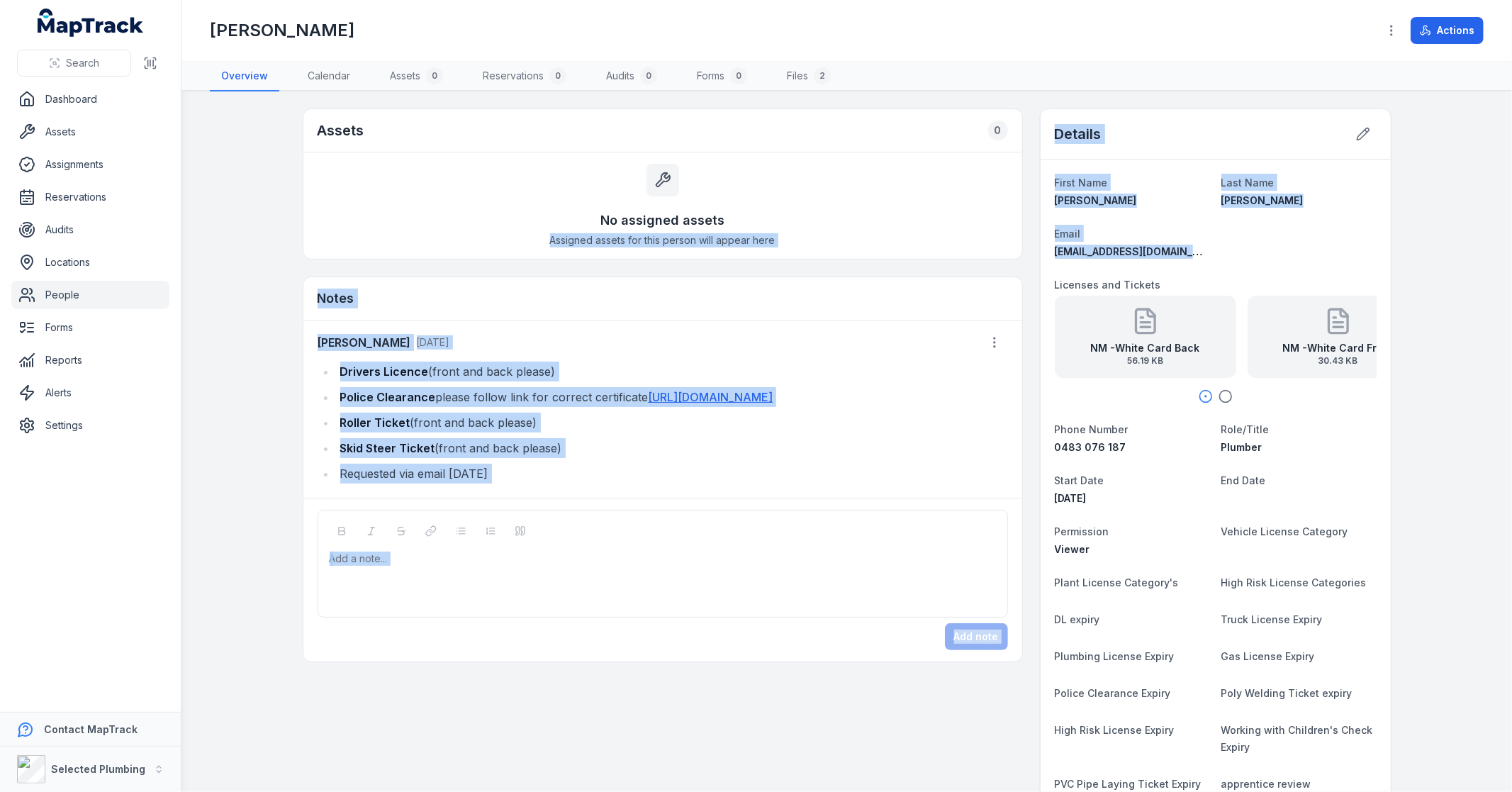
drag, startPoint x: 1025, startPoint y: 266, endPoint x: 196, endPoint y: 238, distance: 829.5
click at [196, 238] on main "Assets 0 No assigned assets Assigned assets for this person will appear here No…" at bounding box center [847, 441] width 1331 height 701
click at [284, 258] on main "Assets 0 No assigned assets Assigned assets for this person will appear here No…" at bounding box center [847, 441] width 1331 height 701
click at [306, 270] on div "Assets 0 No assigned assets Assigned assets for this person will appear here No…" at bounding box center [663, 385] width 720 height 554
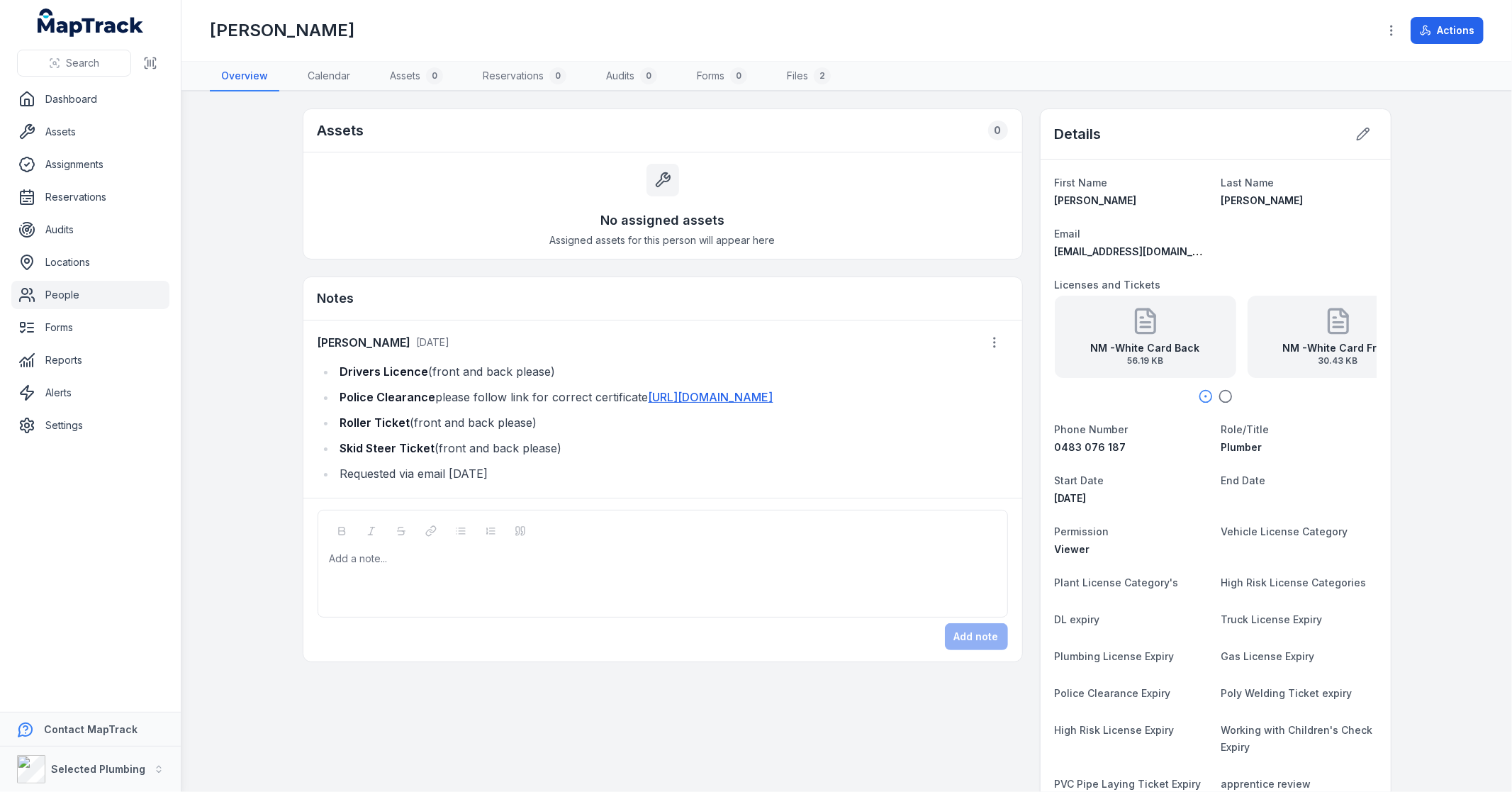
click at [252, 122] on main "Assets 0 No assigned assets Assigned assets for this person will appear here No…" at bounding box center [847, 441] width 1331 height 701
click at [278, 102] on main "Assets 0 No assigned assets Assigned assets for this person will appear here No…" at bounding box center [847, 441] width 1331 height 701
